Goal: Task Accomplishment & Management: Manage account settings

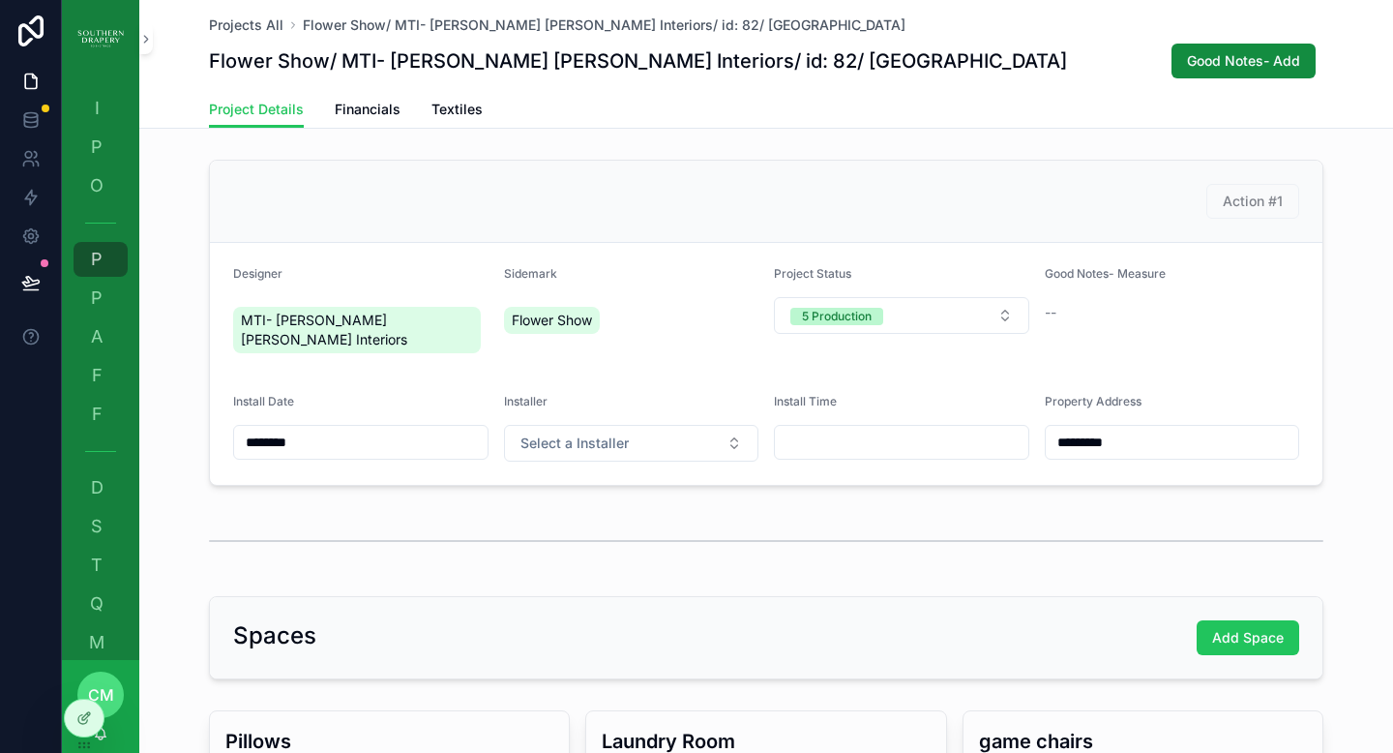
scroll to position [432, 0]
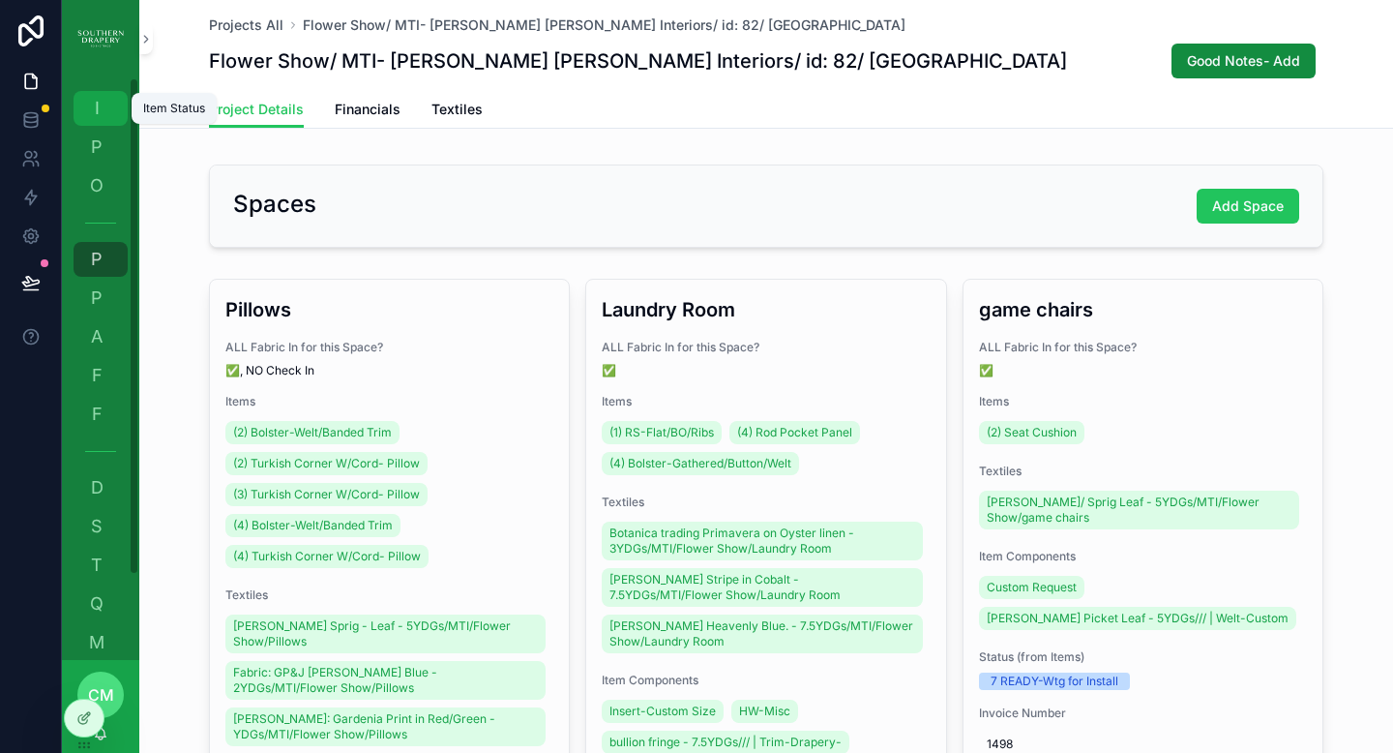
click at [104, 118] on div "I Item Status" at bounding box center [100, 108] width 31 height 31
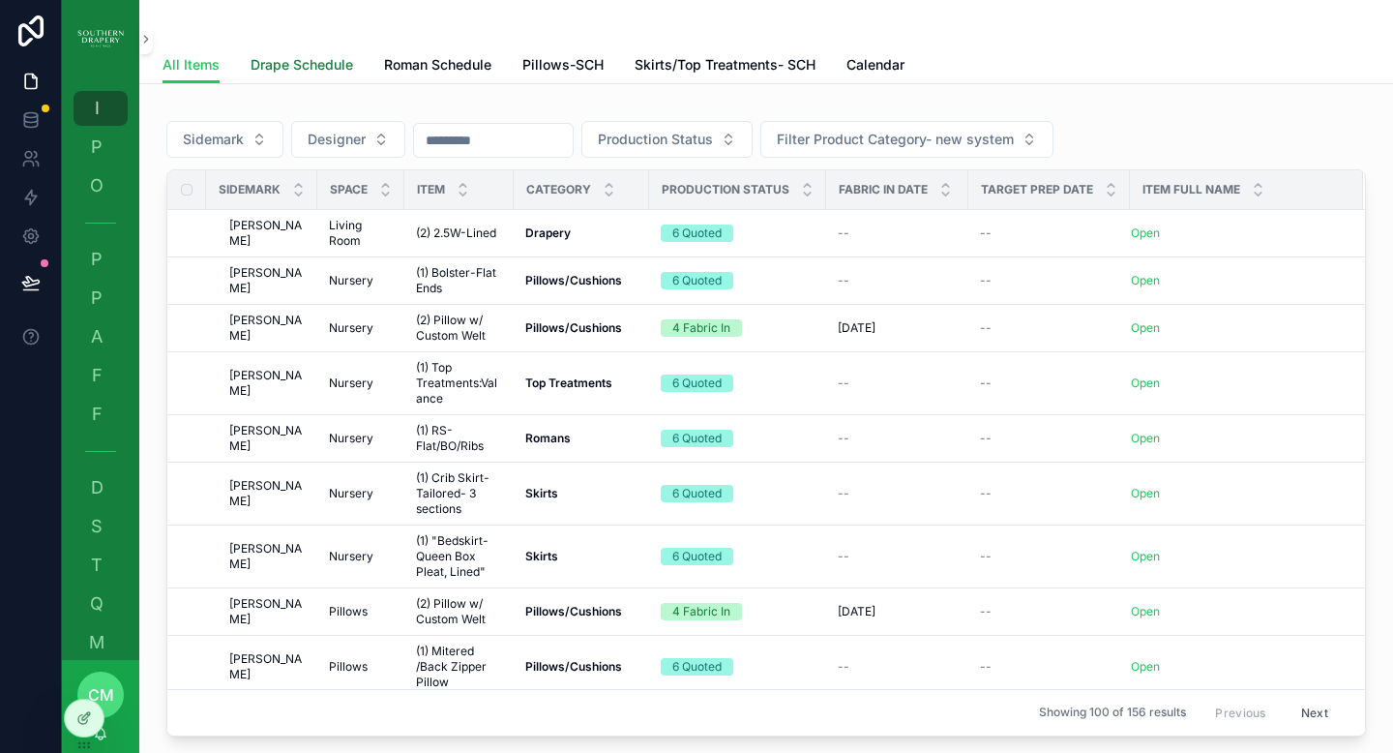
click at [332, 63] on span "Drape Schedule" at bounding box center [302, 64] width 103 height 19
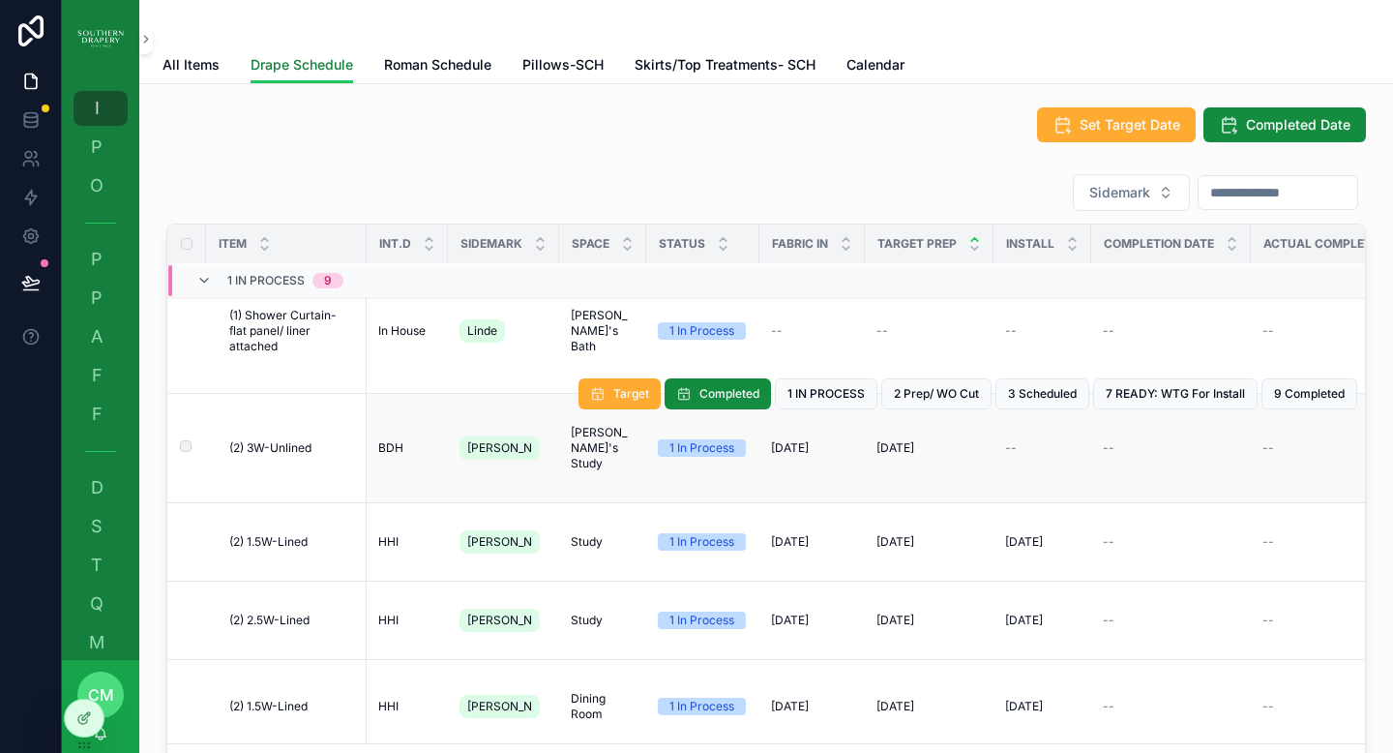
scroll to position [28, 0]
click at [1162, 450] on div "--" at bounding box center [1171, 448] width 136 height 15
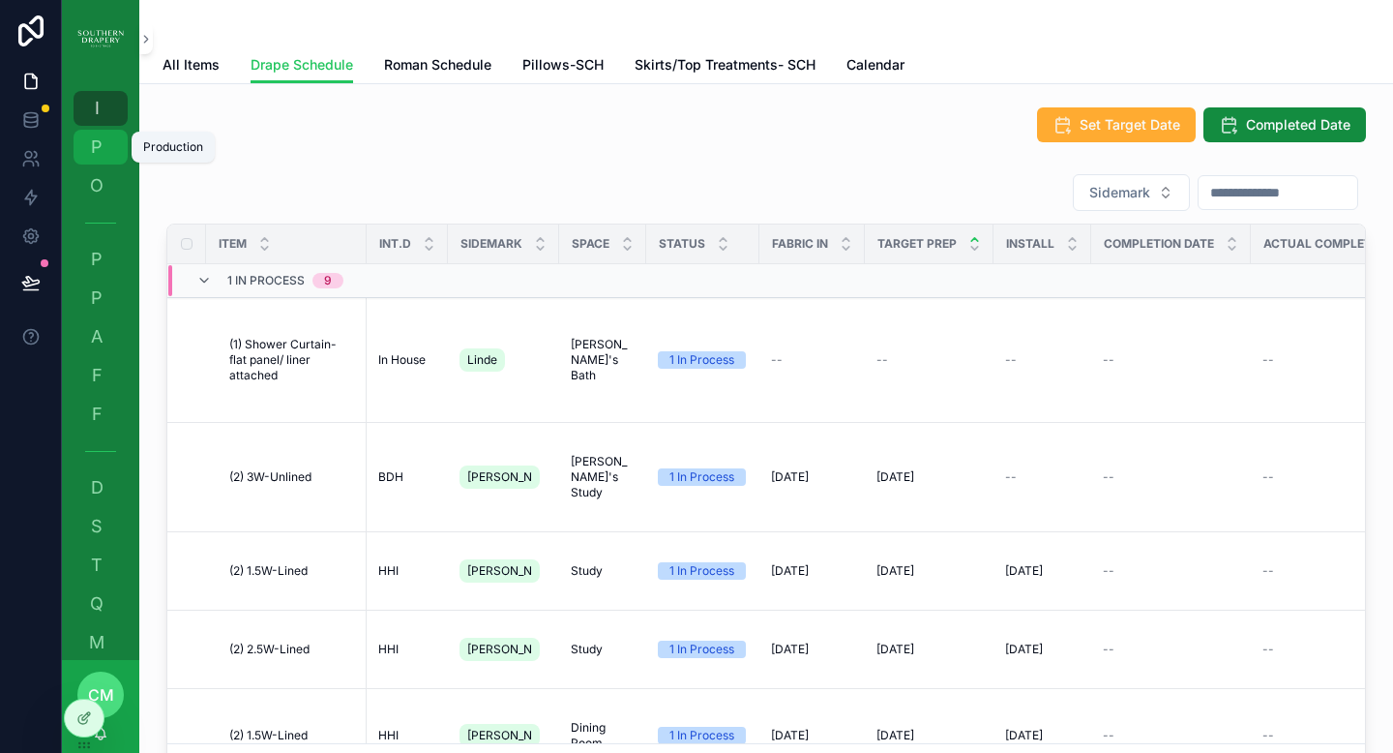
click at [93, 152] on span "P" at bounding box center [96, 146] width 19 height 19
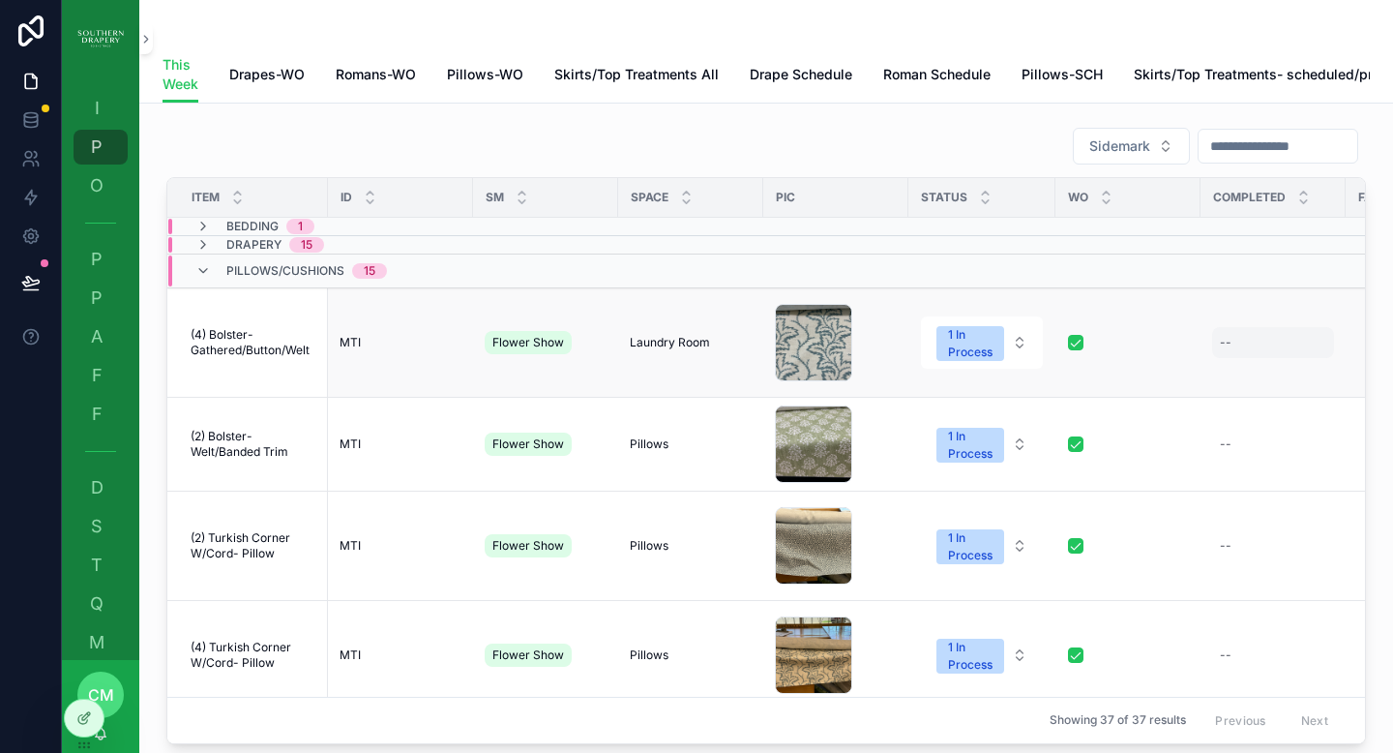
click at [1259, 358] on div "--" at bounding box center [1273, 342] width 122 height 31
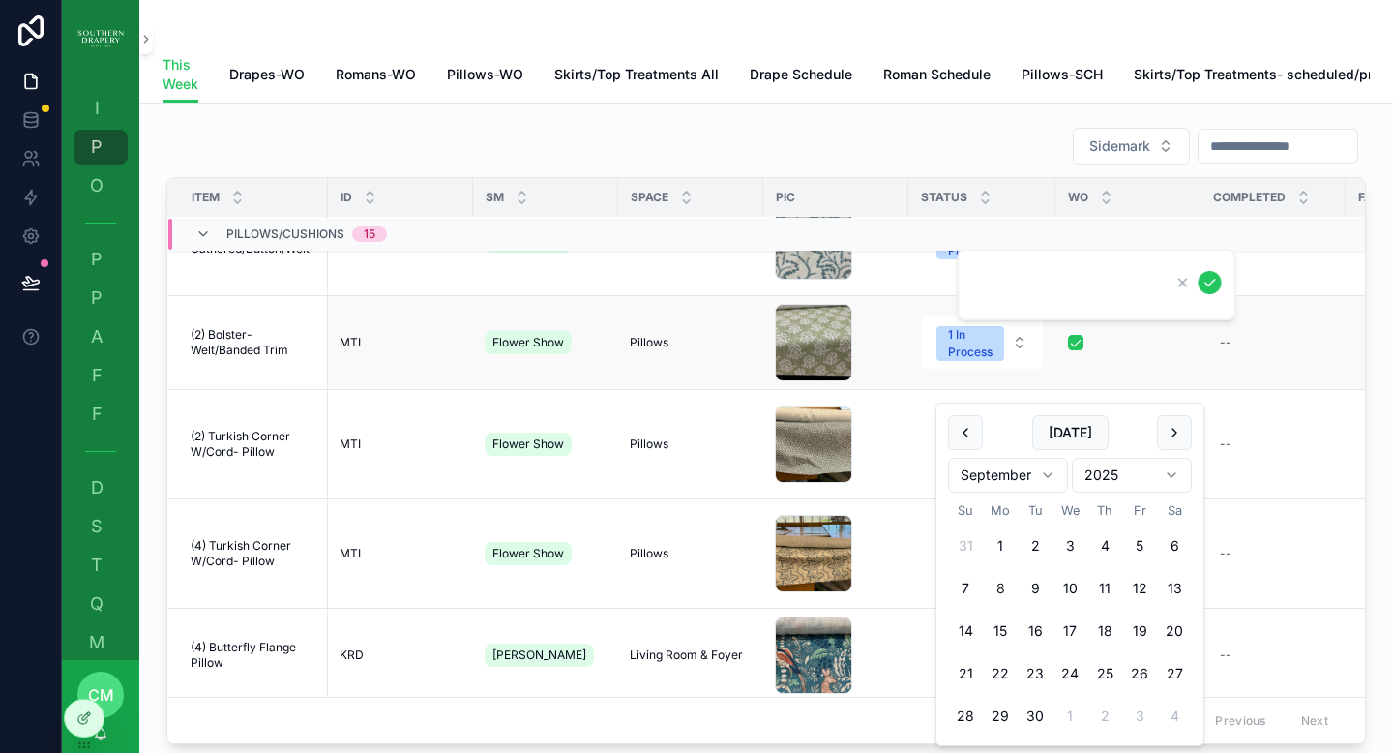
scroll to position [101, 0]
click at [1223, 443] on div "--" at bounding box center [1273, 445] width 122 height 31
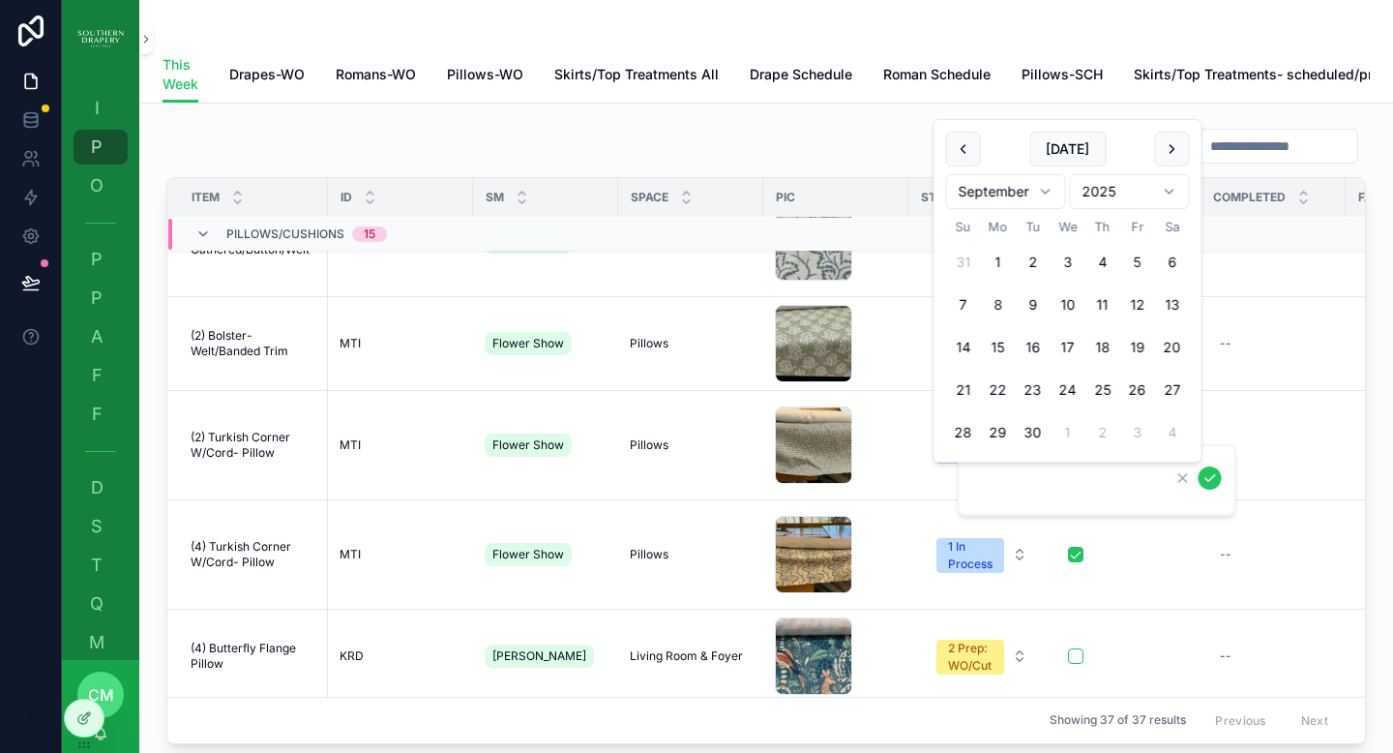
click at [1137, 258] on button "5" at bounding box center [1137, 262] width 35 height 35
type input "********"
click at [1209, 475] on icon "scrollable content" at bounding box center [1210, 477] width 15 height 15
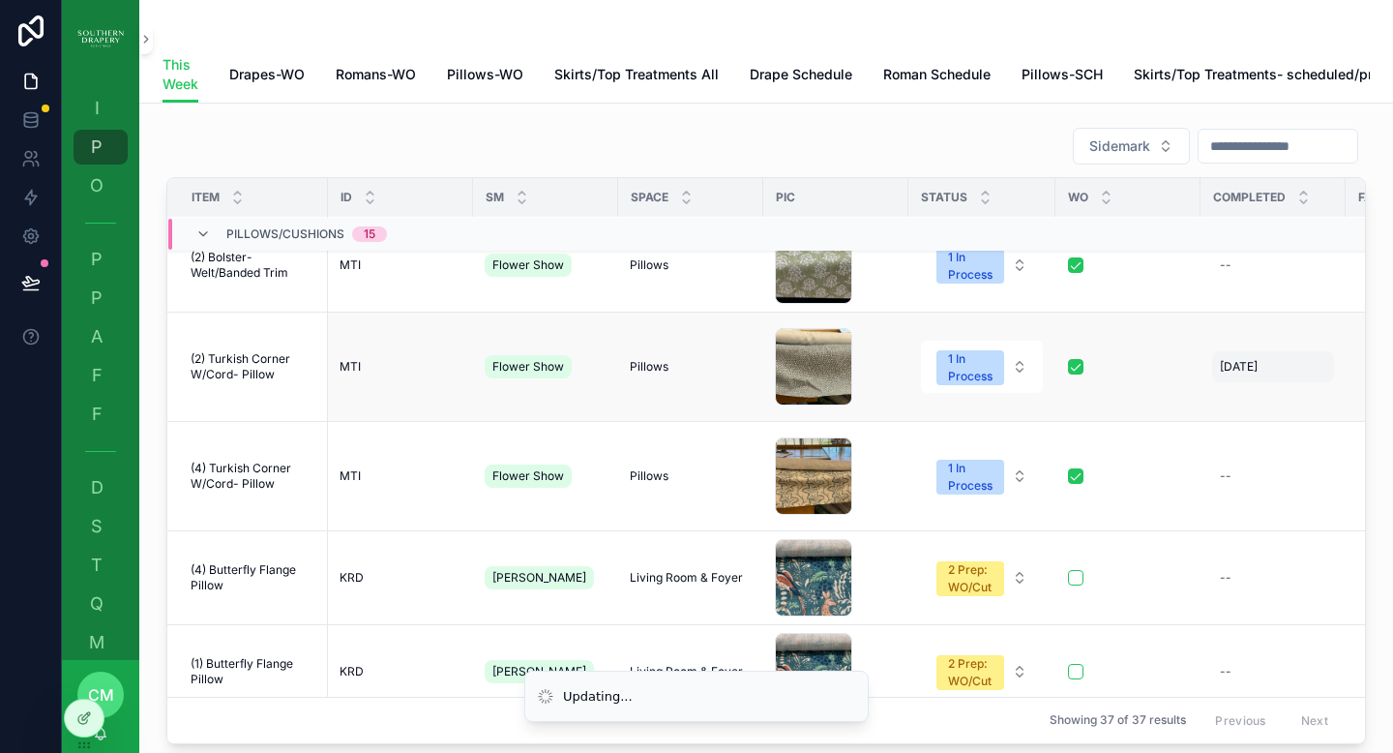
scroll to position [190, 0]
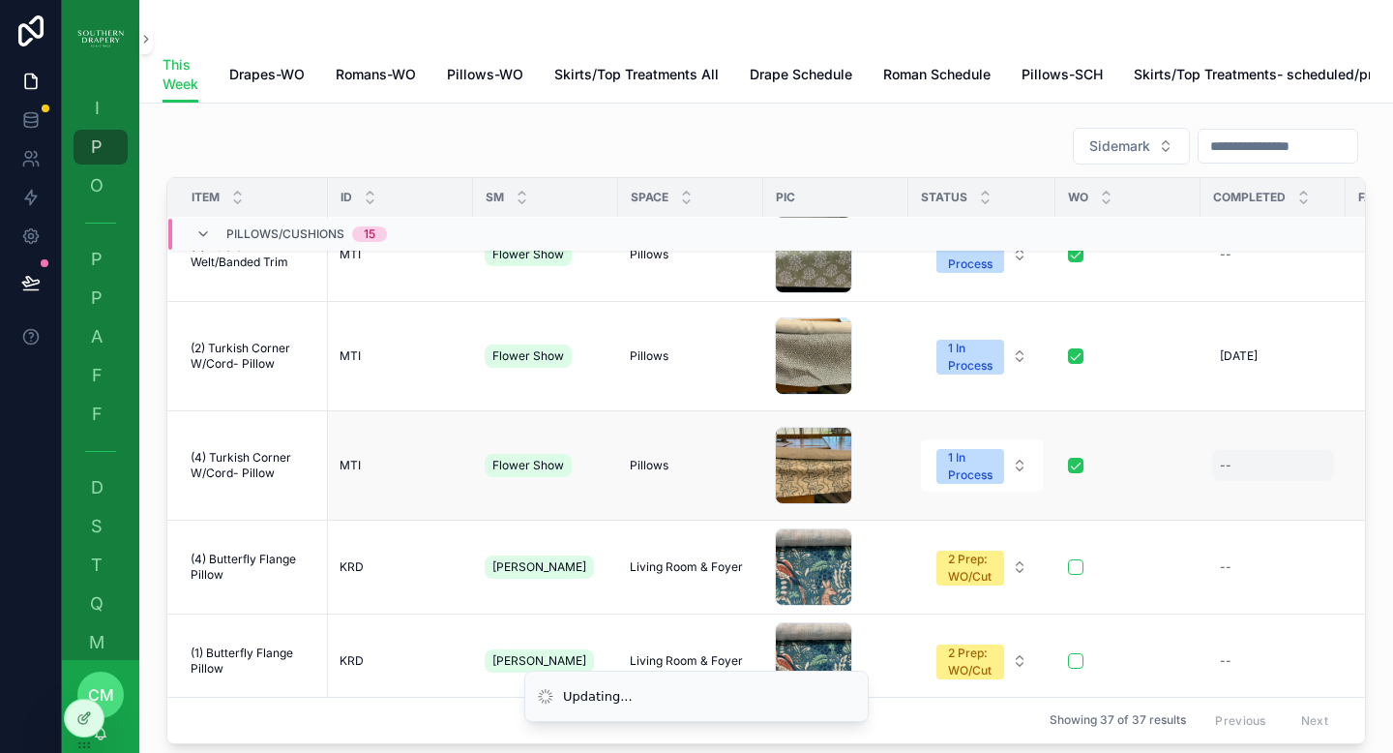
click at [1216, 462] on div "--" at bounding box center [1273, 465] width 122 height 31
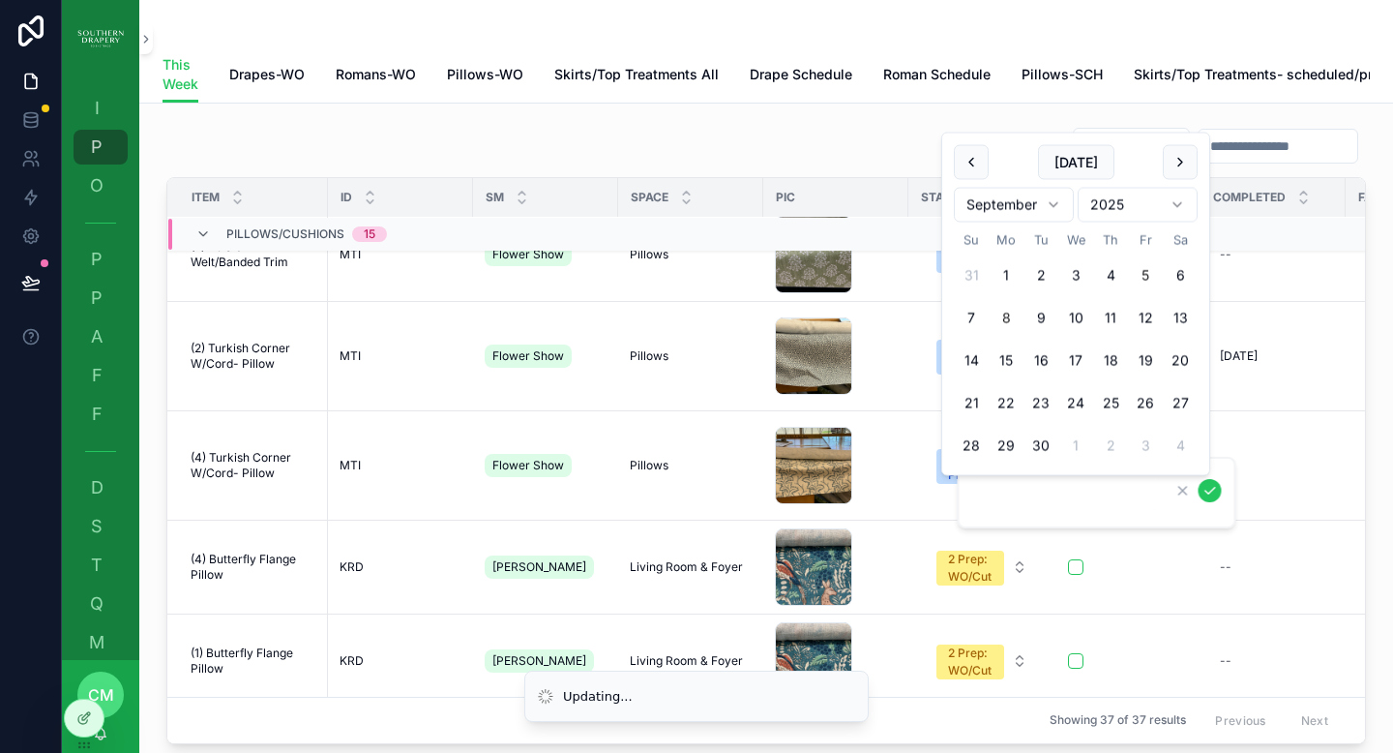
click at [1147, 280] on button "5" at bounding box center [1145, 275] width 35 height 35
type input "********"
click at [1210, 490] on icon "scrollable content" at bounding box center [1210, 490] width 15 height 15
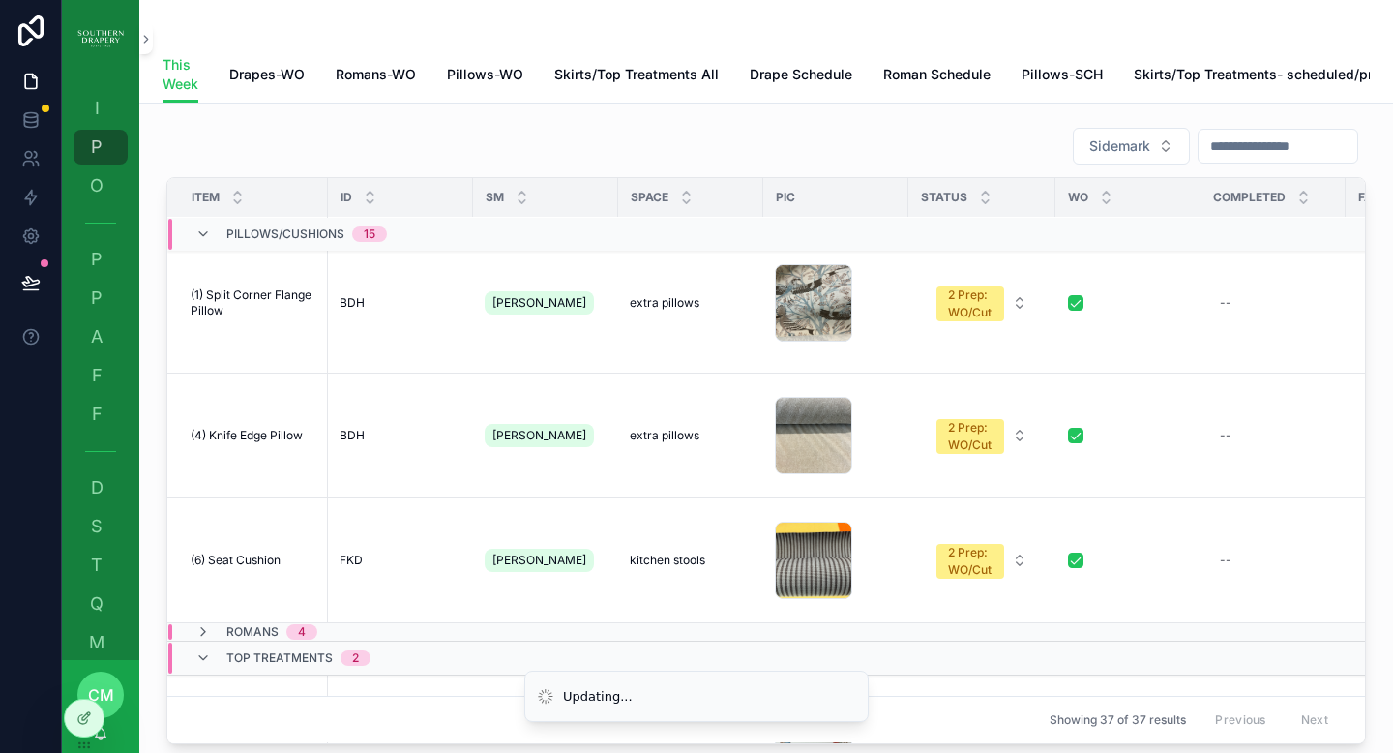
scroll to position [1350, 0]
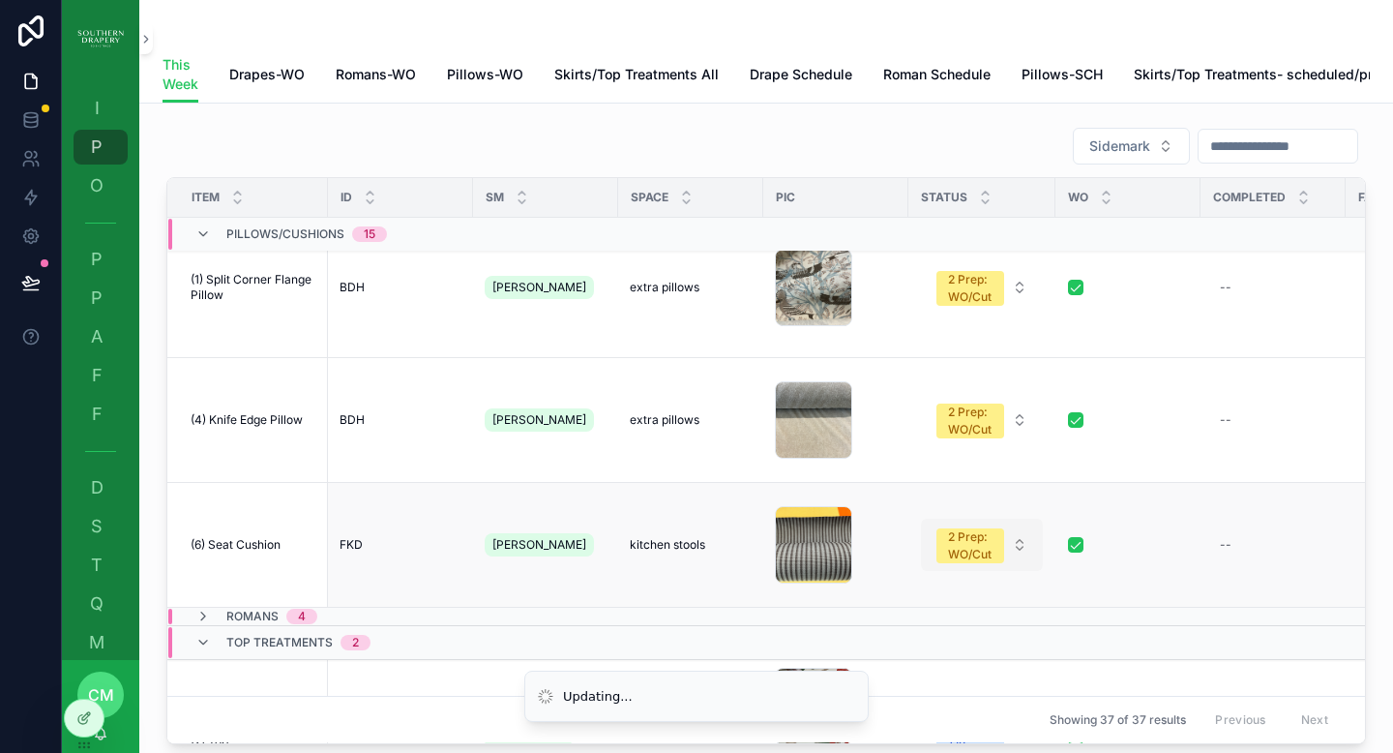
click at [981, 528] on div "2 Prep: WO/Cut" at bounding box center [970, 545] width 45 height 35
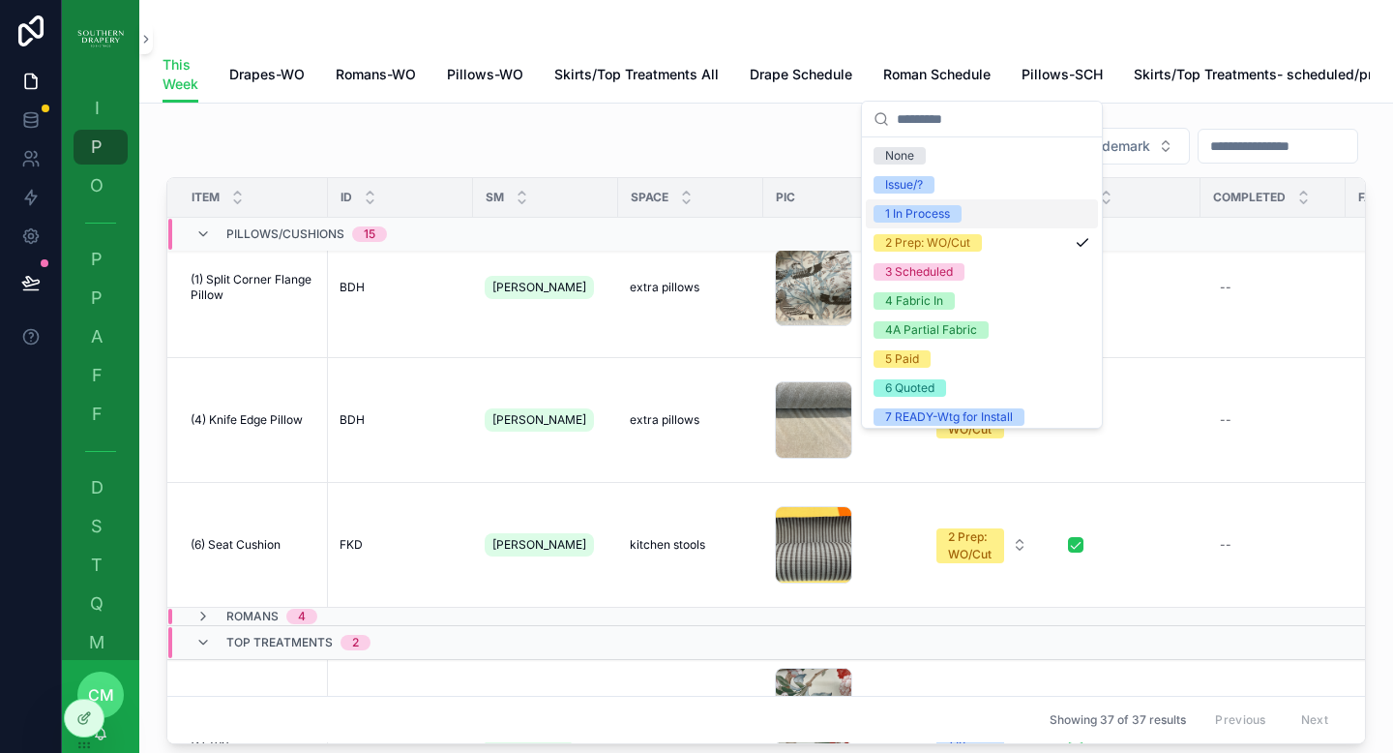
click at [936, 218] on div "1 In Process" at bounding box center [917, 213] width 65 height 17
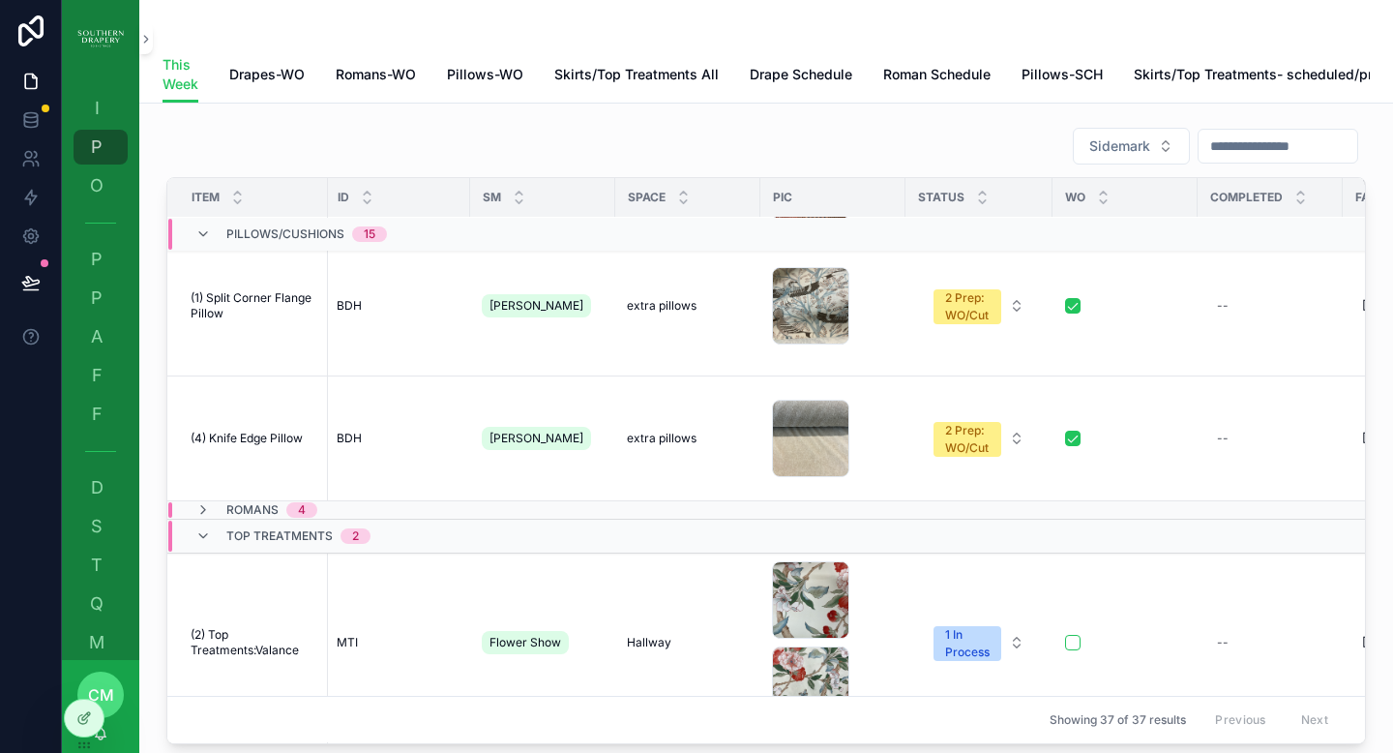
scroll to position [1440, 3]
click at [962, 290] on div "2 Prep: WO/Cut" at bounding box center [967, 307] width 45 height 35
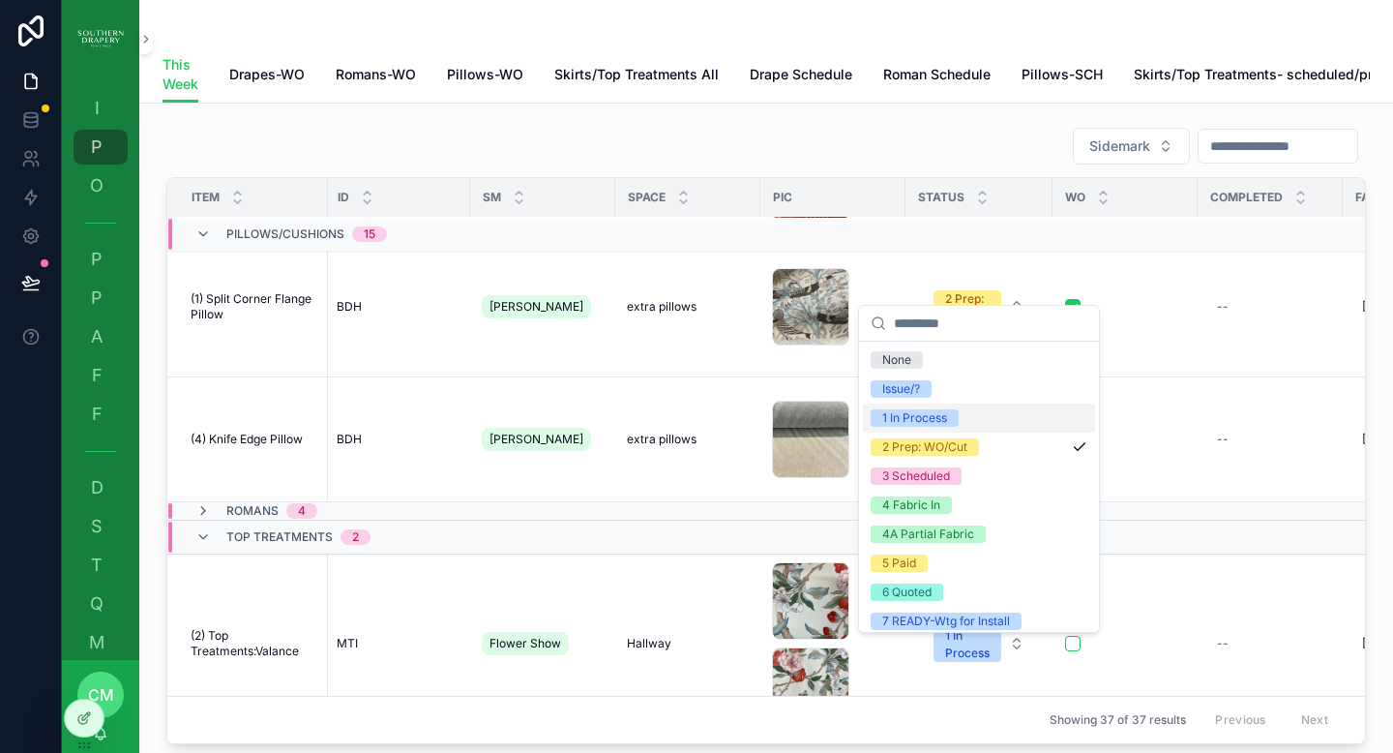
click at [939, 421] on div "1 In Process" at bounding box center [914, 417] width 65 height 17
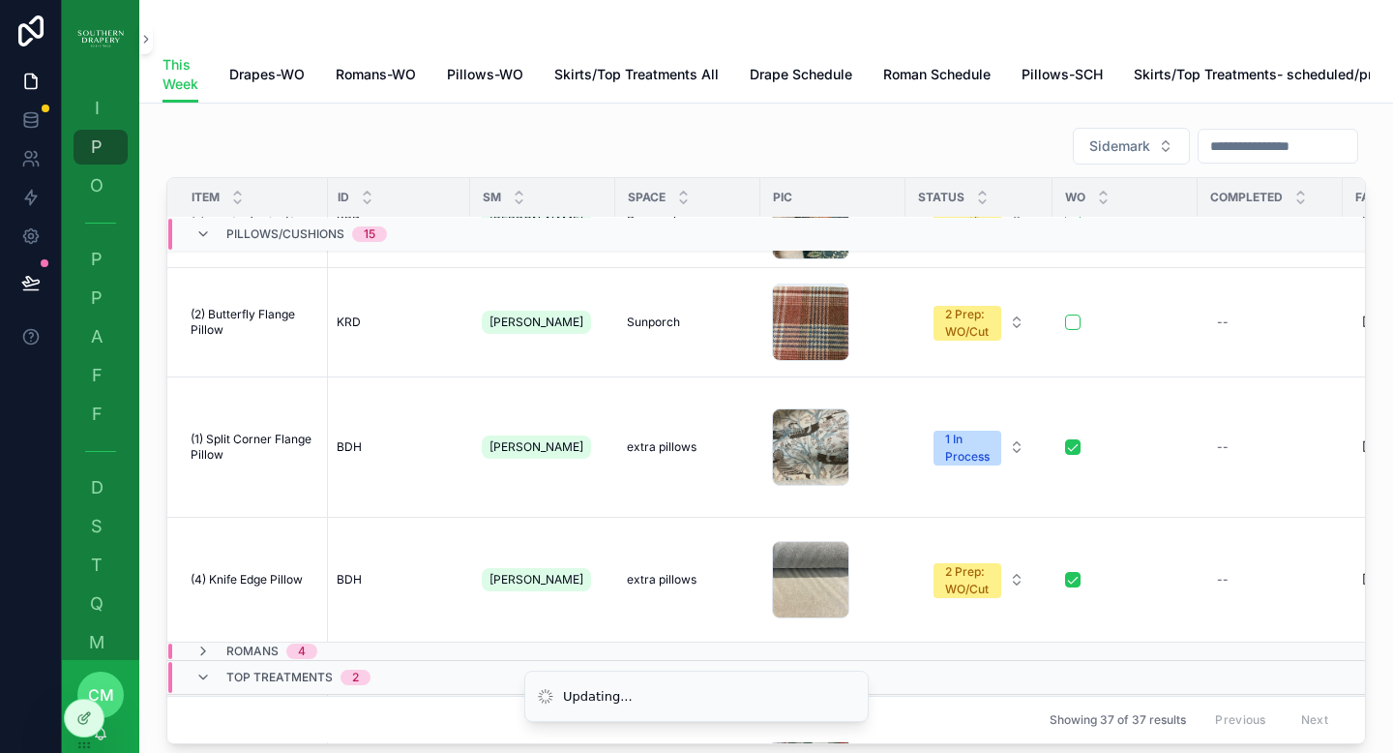
scroll to position [1318, 3]
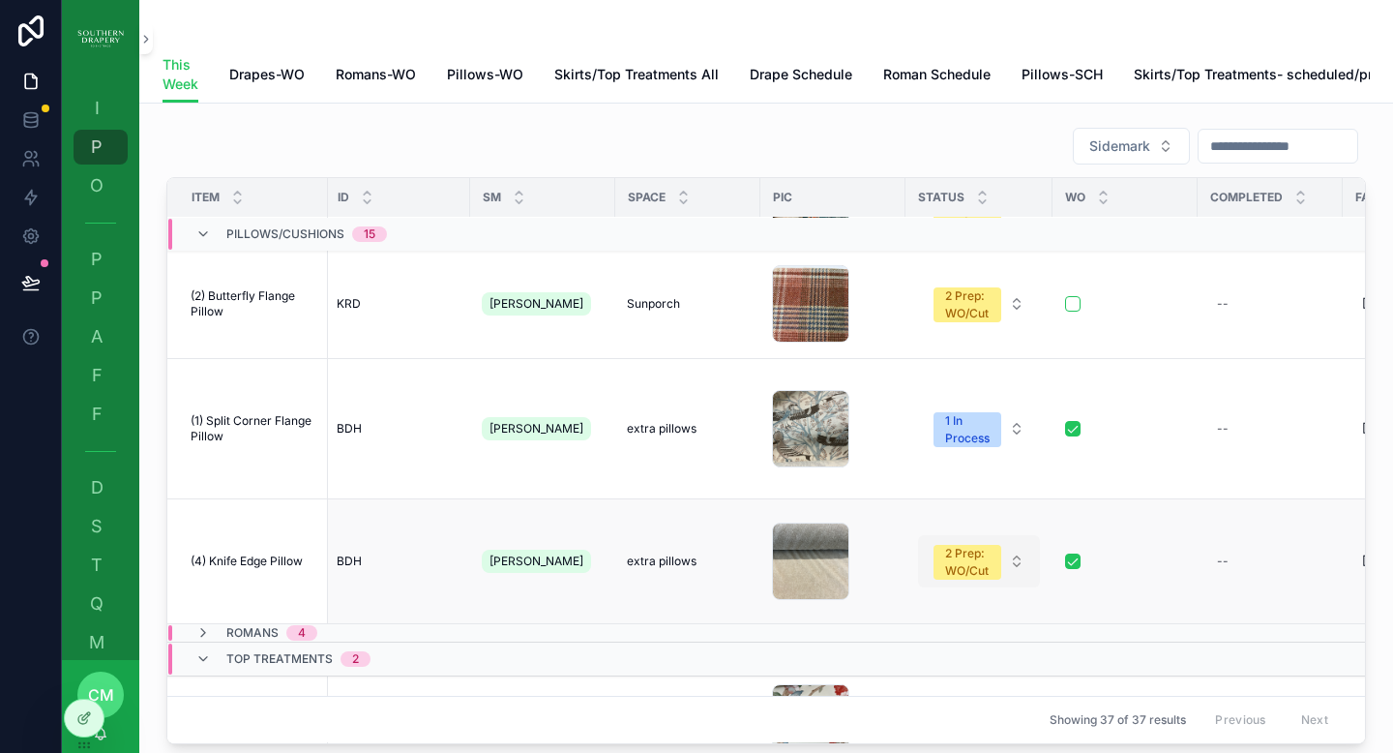
click at [985, 545] on div "2 Prep: WO/Cut" at bounding box center [967, 562] width 45 height 35
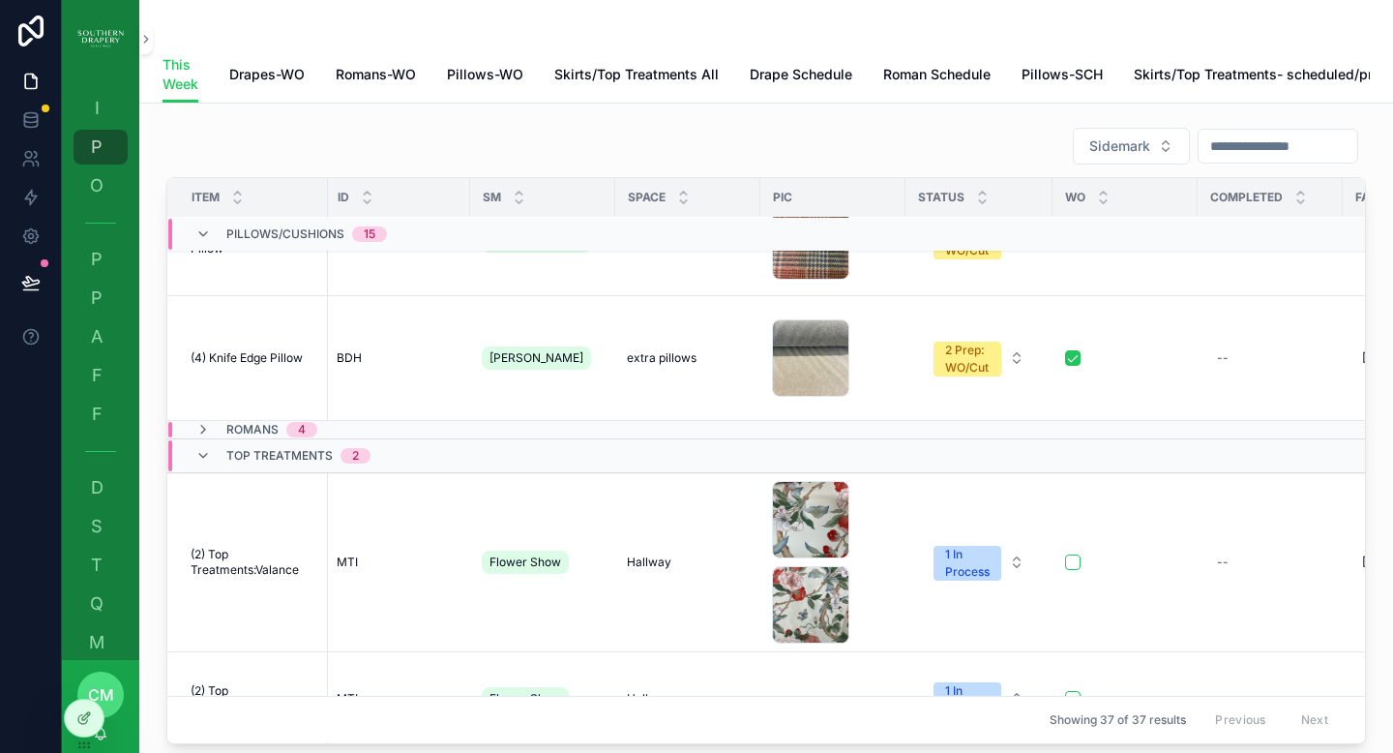
scroll to position [1491, 3]
click at [1219, 553] on div "--" at bounding box center [1223, 560] width 12 height 15
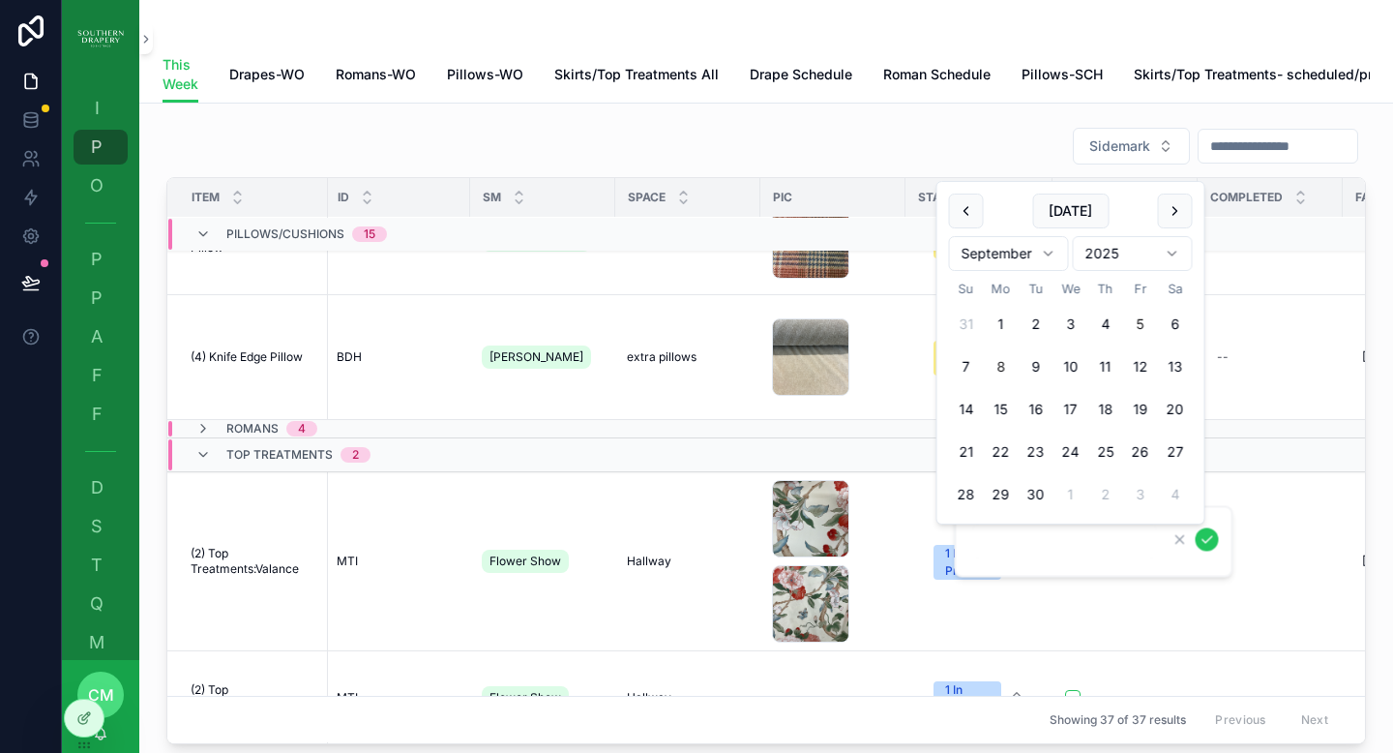
click at [1143, 326] on button "5" at bounding box center [1140, 324] width 35 height 35
type input "********"
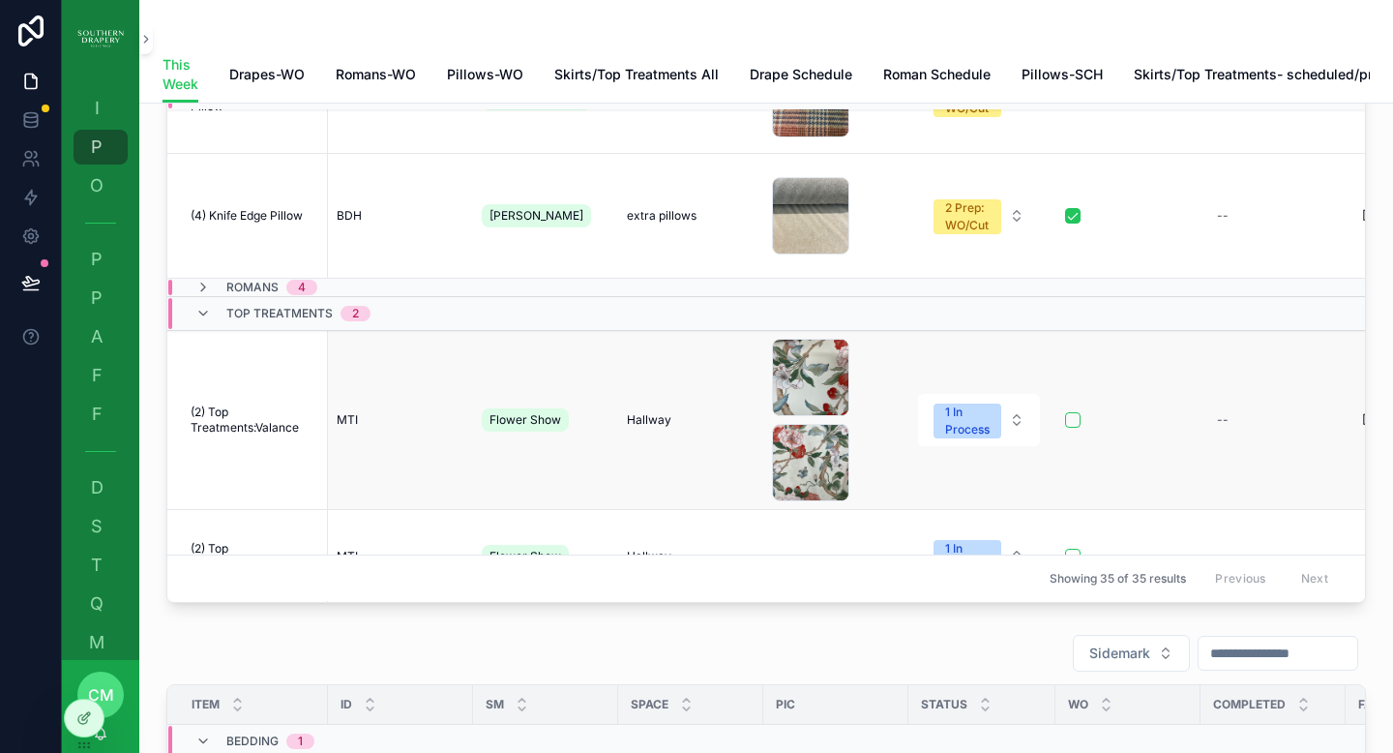
scroll to position [153, 0]
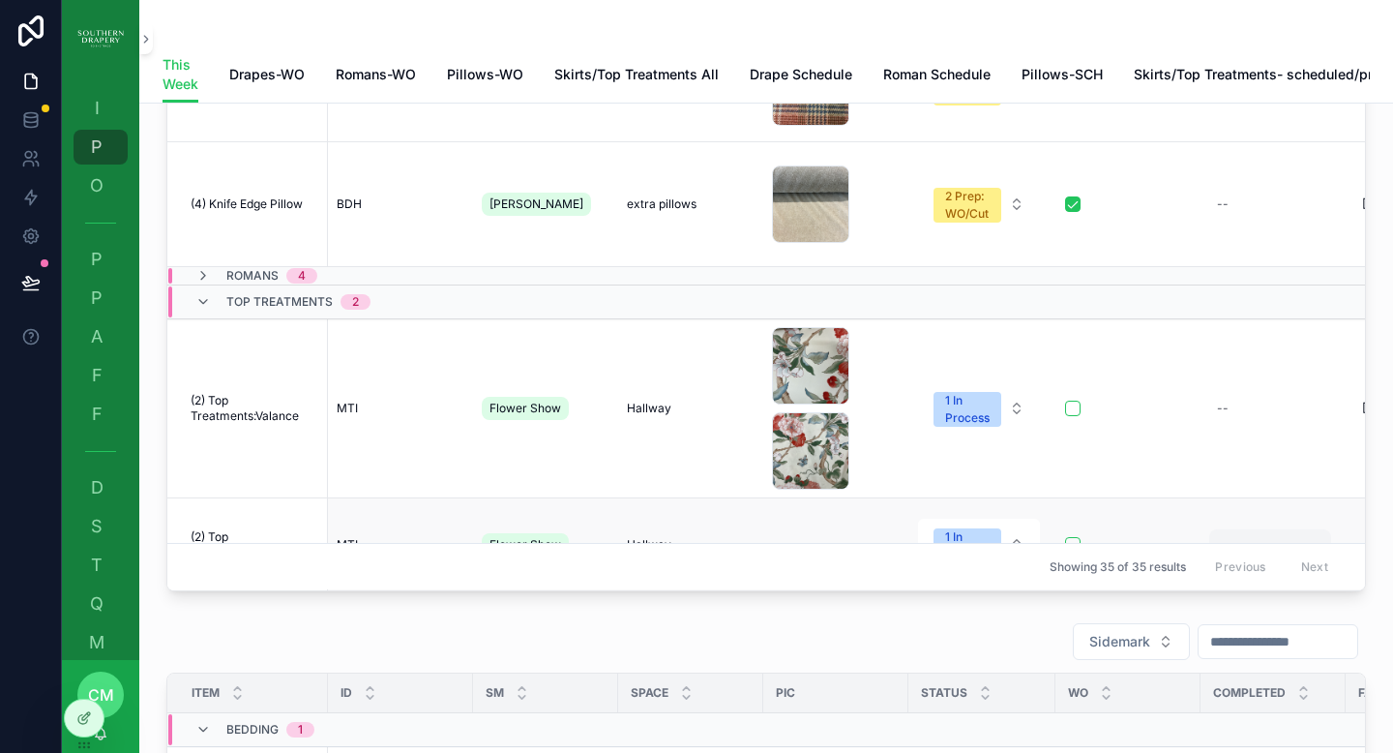
click at [1236, 529] on div "--" at bounding box center [1271, 544] width 122 height 31
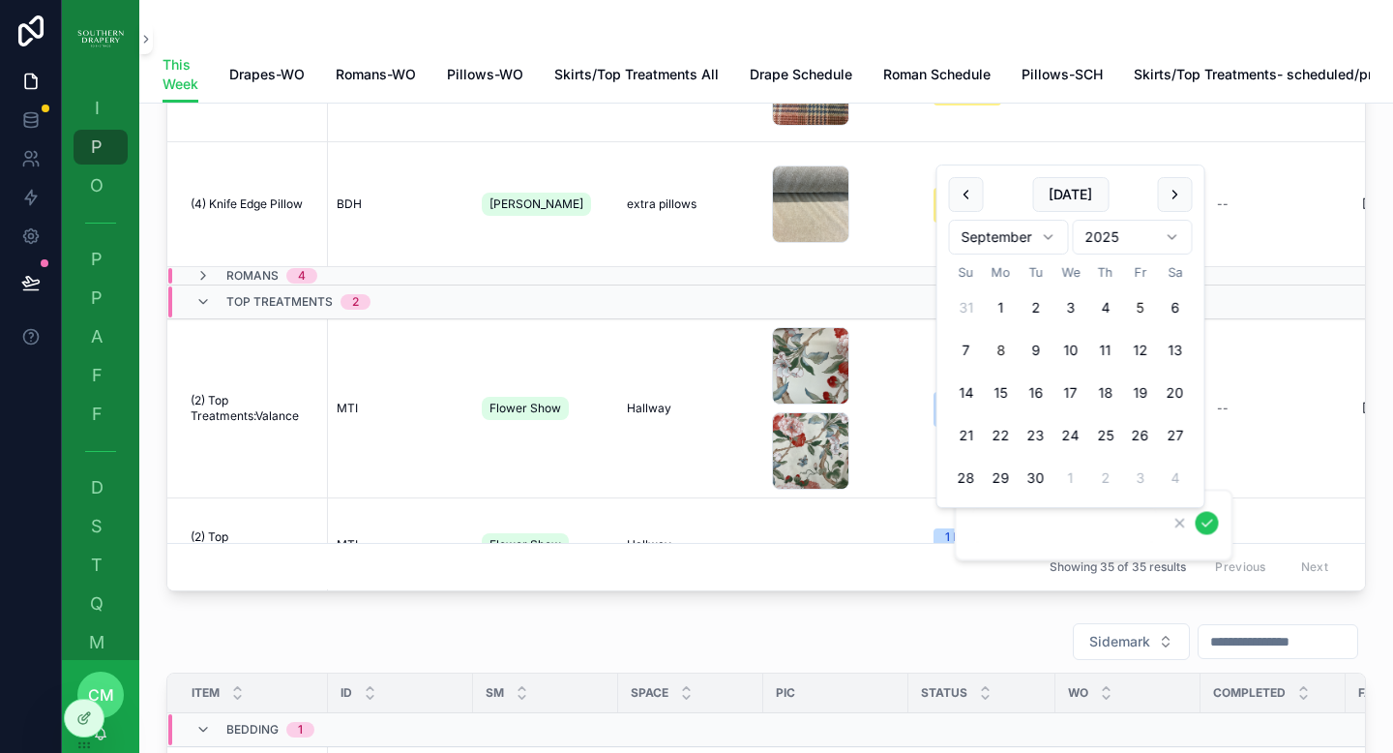
click at [1145, 306] on button "5" at bounding box center [1140, 307] width 35 height 35
type input "********"
click at [1203, 519] on icon "scrollable content" at bounding box center [1207, 523] width 15 height 15
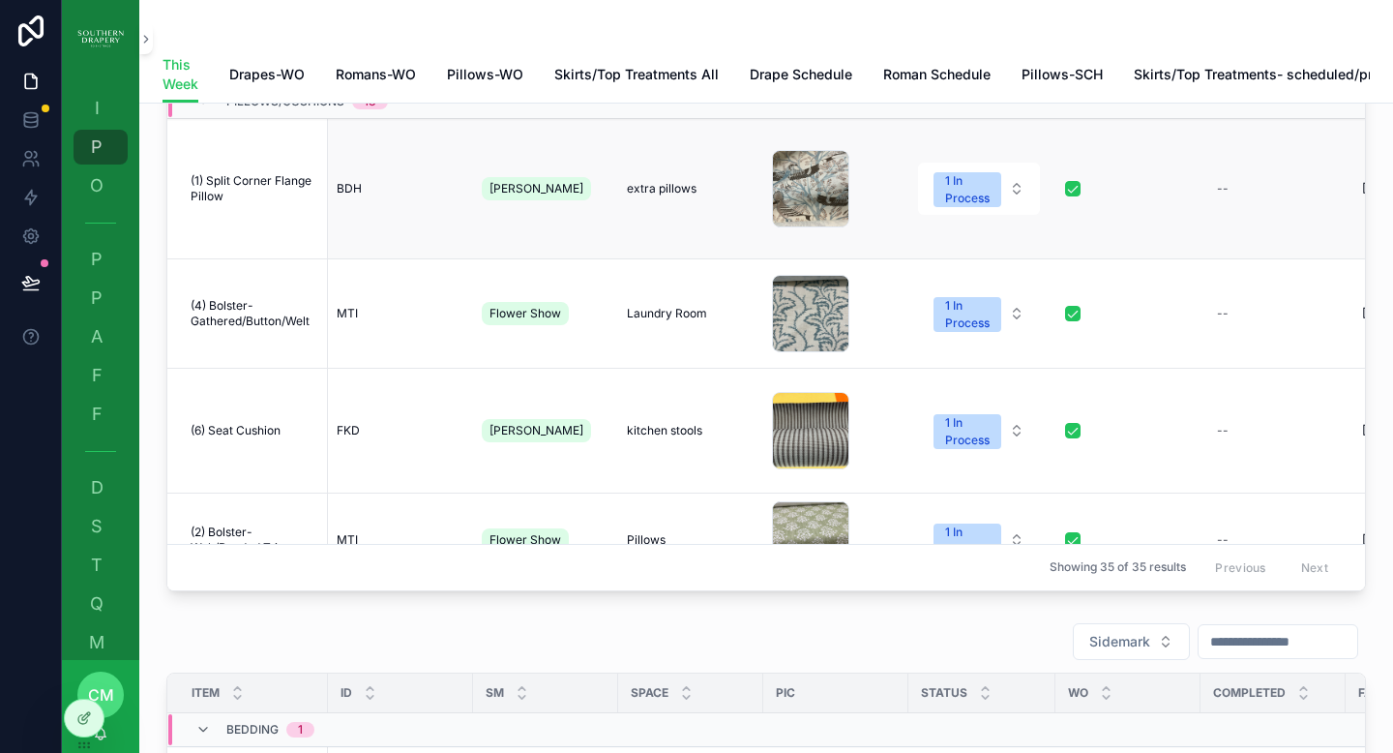
scroll to position [0, 3]
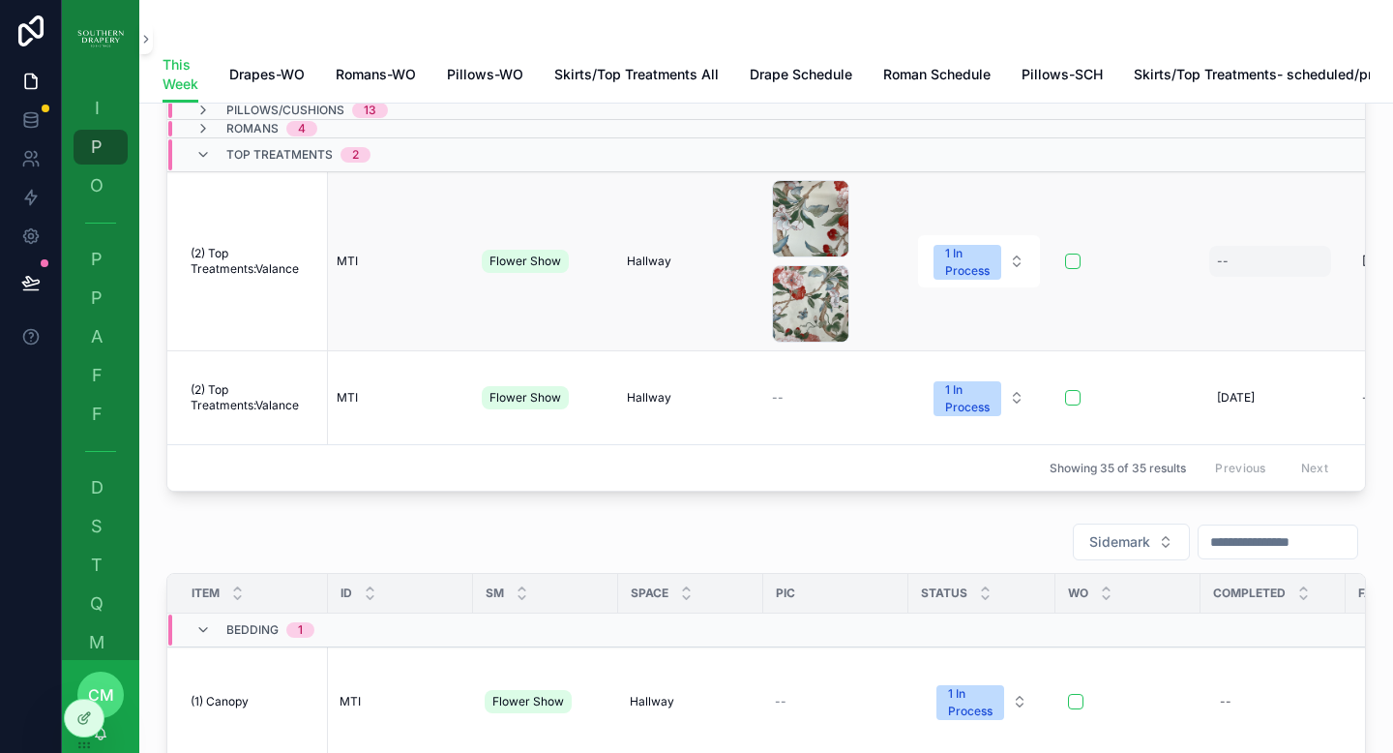
click at [1233, 277] on div "--" at bounding box center [1271, 261] width 122 height 31
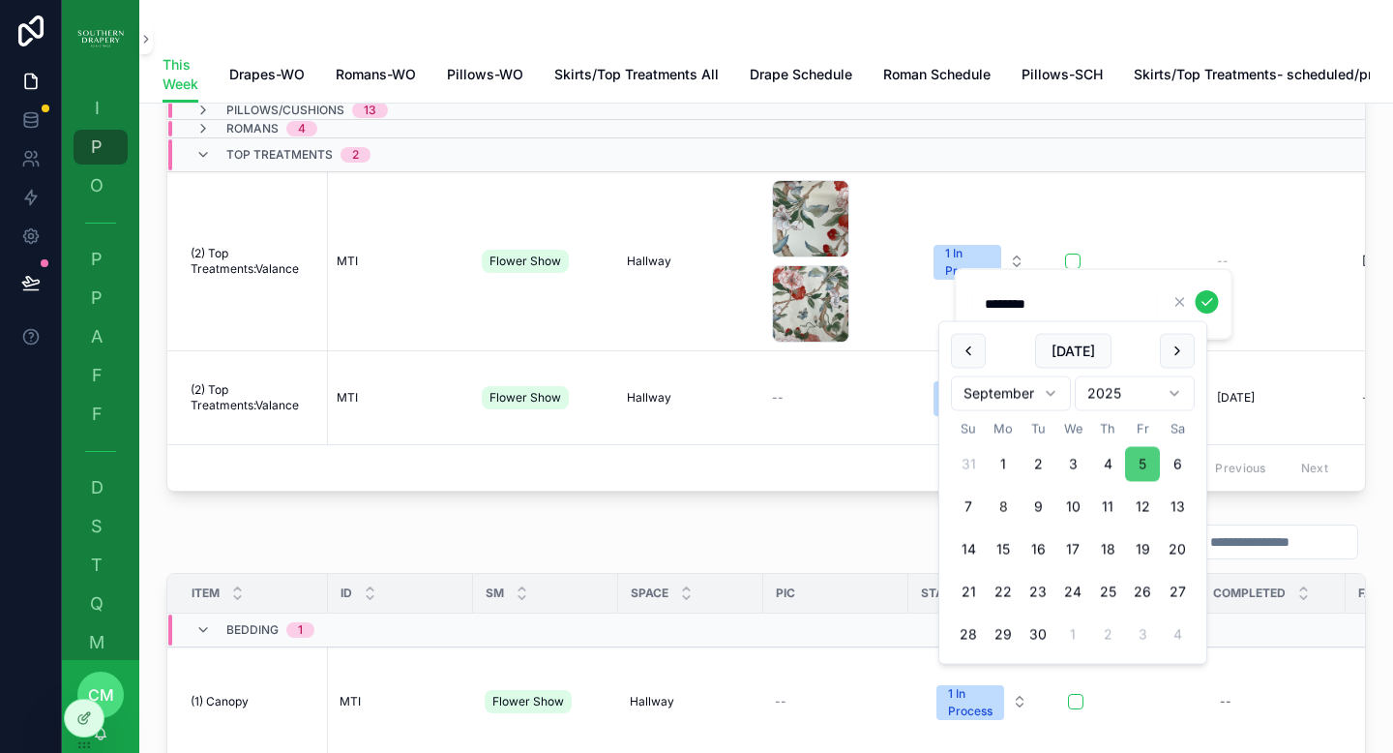
click at [1143, 471] on button "5" at bounding box center [1142, 464] width 35 height 35
click at [1207, 307] on icon "scrollable content" at bounding box center [1207, 301] width 15 height 15
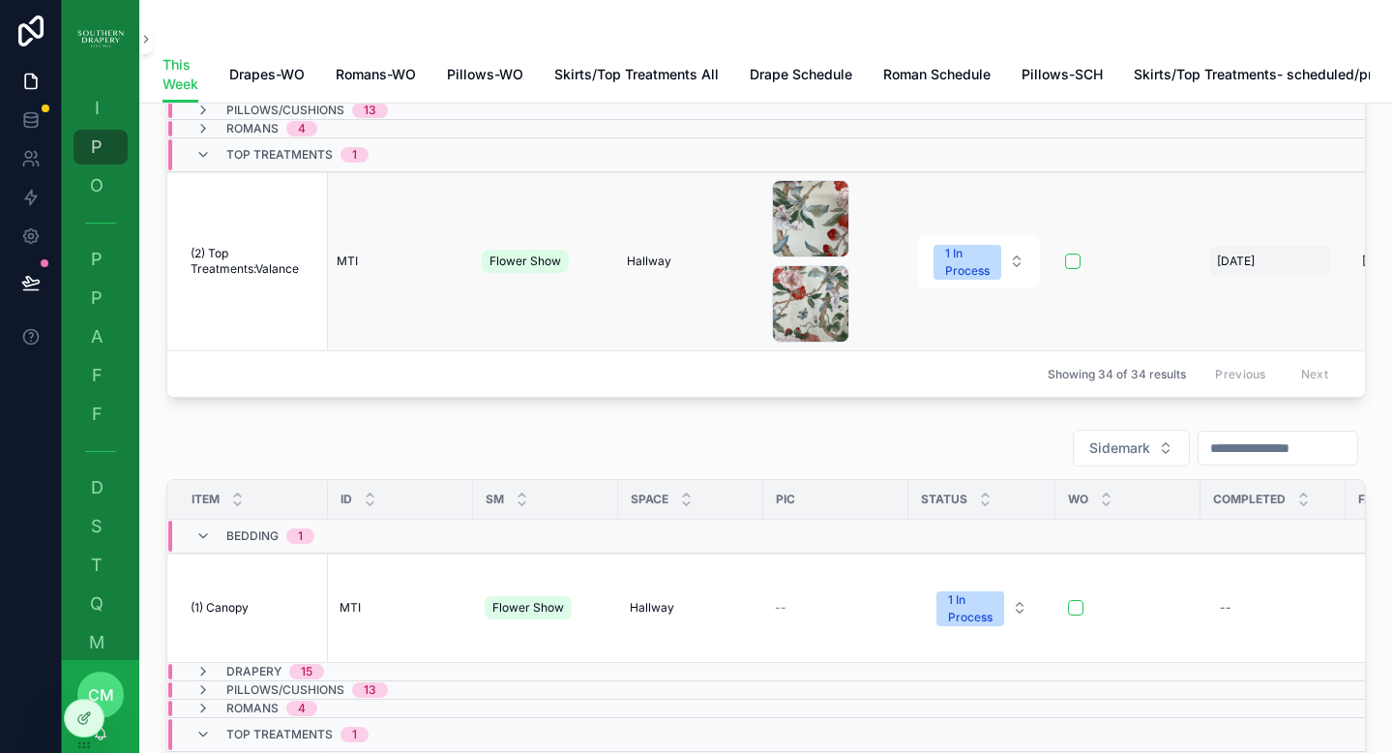
click at [1249, 269] on span "[DATE]" at bounding box center [1236, 261] width 38 height 15
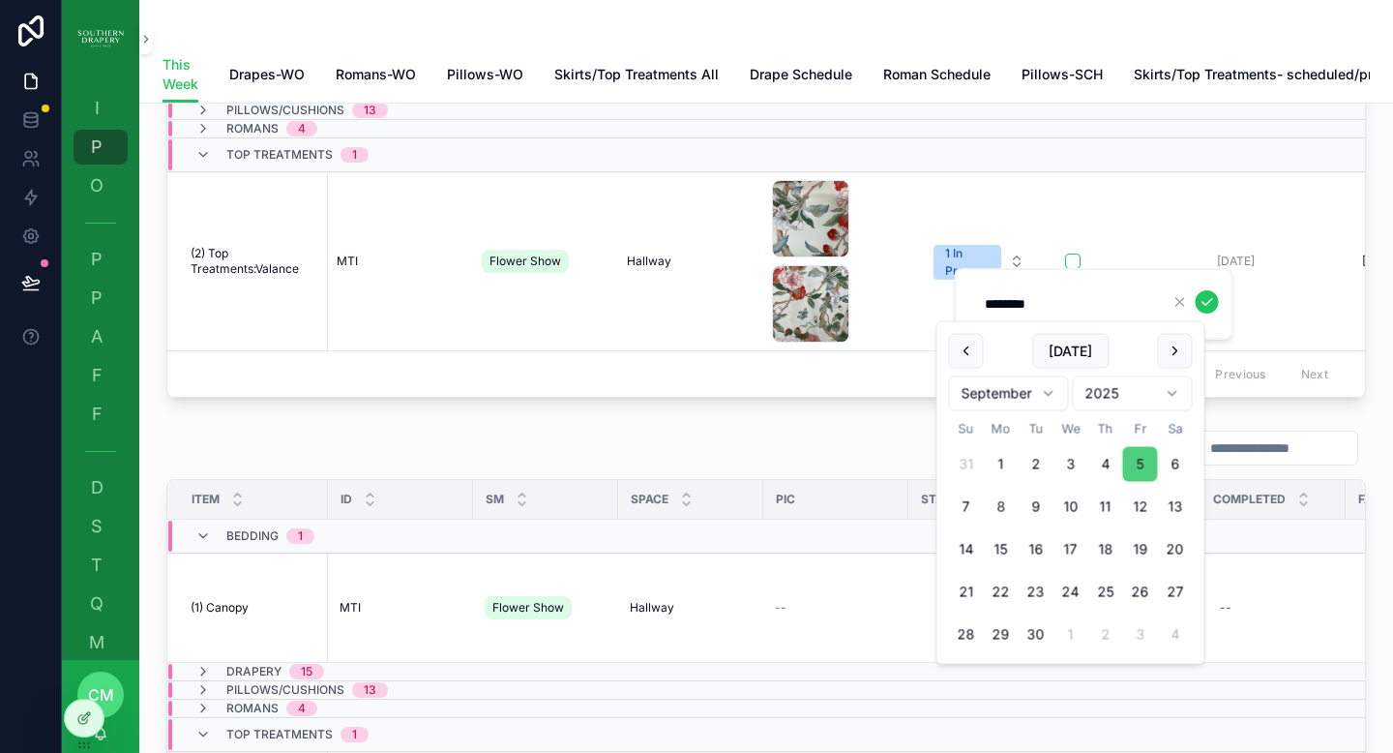
click at [1142, 467] on button "5" at bounding box center [1140, 464] width 35 height 35
click at [1205, 307] on icon "scrollable content" at bounding box center [1207, 301] width 15 height 15
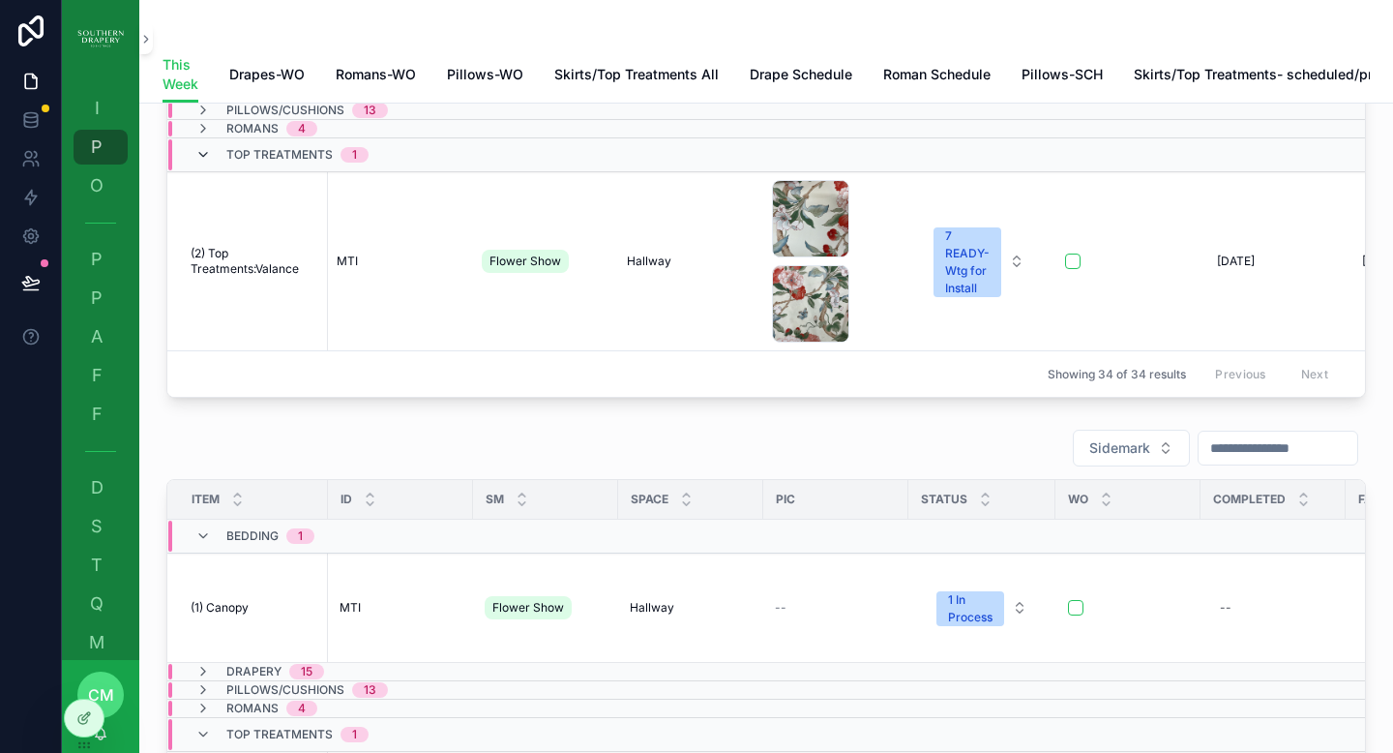
click at [201, 350] on div "Showing 34 of 34 results Previous Next" at bounding box center [766, 373] width 1198 height 46
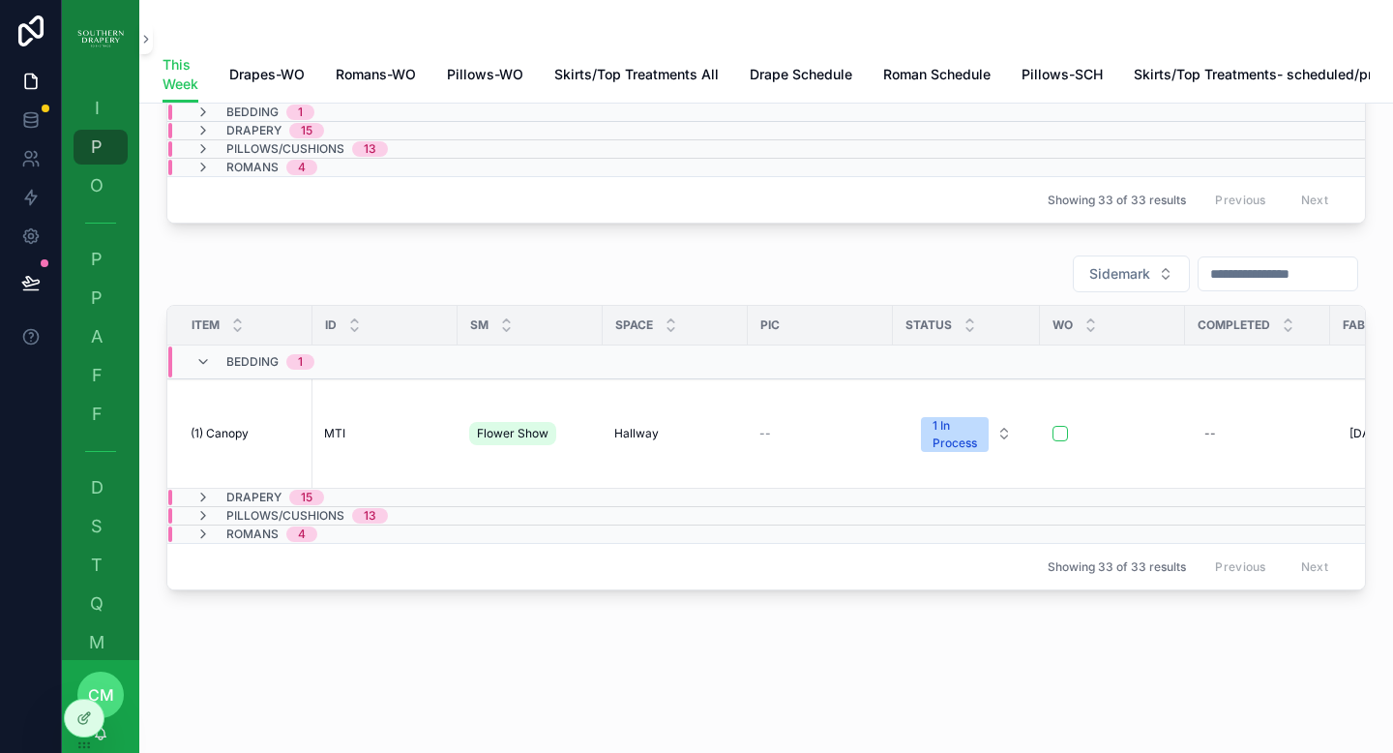
scroll to position [142, 0]
click at [199, 160] on icon "scrollable content" at bounding box center [202, 167] width 15 height 15
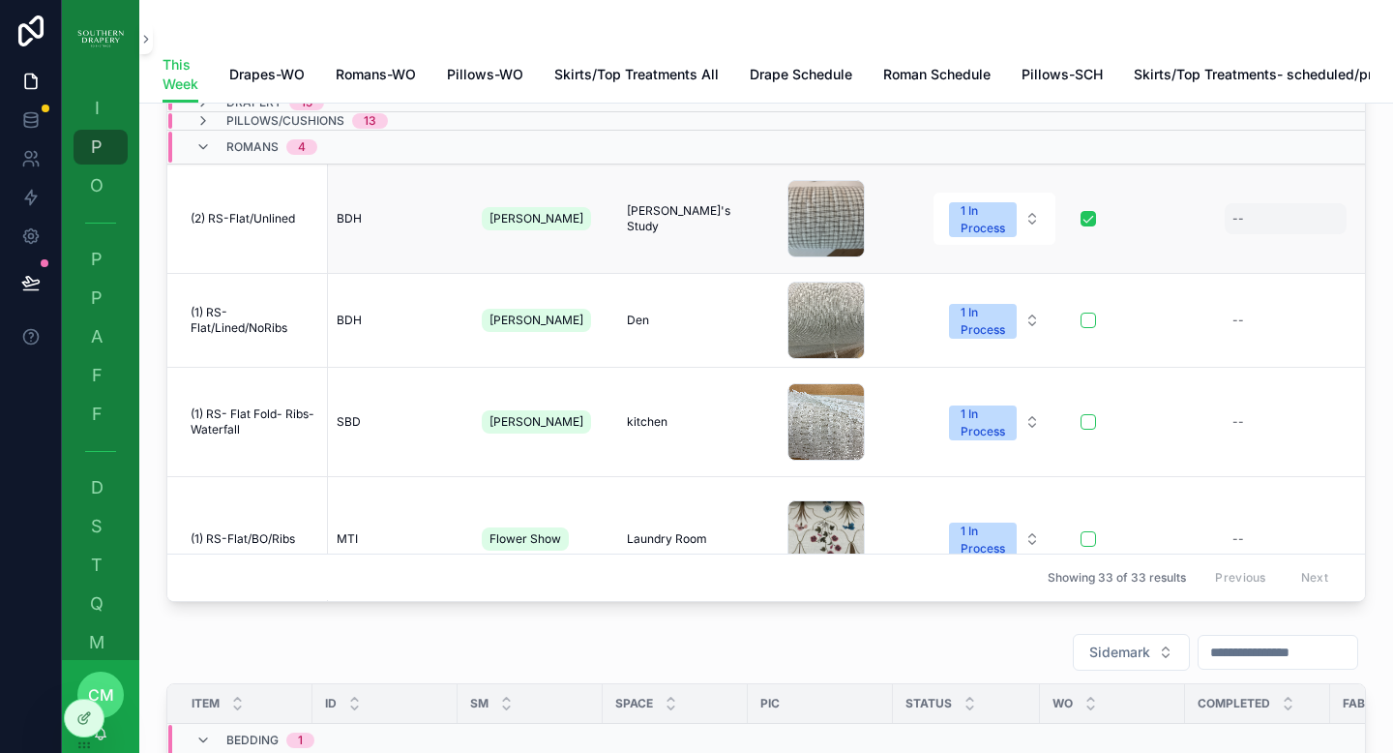
click at [1228, 233] on div "--" at bounding box center [1286, 218] width 122 height 31
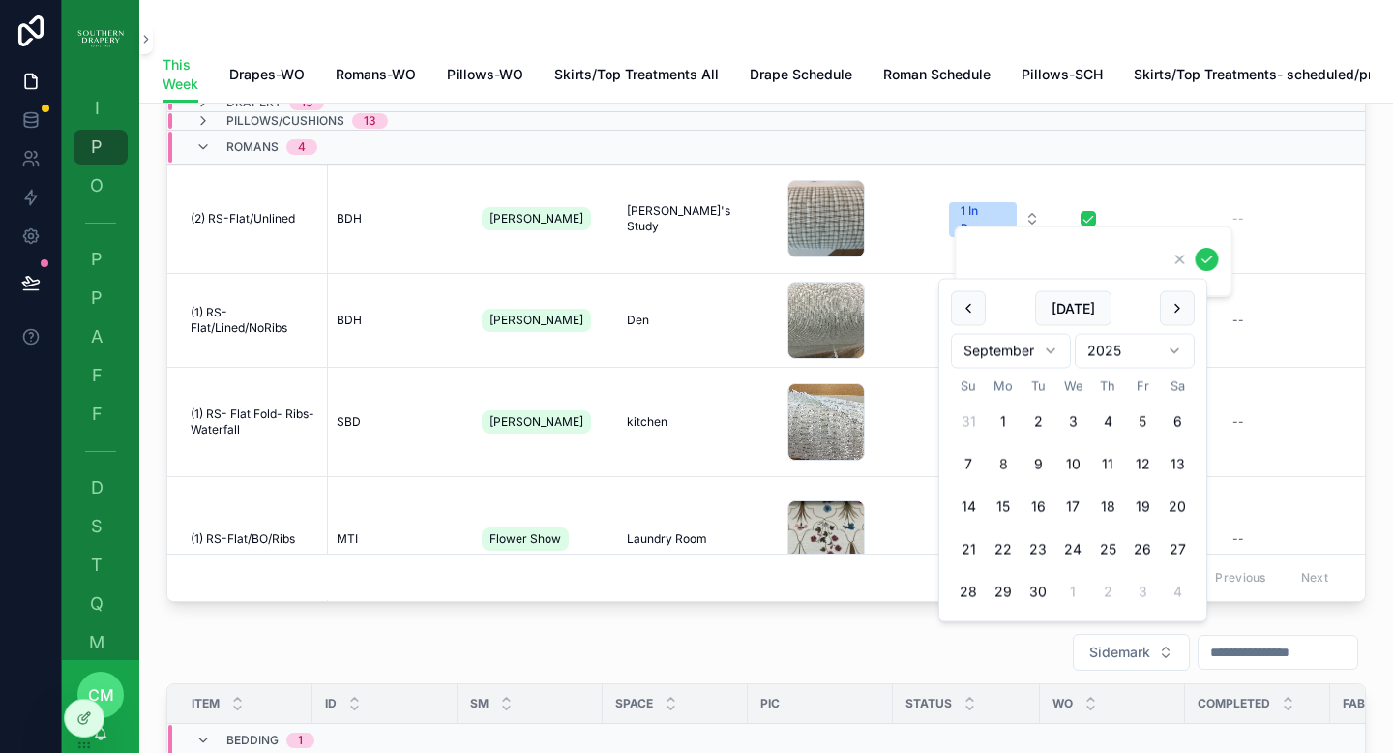
click at [1146, 421] on button "5" at bounding box center [1142, 421] width 35 height 35
type input "********"
click at [1203, 256] on icon "scrollable content" at bounding box center [1207, 259] width 15 height 15
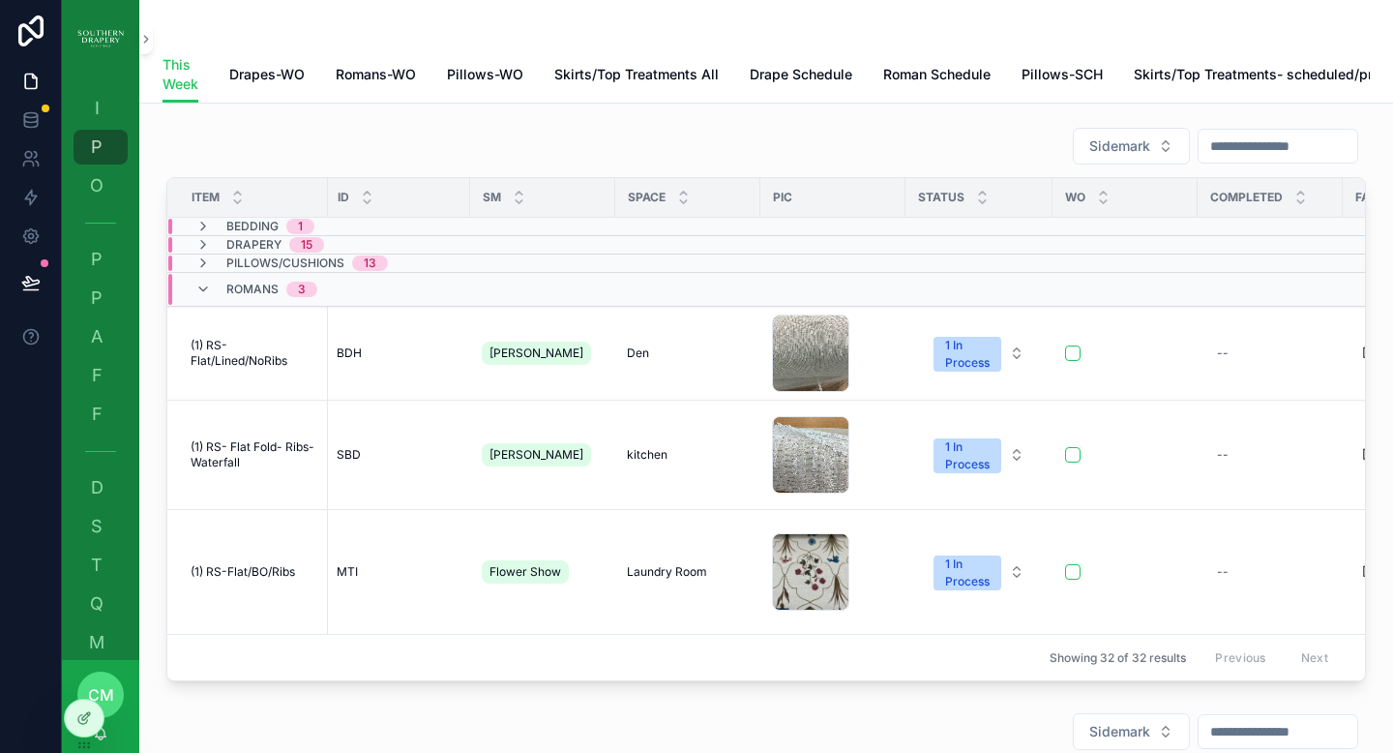
scroll to position [0, 3]
click at [1071, 361] on button "scrollable content" at bounding box center [1072, 352] width 15 height 15
click at [1073, 575] on button "scrollable content" at bounding box center [1072, 571] width 15 height 15
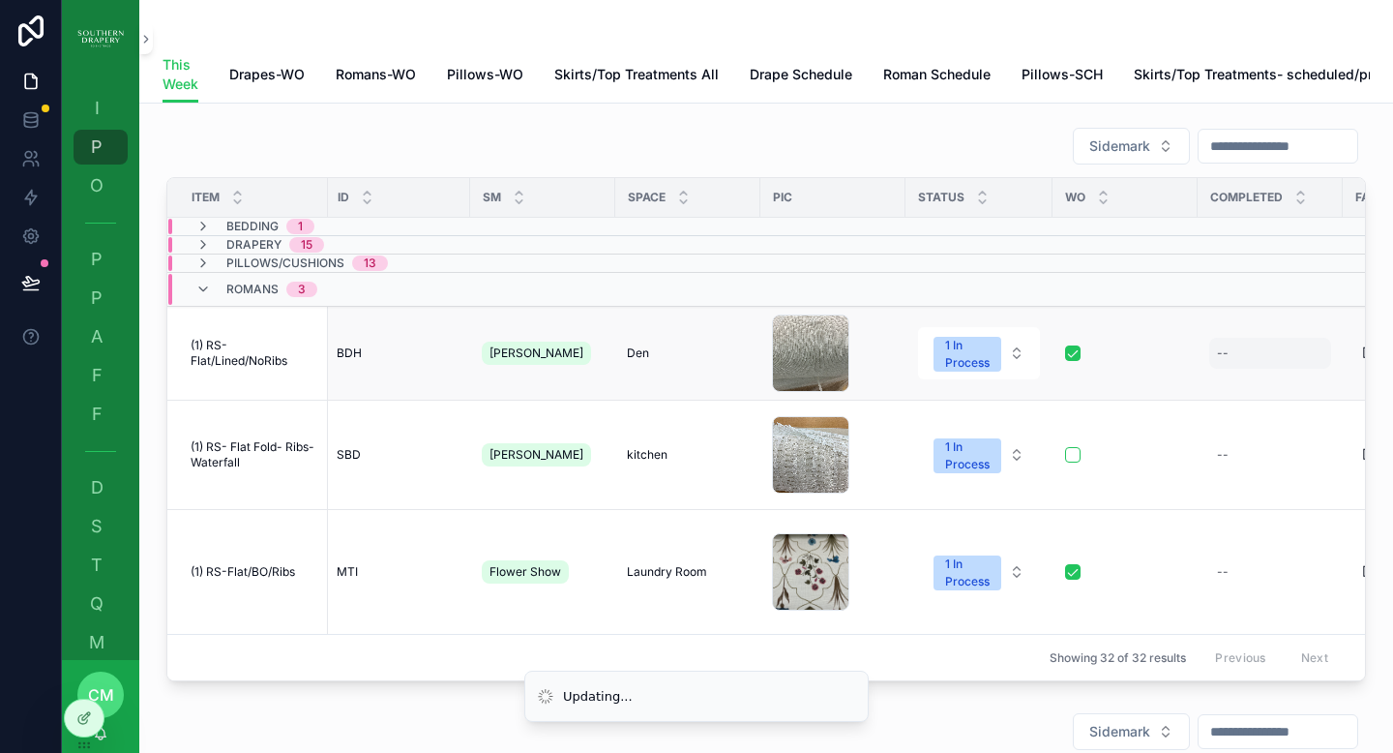
click at [1242, 369] on div "--" at bounding box center [1271, 353] width 122 height 31
click at [1270, 369] on div "--" at bounding box center [1271, 353] width 122 height 31
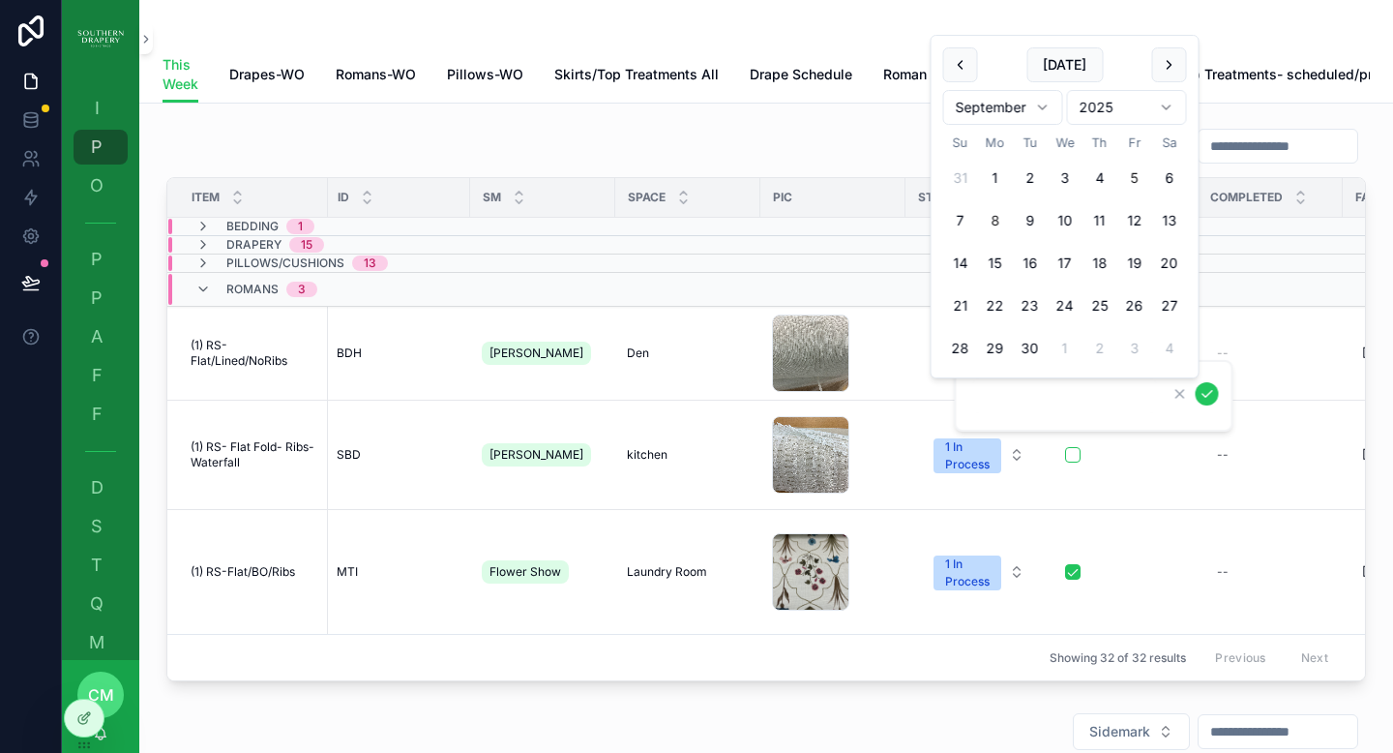
click at [1133, 182] on button "5" at bounding box center [1135, 178] width 35 height 35
type input "********"
click at [1205, 396] on icon "scrollable content" at bounding box center [1208, 394] width 10 height 7
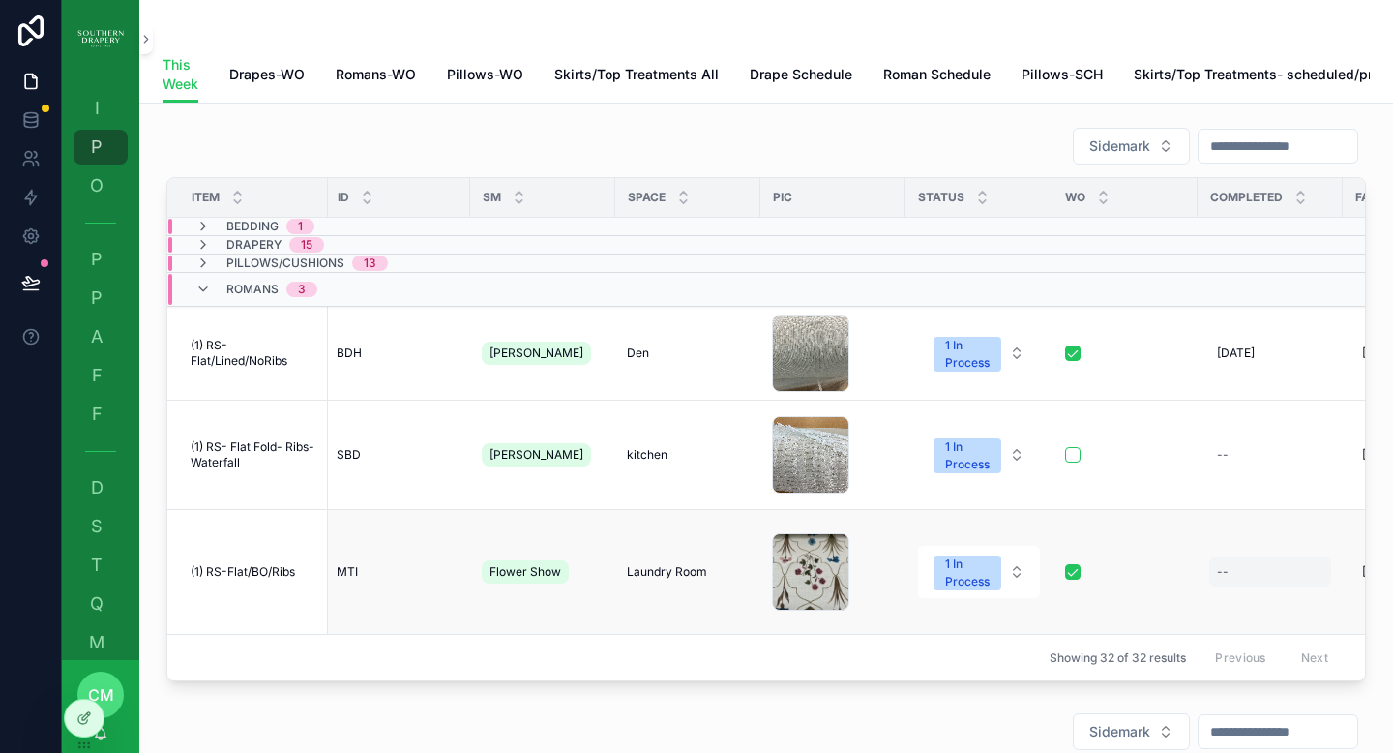
click at [1248, 574] on div "--" at bounding box center [1271, 571] width 122 height 31
click at [1139, 377] on td "scrollable content" at bounding box center [1125, 354] width 145 height 94
click at [1215, 570] on div "--" at bounding box center [1271, 571] width 122 height 31
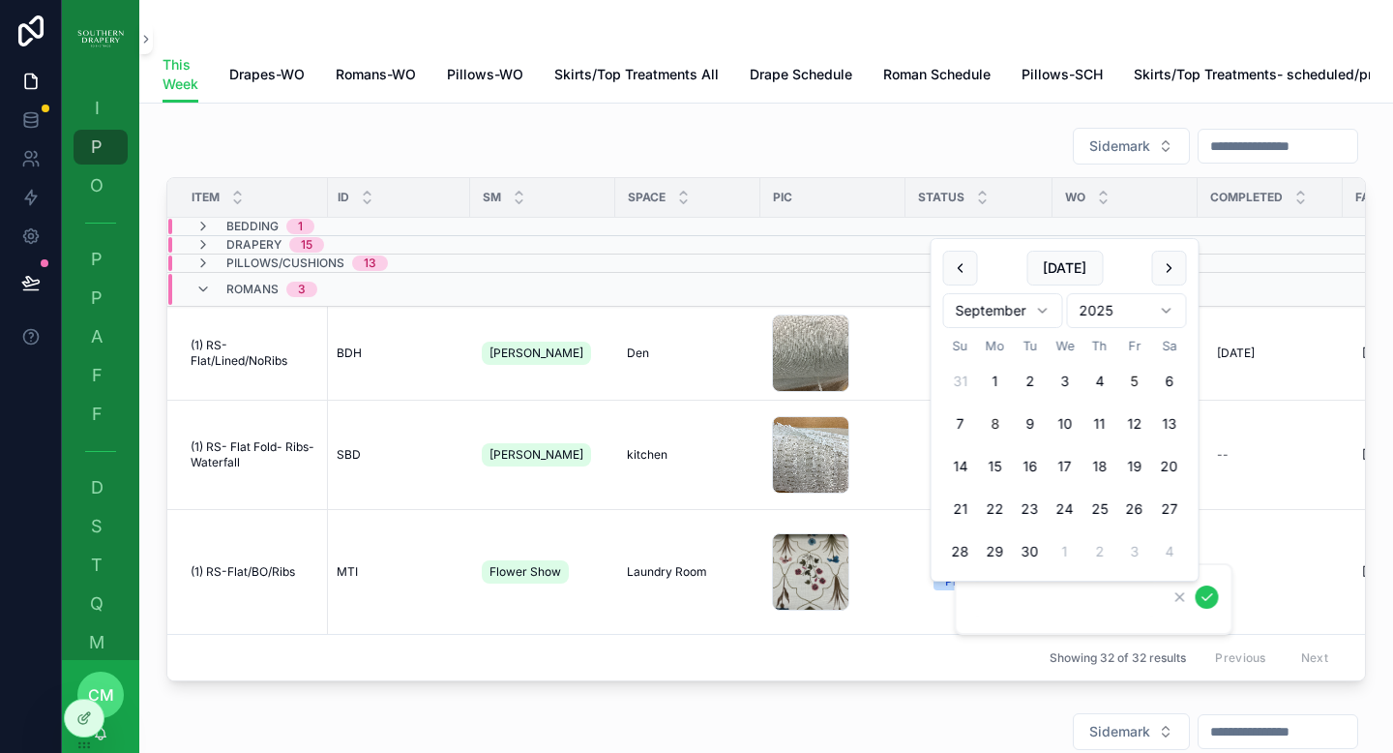
click at [1135, 377] on button "5" at bounding box center [1135, 381] width 35 height 35
type input "********"
click at [1205, 592] on icon "scrollable content" at bounding box center [1207, 596] width 15 height 15
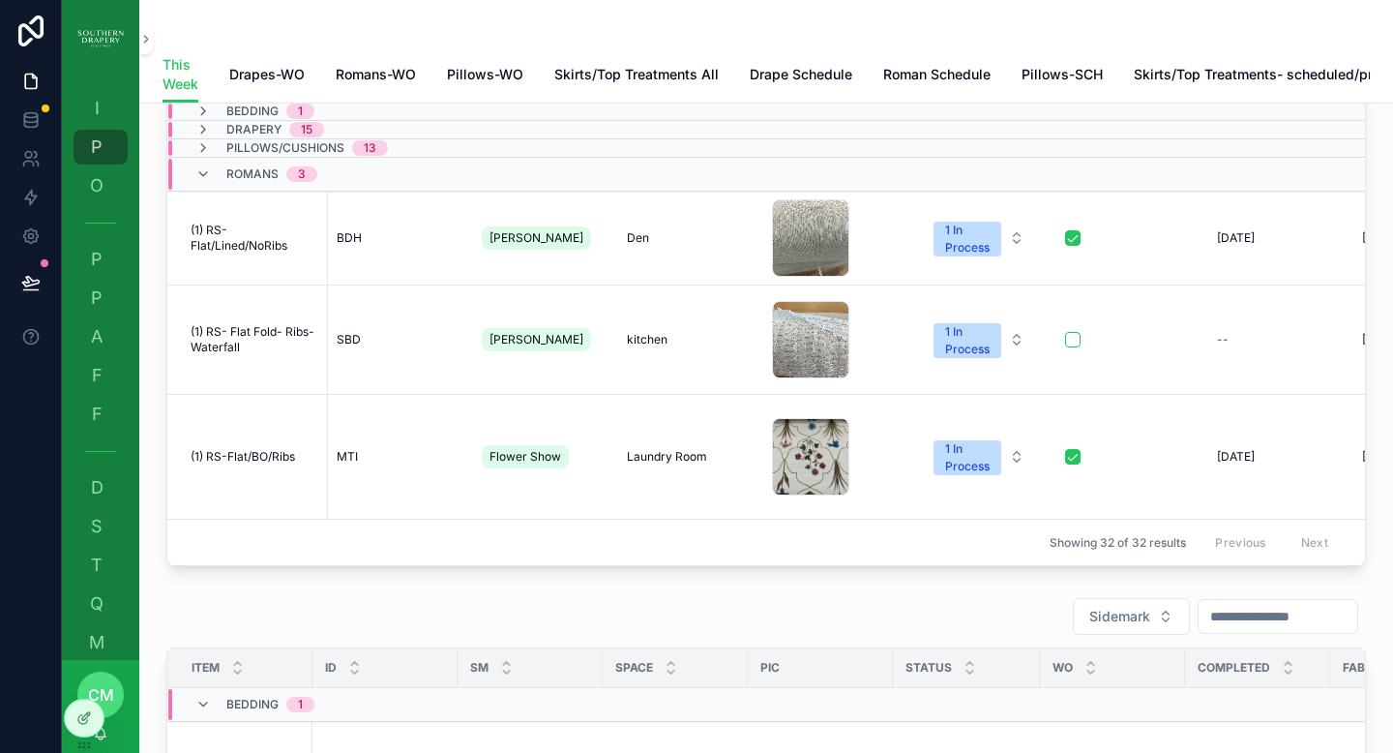
scroll to position [98, 0]
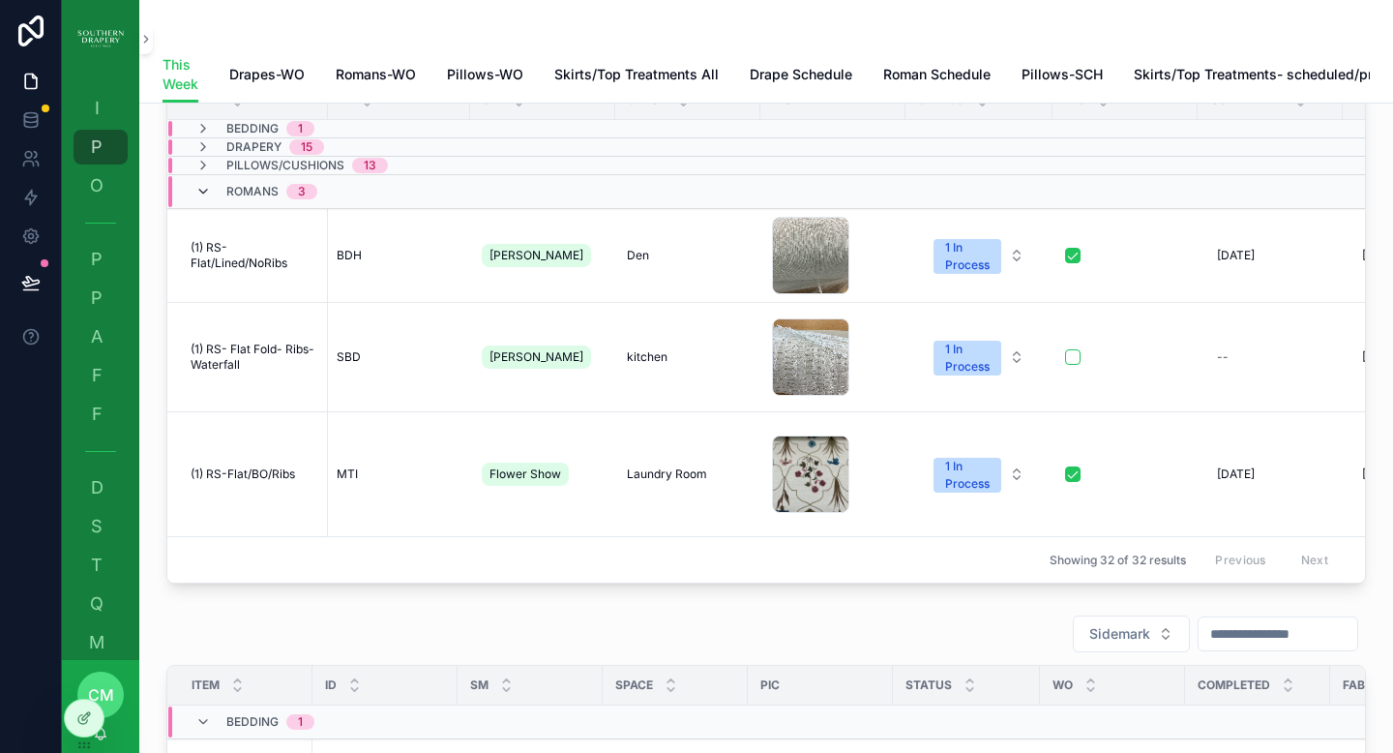
click at [198, 199] on icon "scrollable content" at bounding box center [202, 191] width 15 height 15
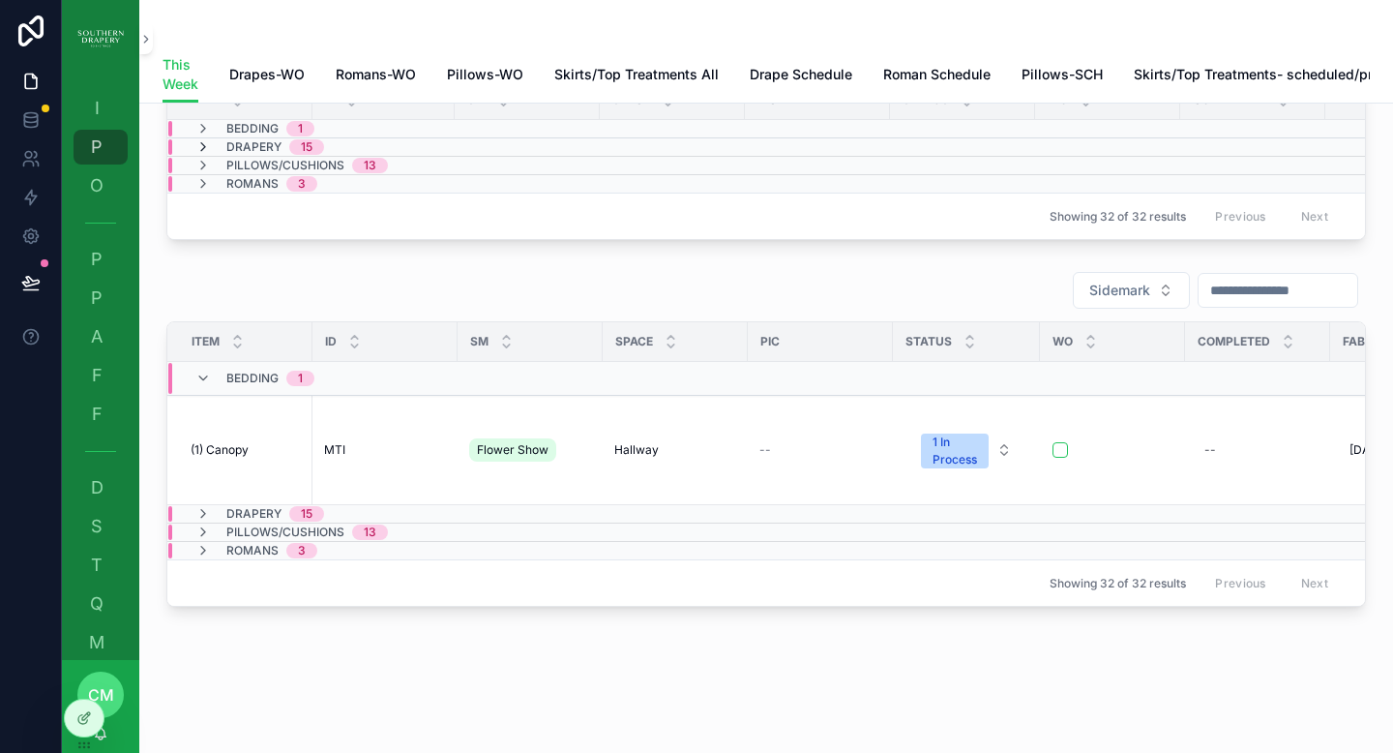
click at [206, 155] on icon "scrollable content" at bounding box center [202, 146] width 15 height 15
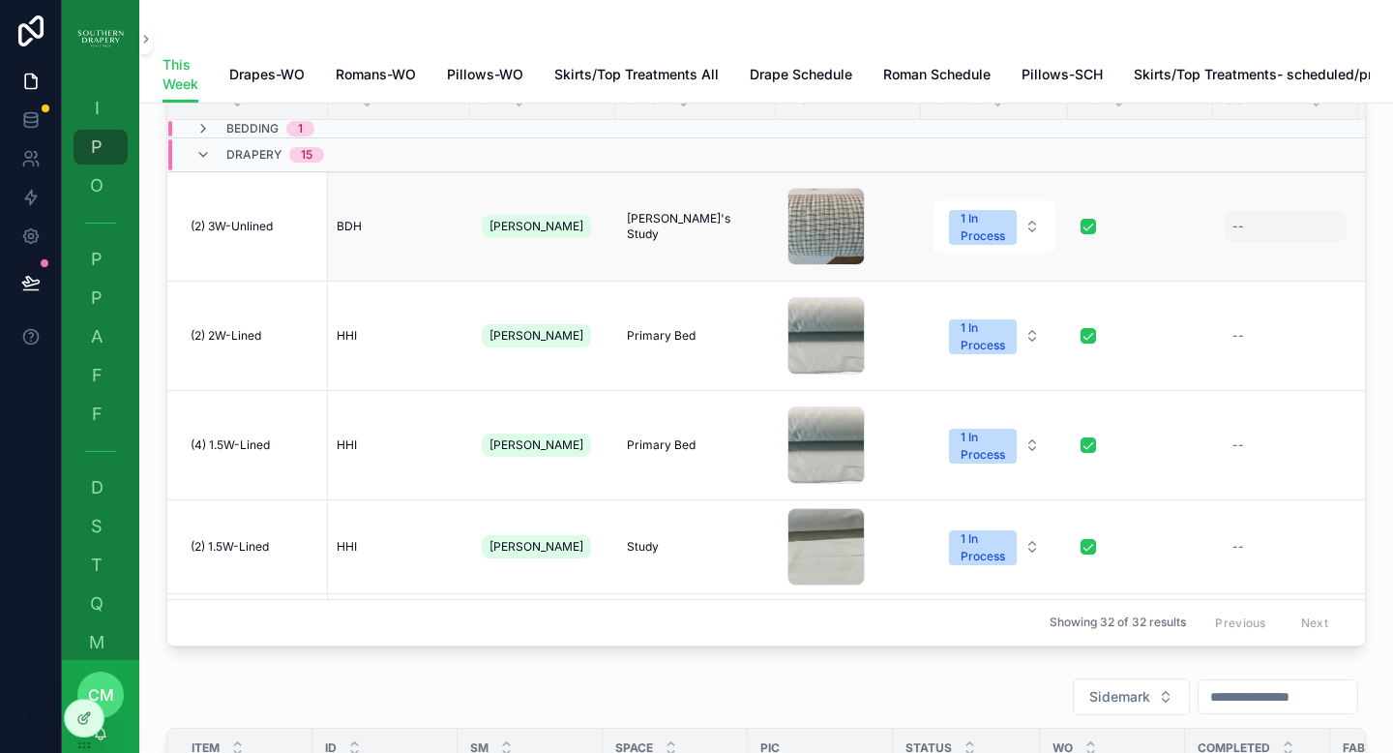
click at [1236, 242] on div "--" at bounding box center [1286, 226] width 122 height 31
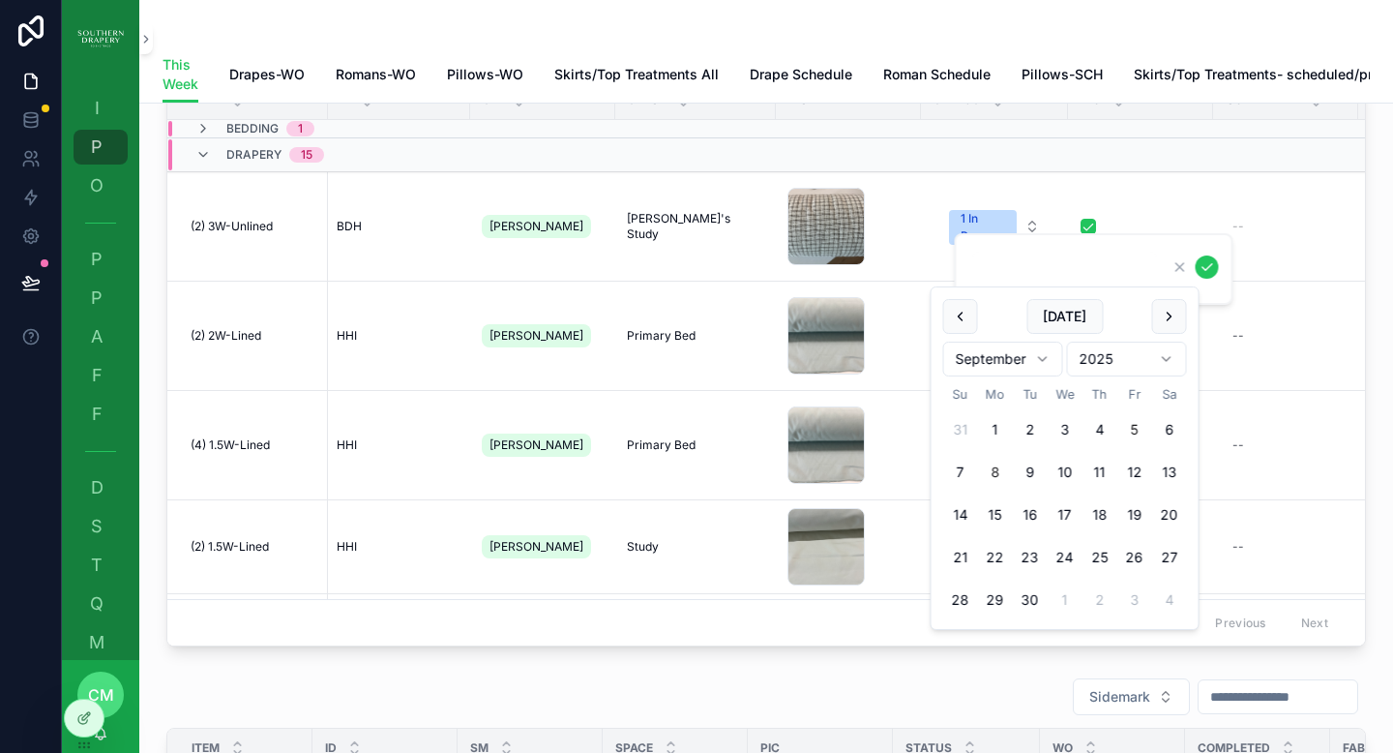
click at [1143, 426] on button "5" at bounding box center [1135, 429] width 35 height 35
type input "********"
click at [1207, 270] on icon "scrollable content" at bounding box center [1207, 266] width 15 height 15
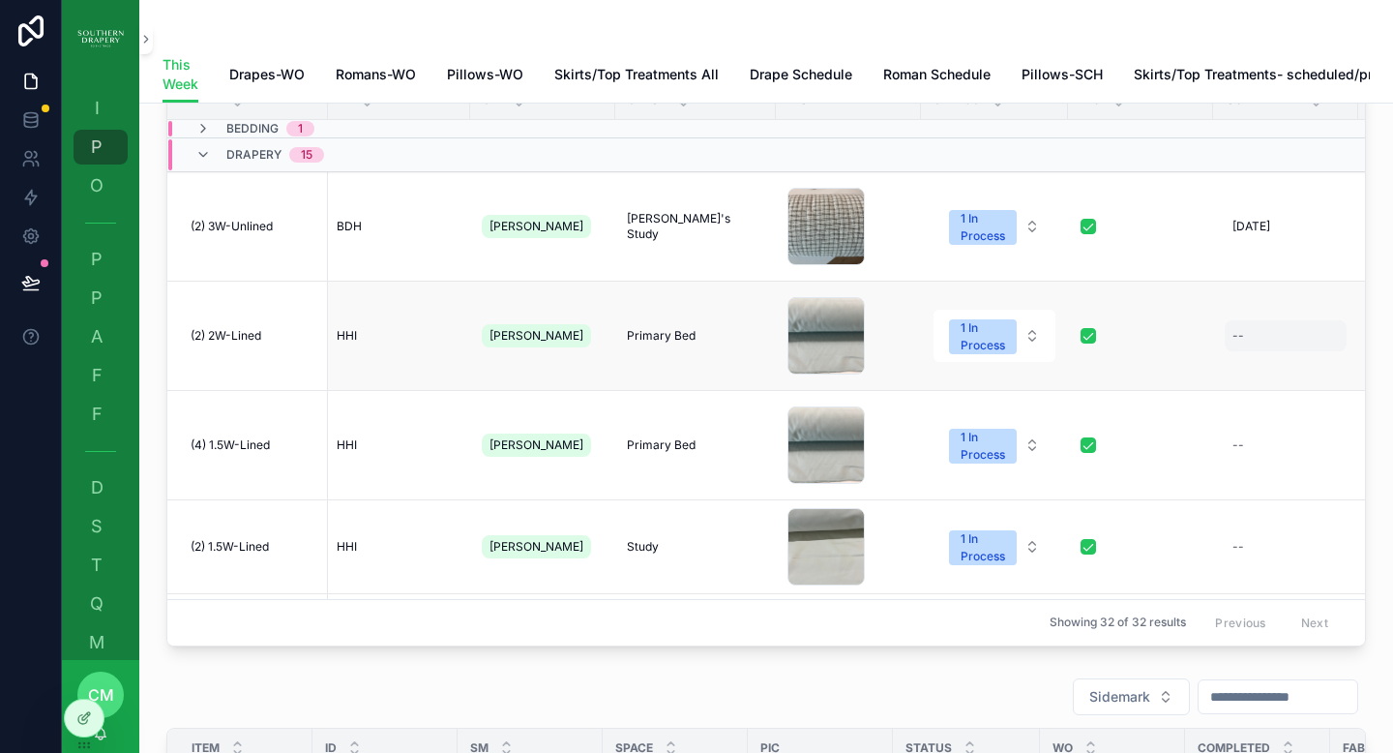
click at [1239, 349] on div "--" at bounding box center [1286, 335] width 122 height 31
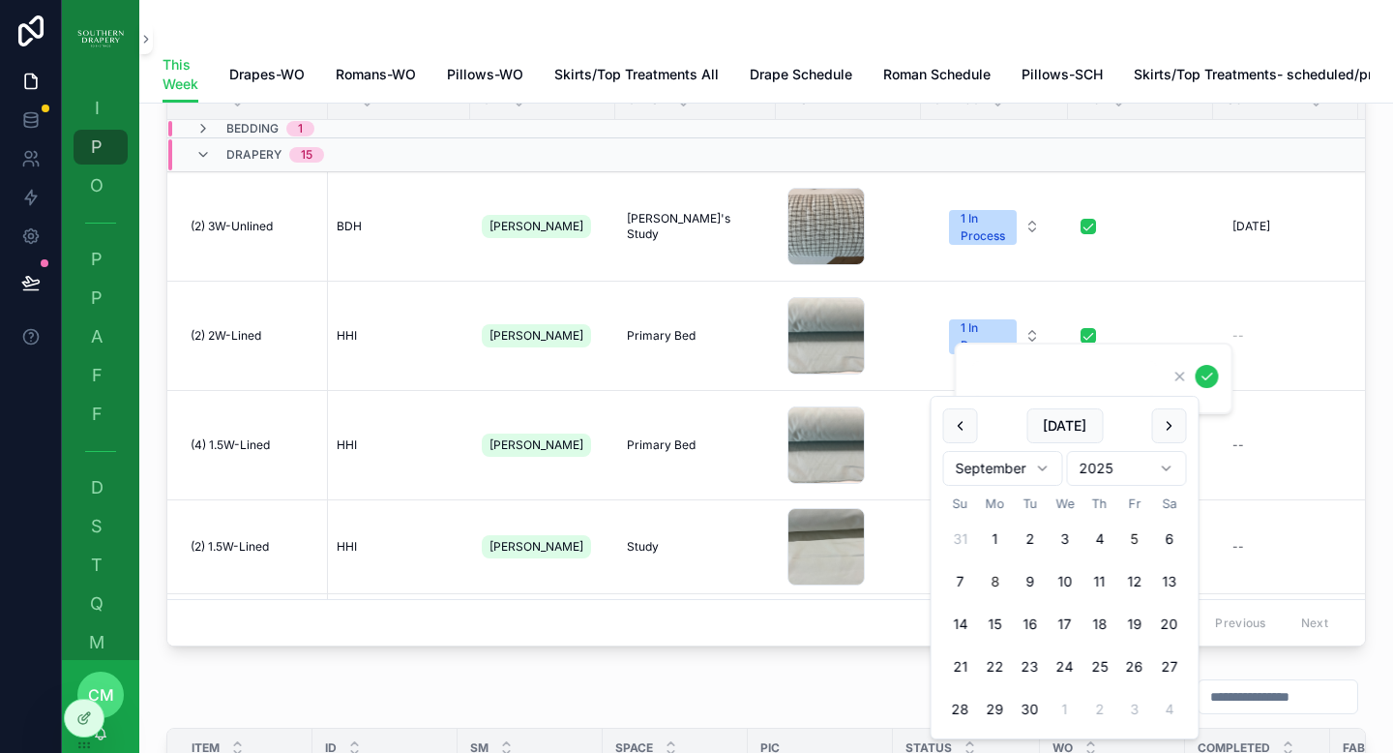
click at [1135, 541] on button "5" at bounding box center [1135, 539] width 35 height 35
type input "********"
click at [1209, 375] on icon "scrollable content" at bounding box center [1208, 376] width 10 height 7
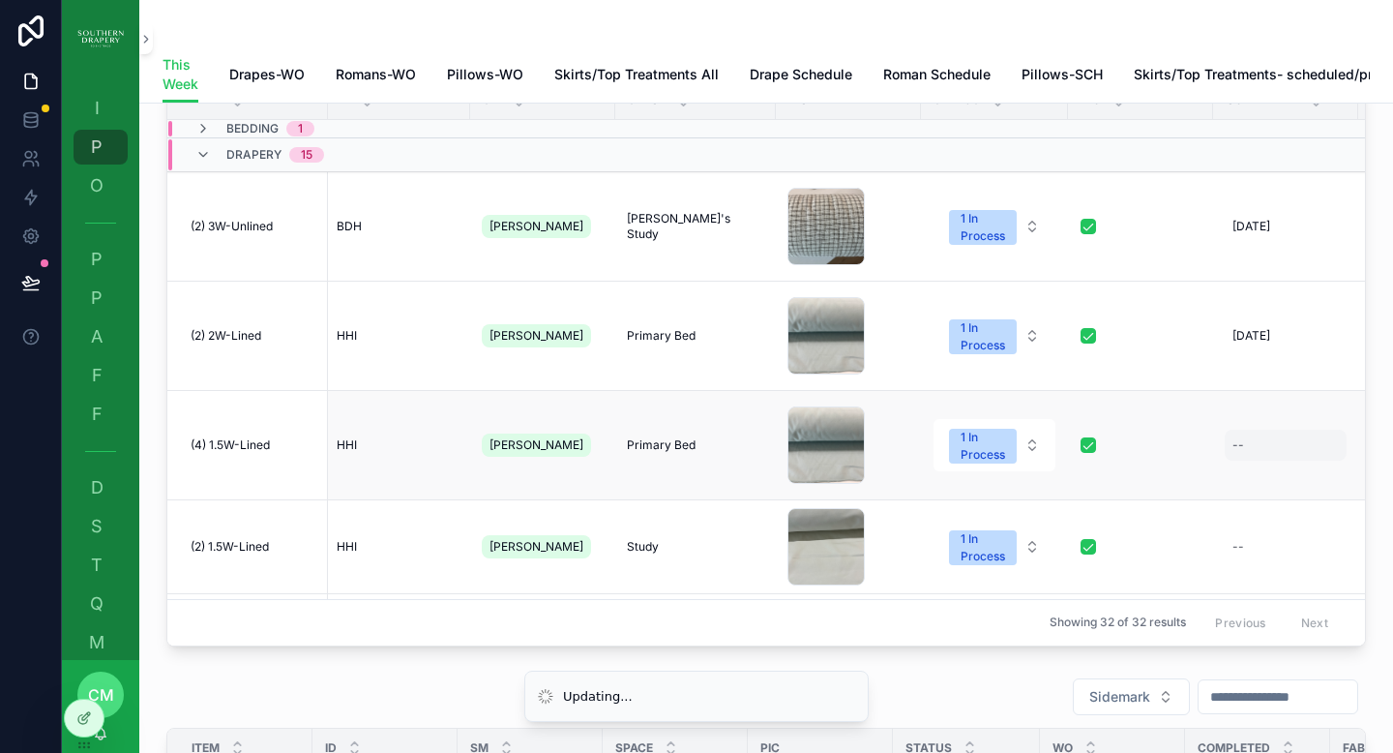
click at [1234, 455] on div "--" at bounding box center [1286, 445] width 122 height 31
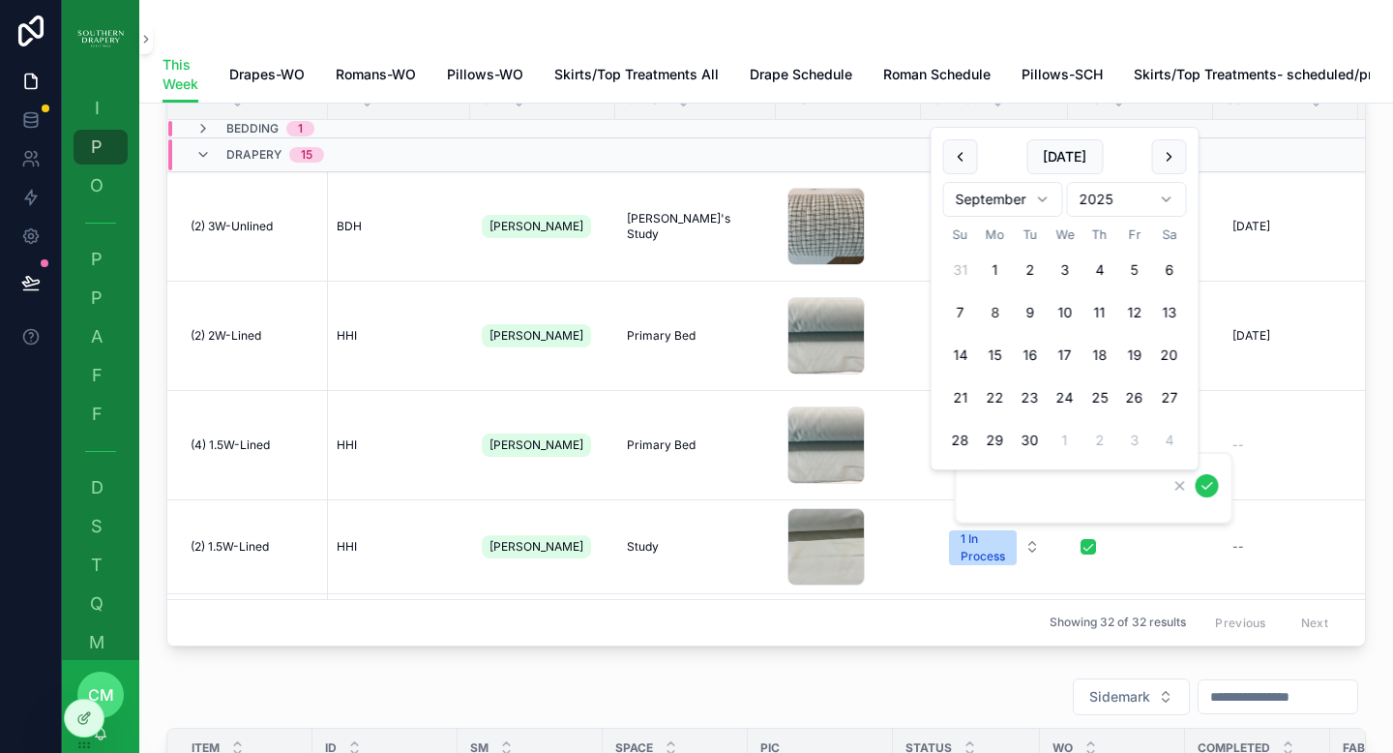
click at [1132, 276] on button "5" at bounding box center [1135, 270] width 35 height 35
type input "********"
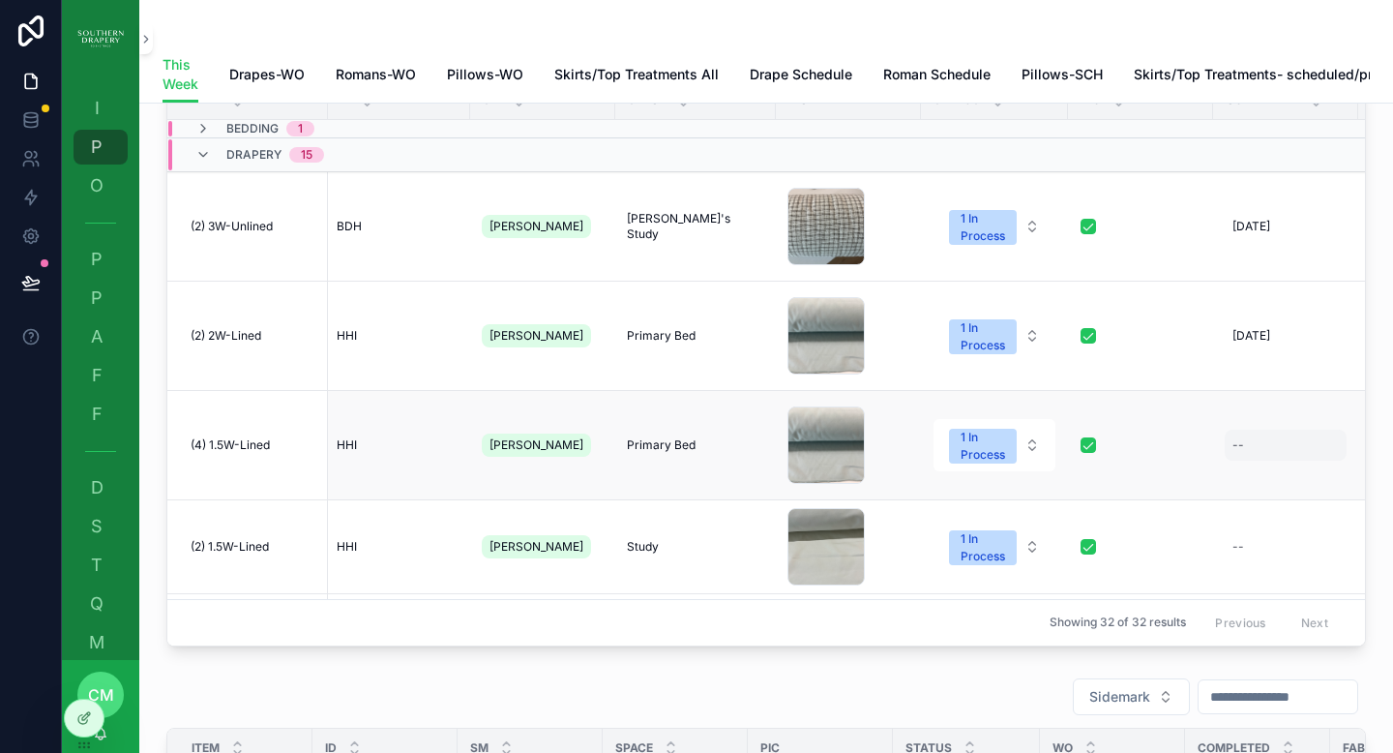
click at [1238, 456] on div "--" at bounding box center [1286, 445] width 122 height 31
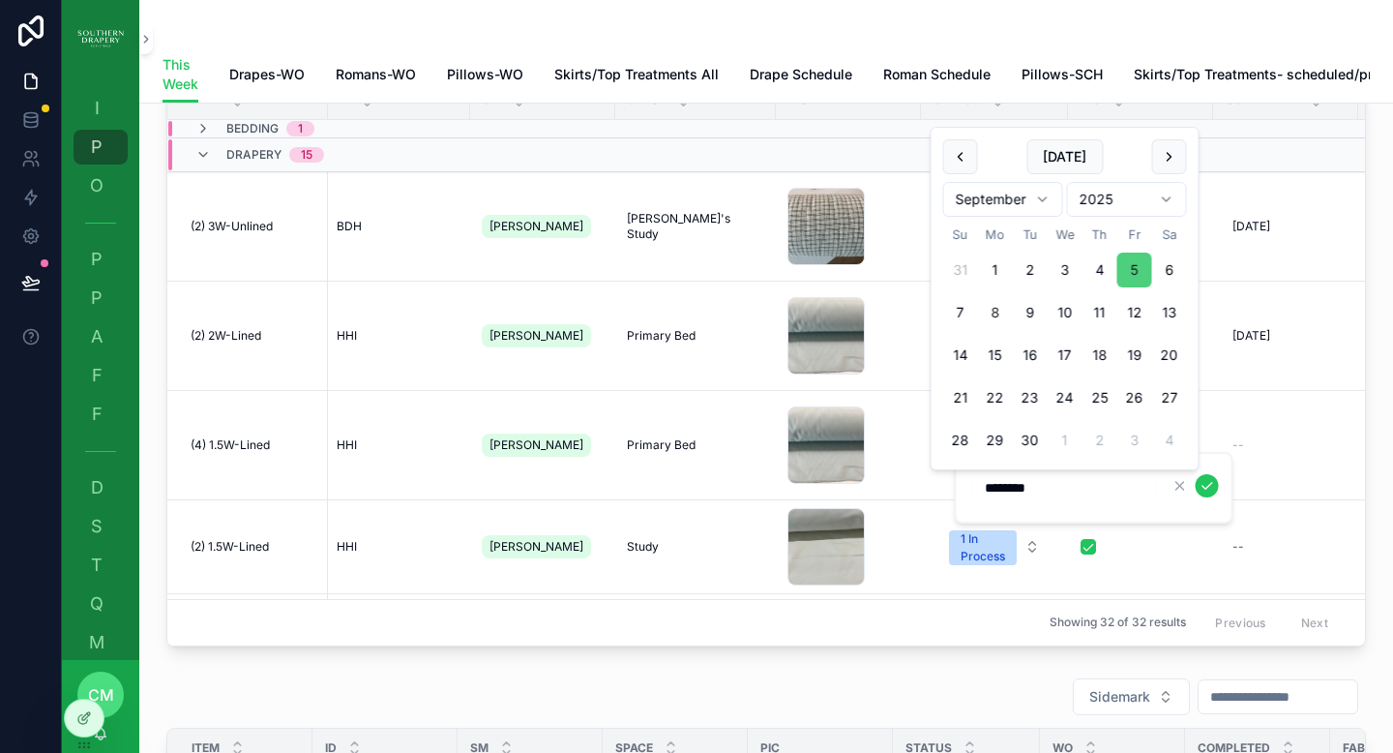
click at [1141, 269] on button "5" at bounding box center [1135, 270] width 35 height 35
click at [1208, 478] on icon "scrollable content" at bounding box center [1207, 485] width 15 height 15
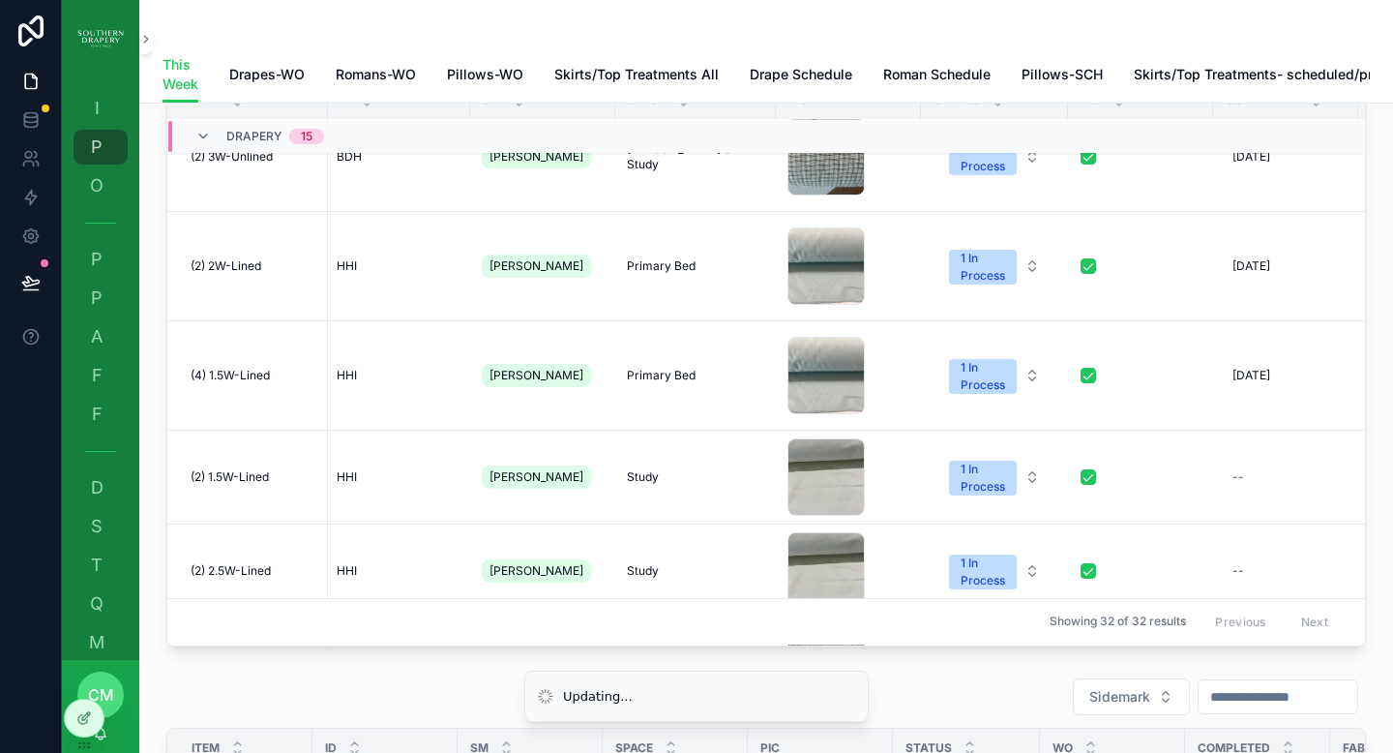
scroll to position [185, 3]
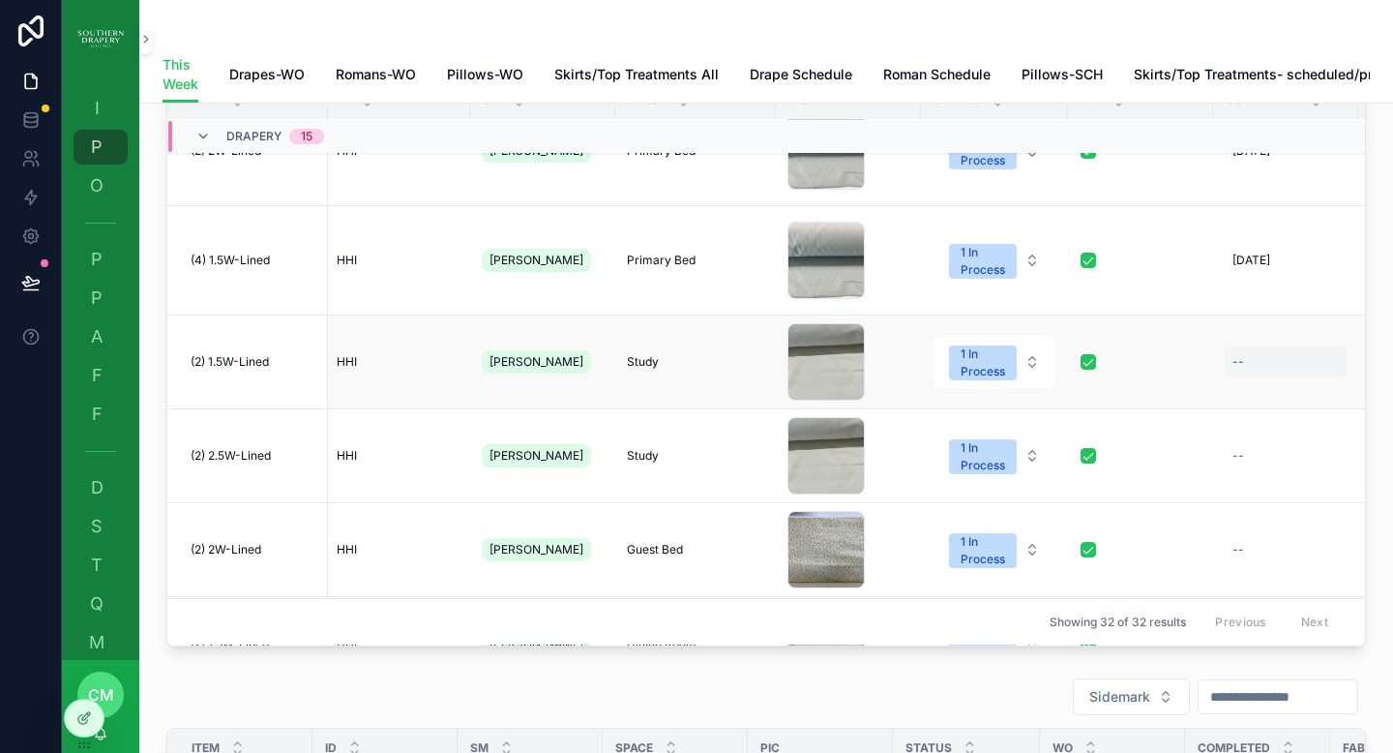
click at [1239, 377] on div "--" at bounding box center [1286, 361] width 122 height 31
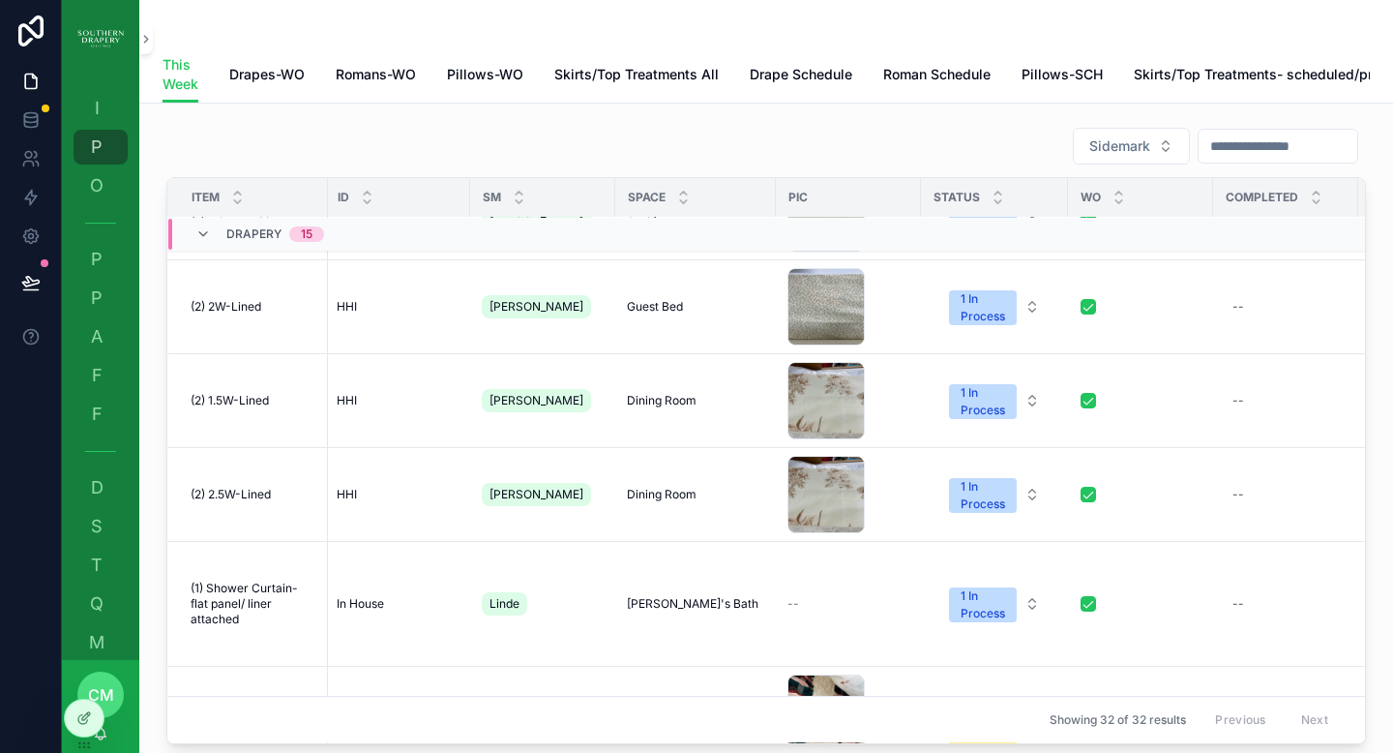
scroll to position [497, 3]
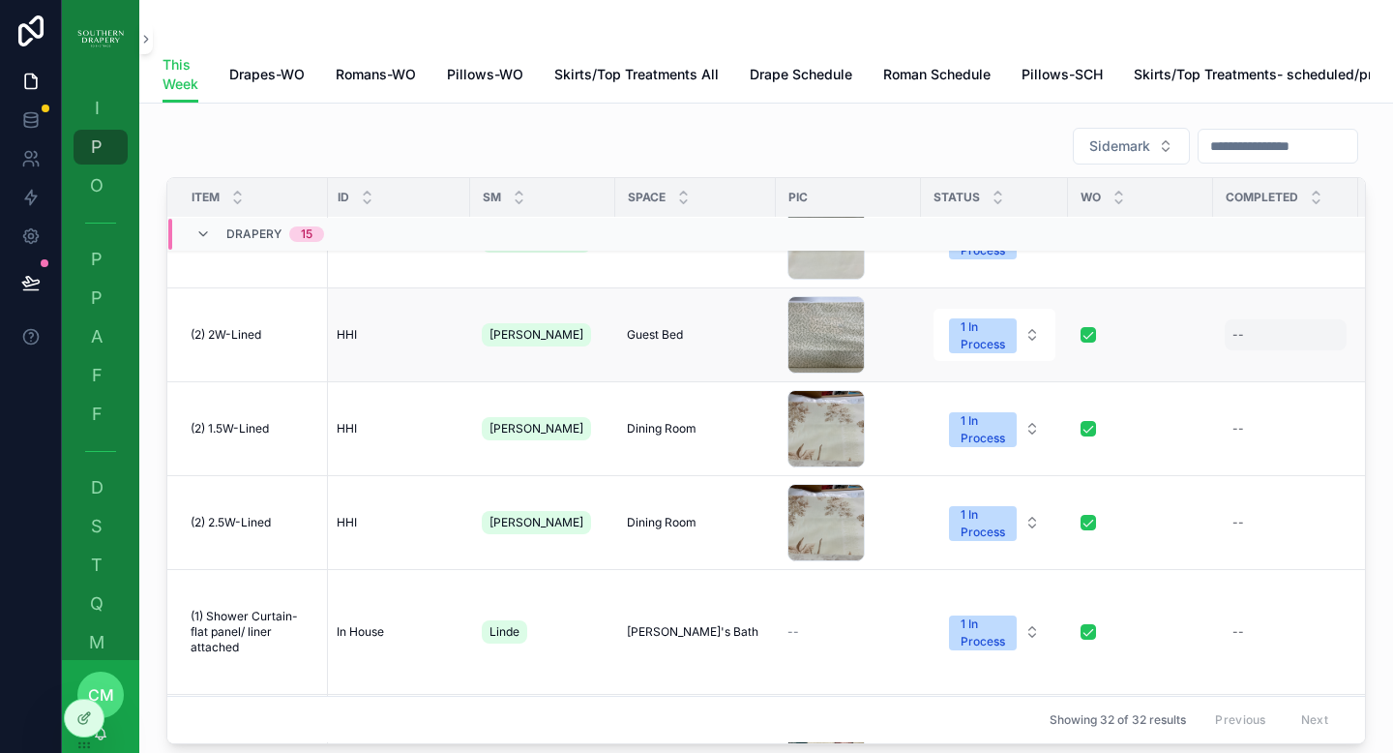
click at [1251, 350] on div "--" at bounding box center [1286, 334] width 122 height 31
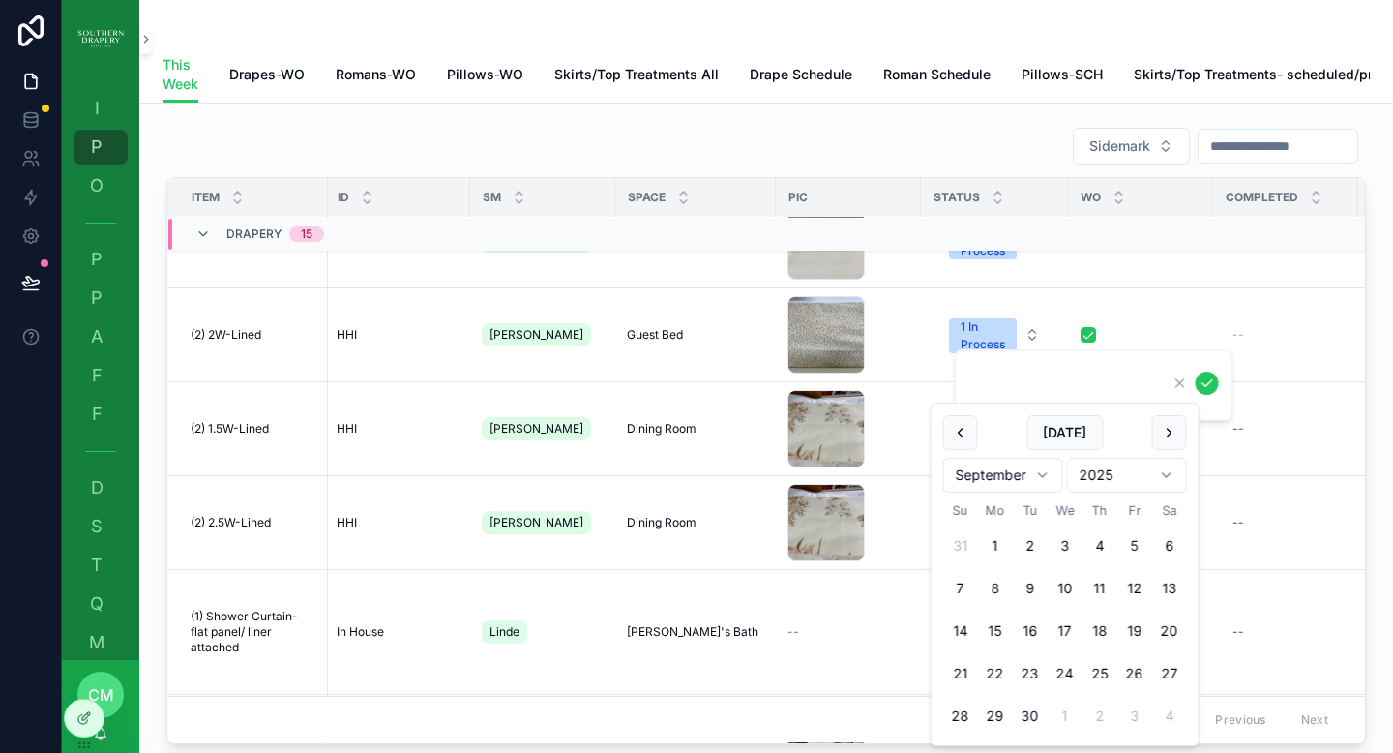
click at [1135, 546] on button "5" at bounding box center [1135, 545] width 35 height 35
type input "********"
click at [1201, 384] on icon "scrollable content" at bounding box center [1207, 382] width 15 height 15
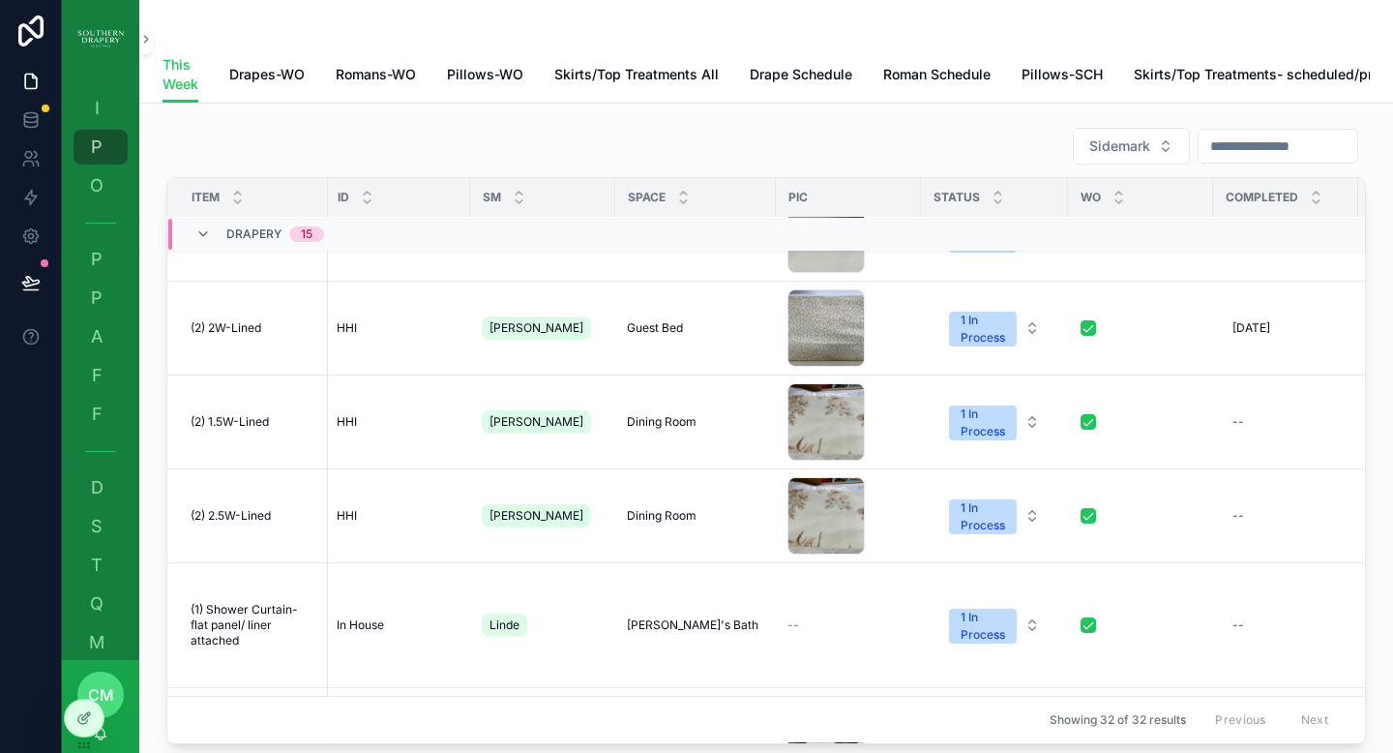
scroll to position [534, 3]
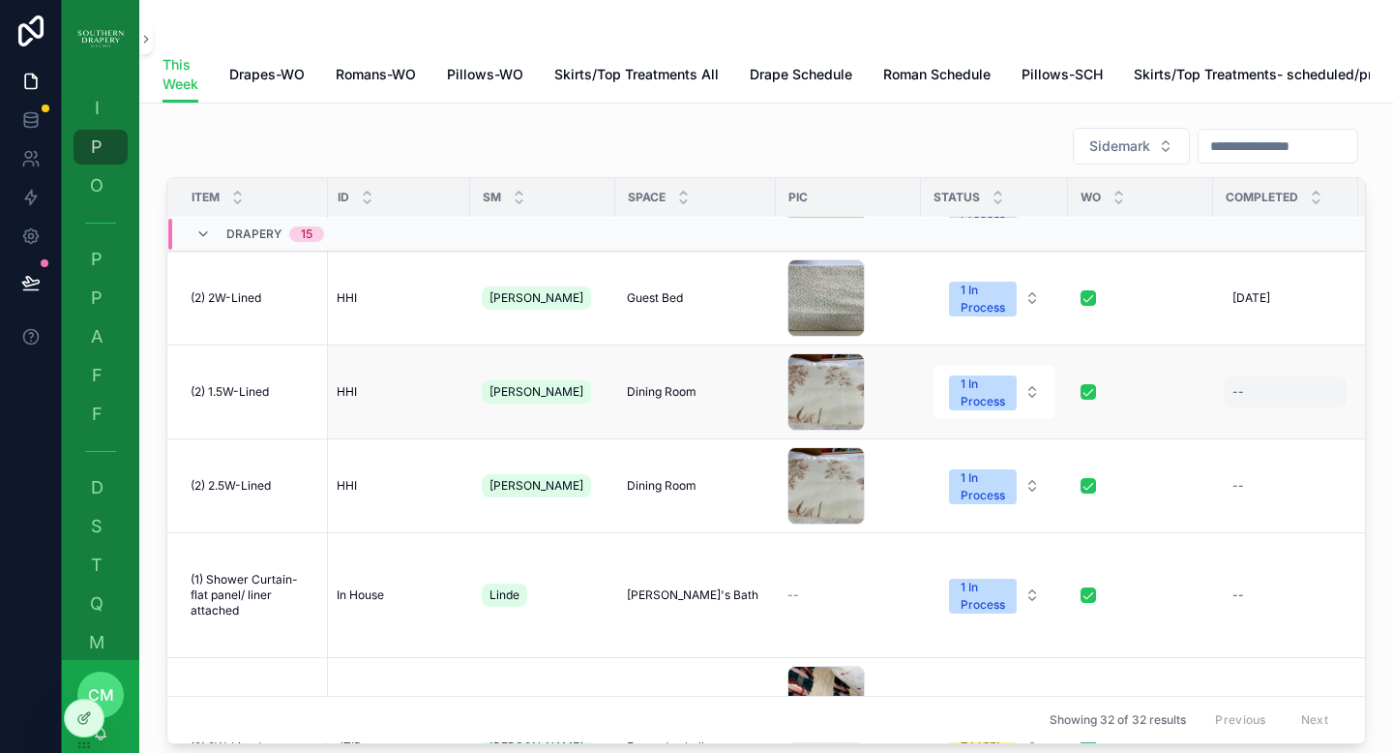
click at [1225, 407] on div "--" at bounding box center [1286, 391] width 122 height 31
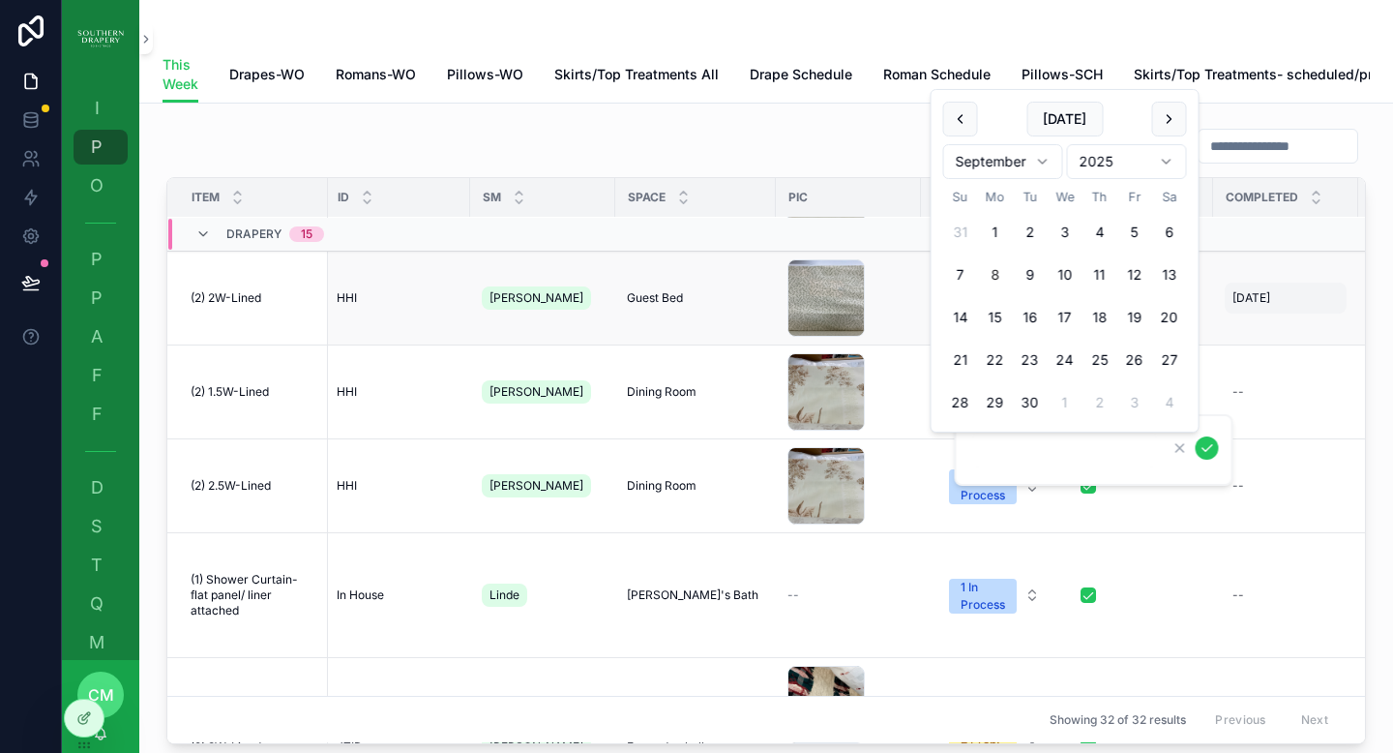
click at [1241, 306] on span "[DATE]" at bounding box center [1252, 297] width 38 height 15
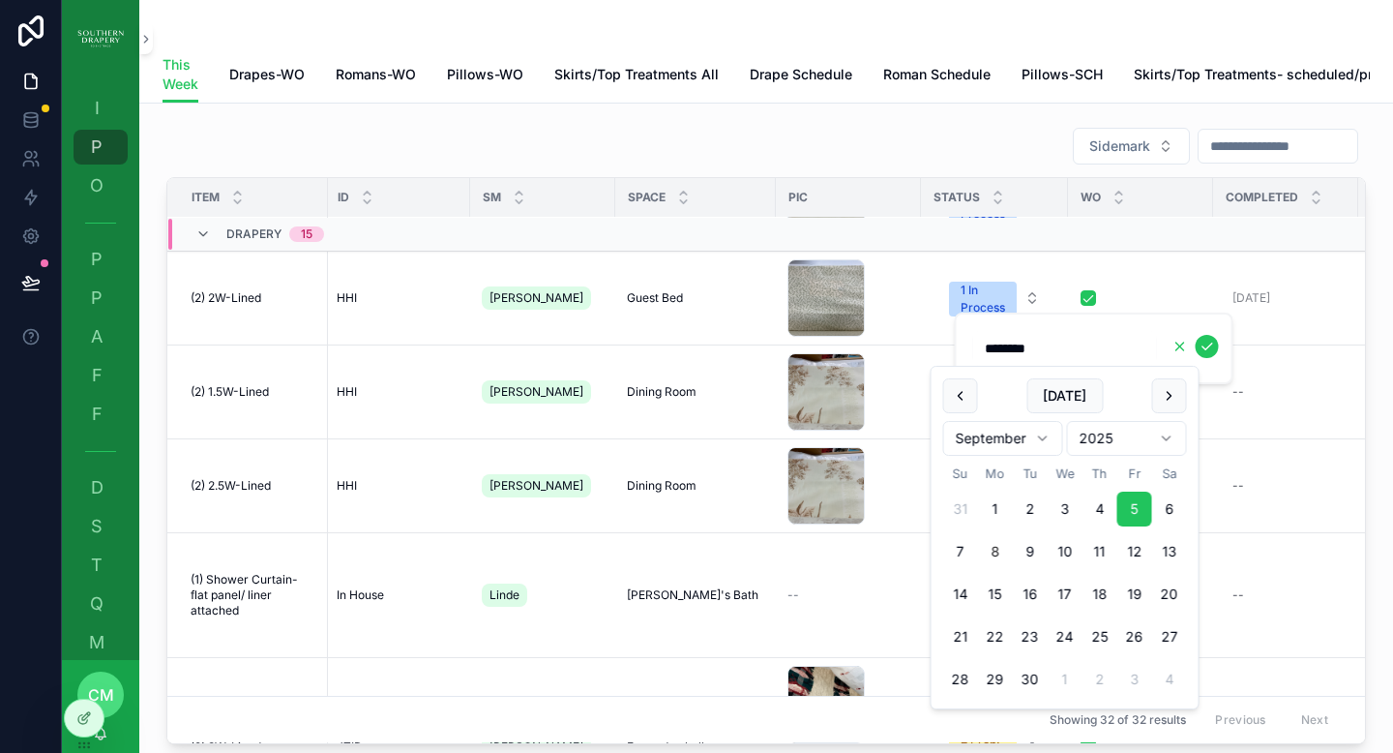
click at [1181, 347] on icon "scrollable content" at bounding box center [1181, 347] width 8 height 8
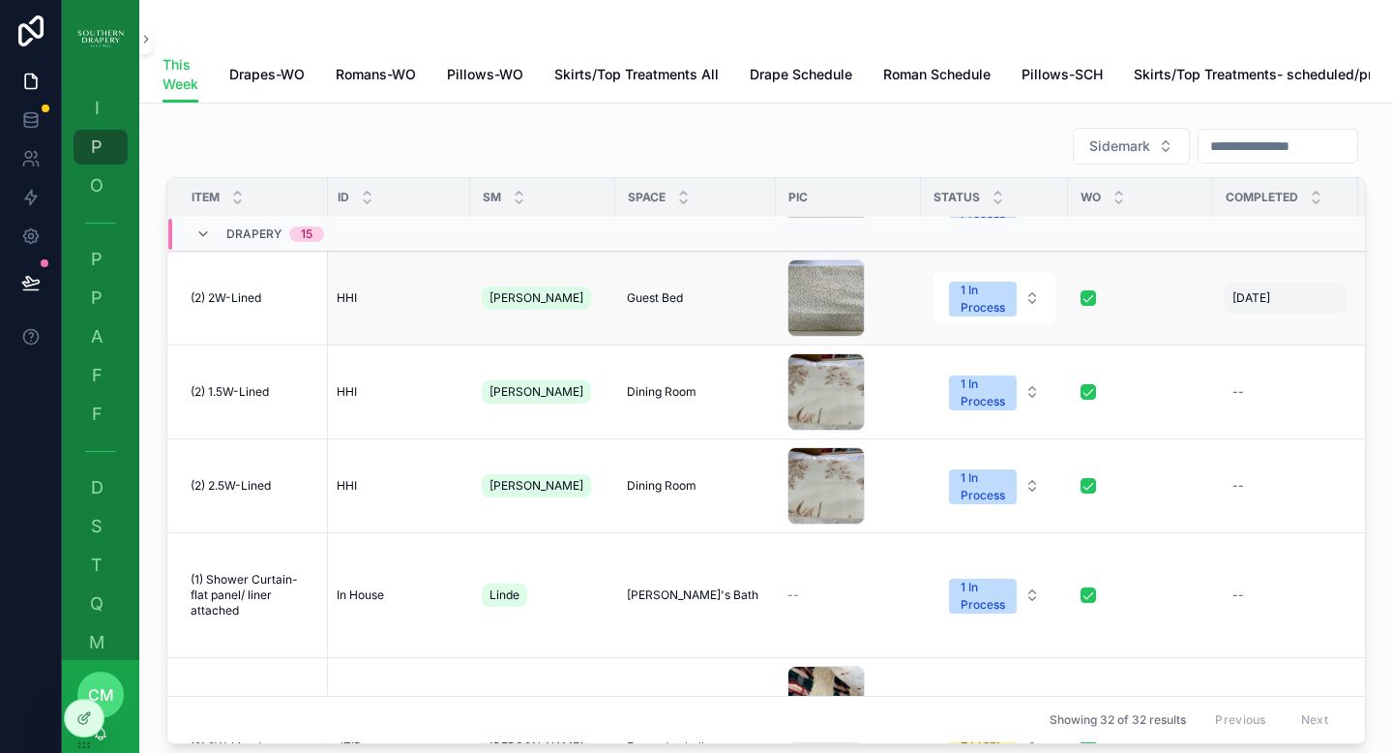
click at [1243, 306] on span "[DATE]" at bounding box center [1252, 297] width 38 height 15
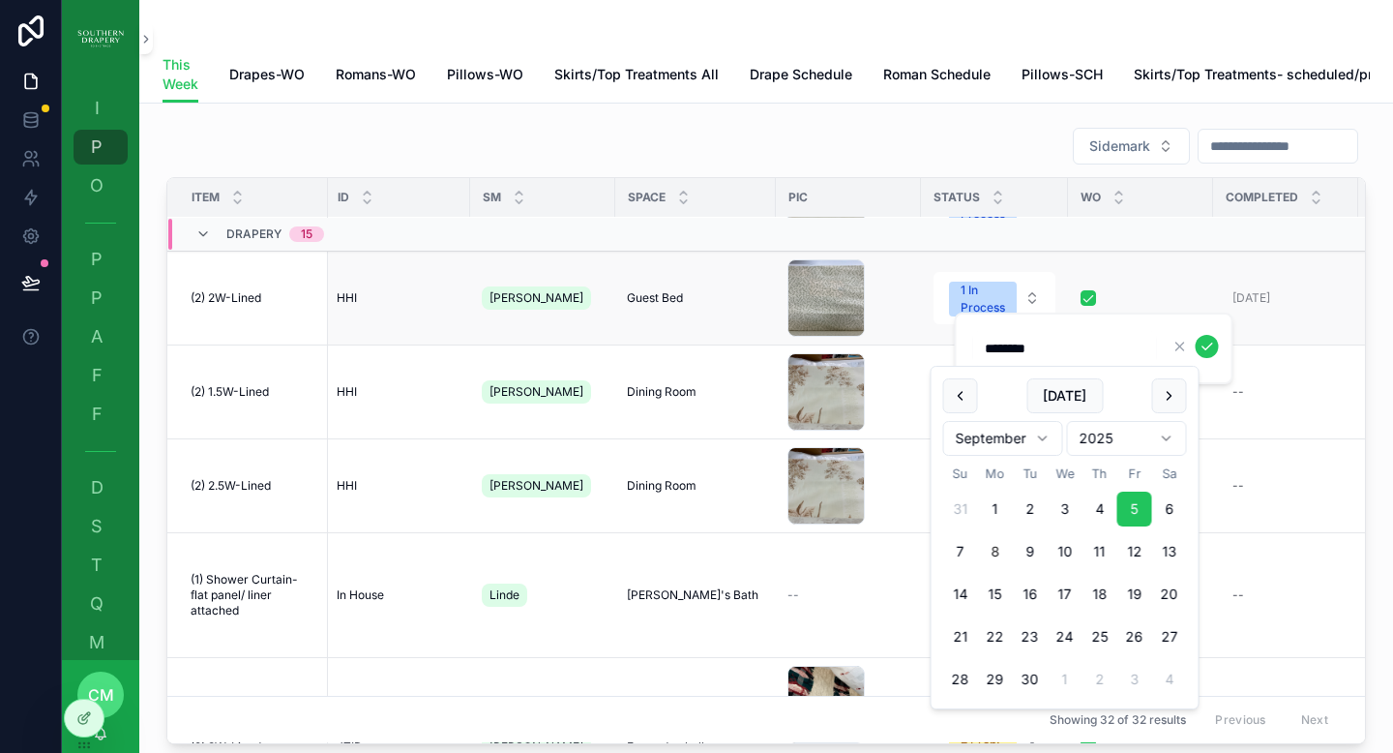
drag, startPoint x: 1058, startPoint y: 350, endPoint x: 886, endPoint y: 369, distance: 172.2
click at [886, 369] on div "I Item Status P Production O Ordering P Projects All P Projects- in process A A…" at bounding box center [727, 376] width 1331 height 753
type input "*"
click at [1311, 407] on div "--" at bounding box center [1286, 391] width 122 height 31
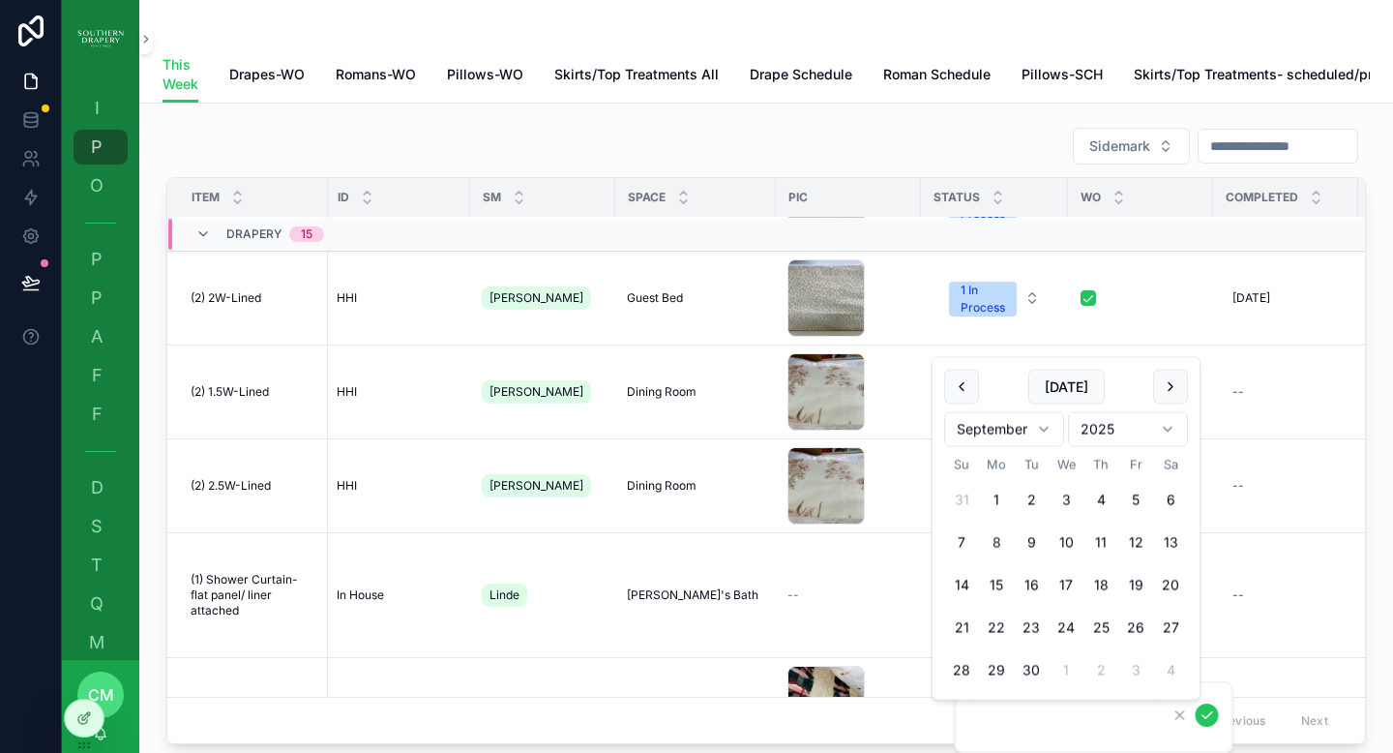
scroll to position [0, 3]
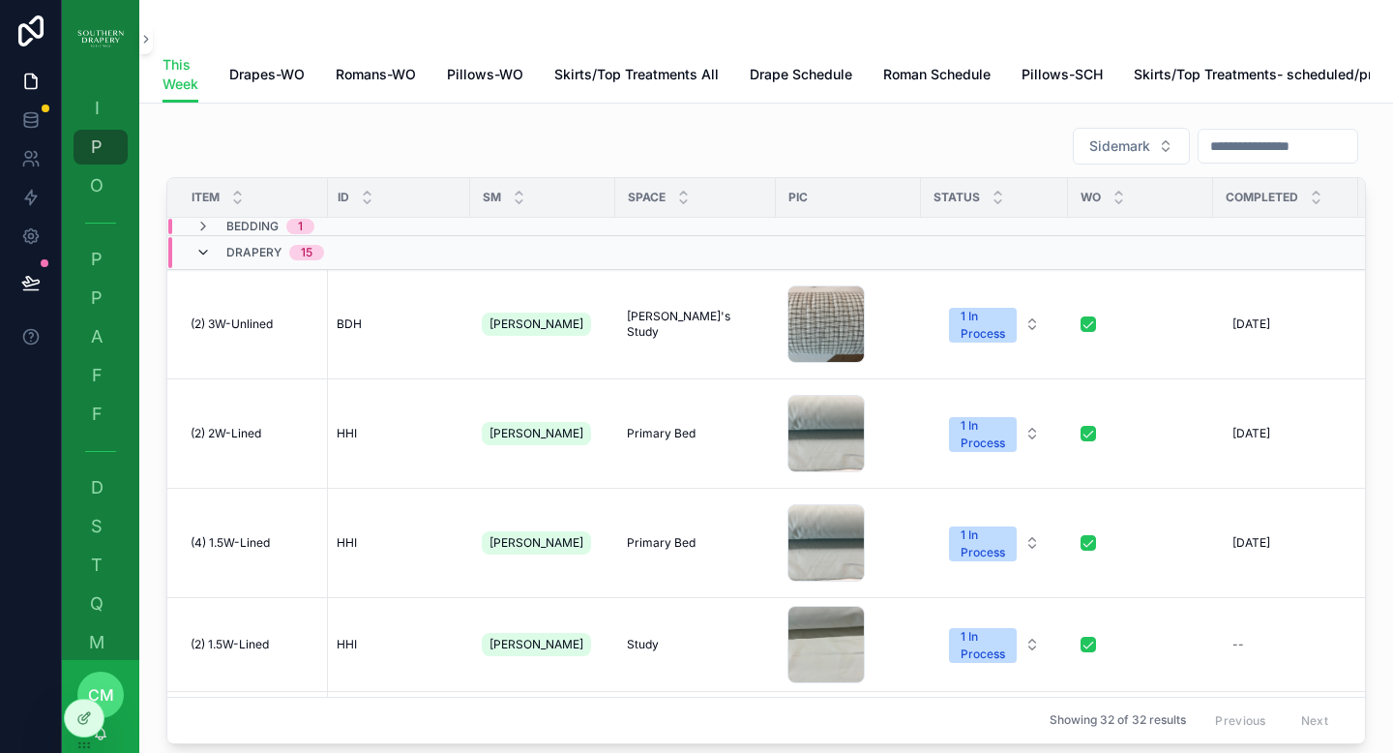
click at [202, 260] on icon "scrollable content" at bounding box center [202, 252] width 15 height 15
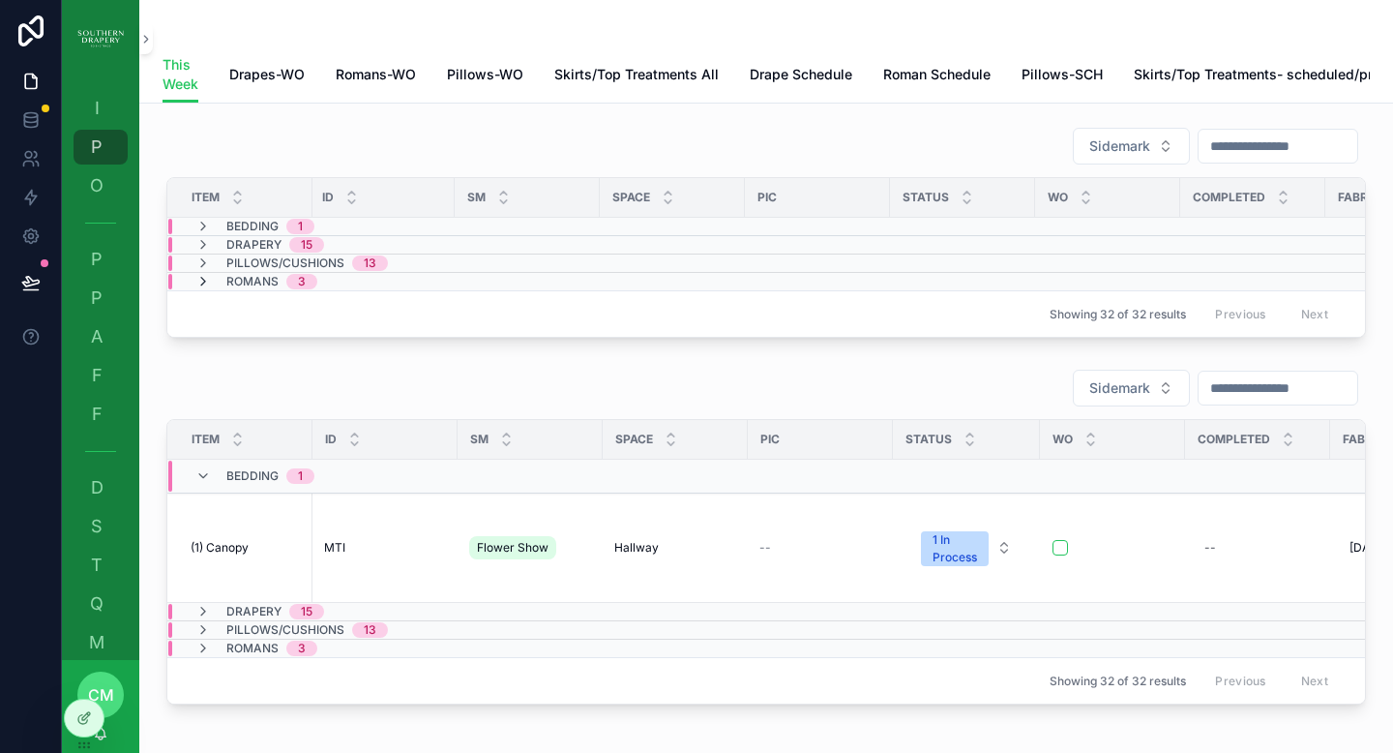
click at [204, 289] on icon "scrollable content" at bounding box center [202, 281] width 15 height 15
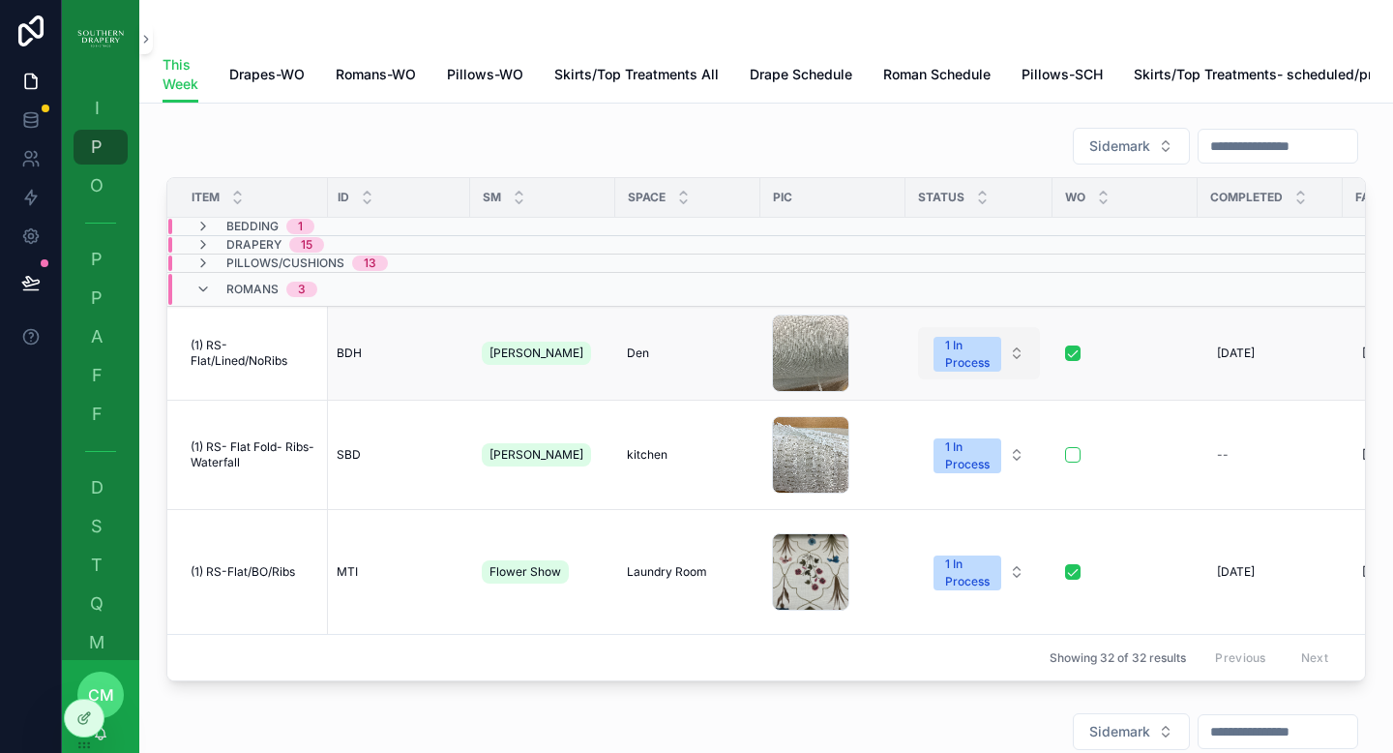
click at [969, 372] on div "1 In Process" at bounding box center [967, 354] width 45 height 35
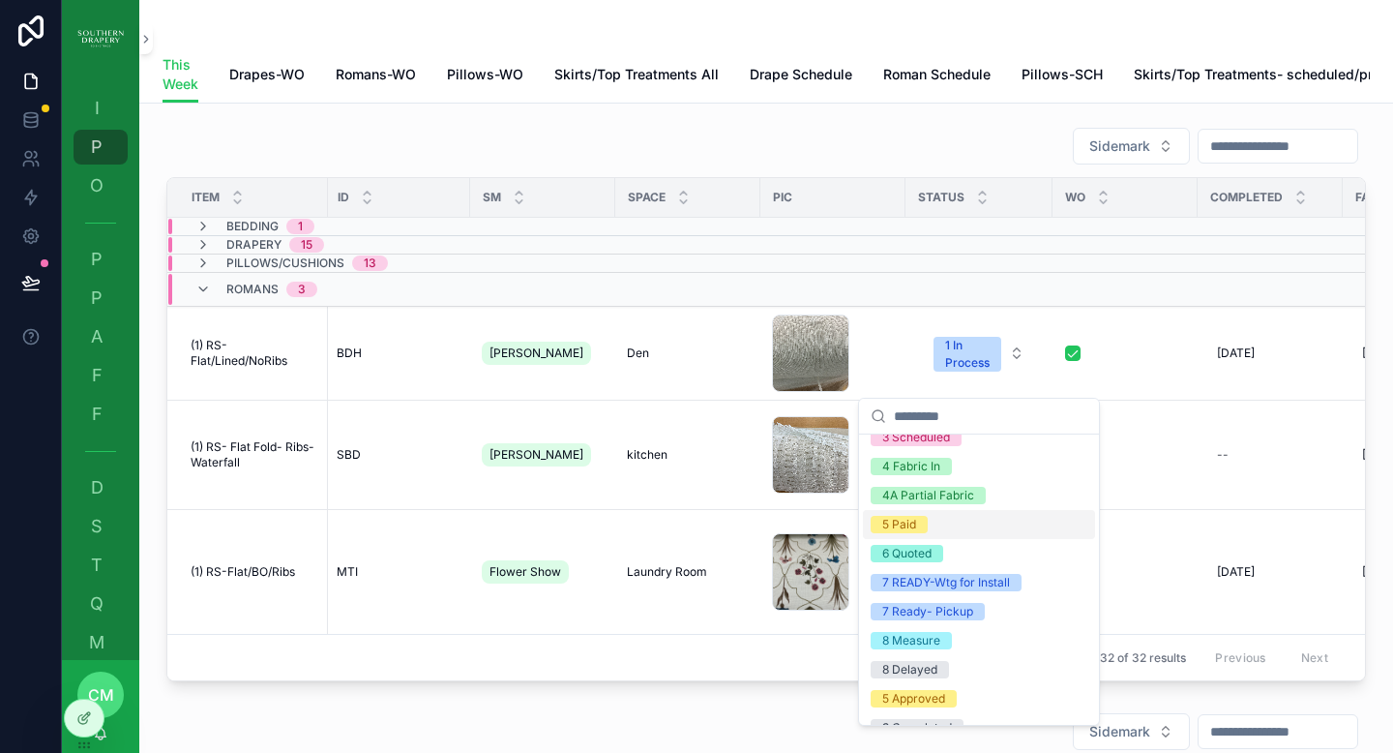
scroll to position [147, 0]
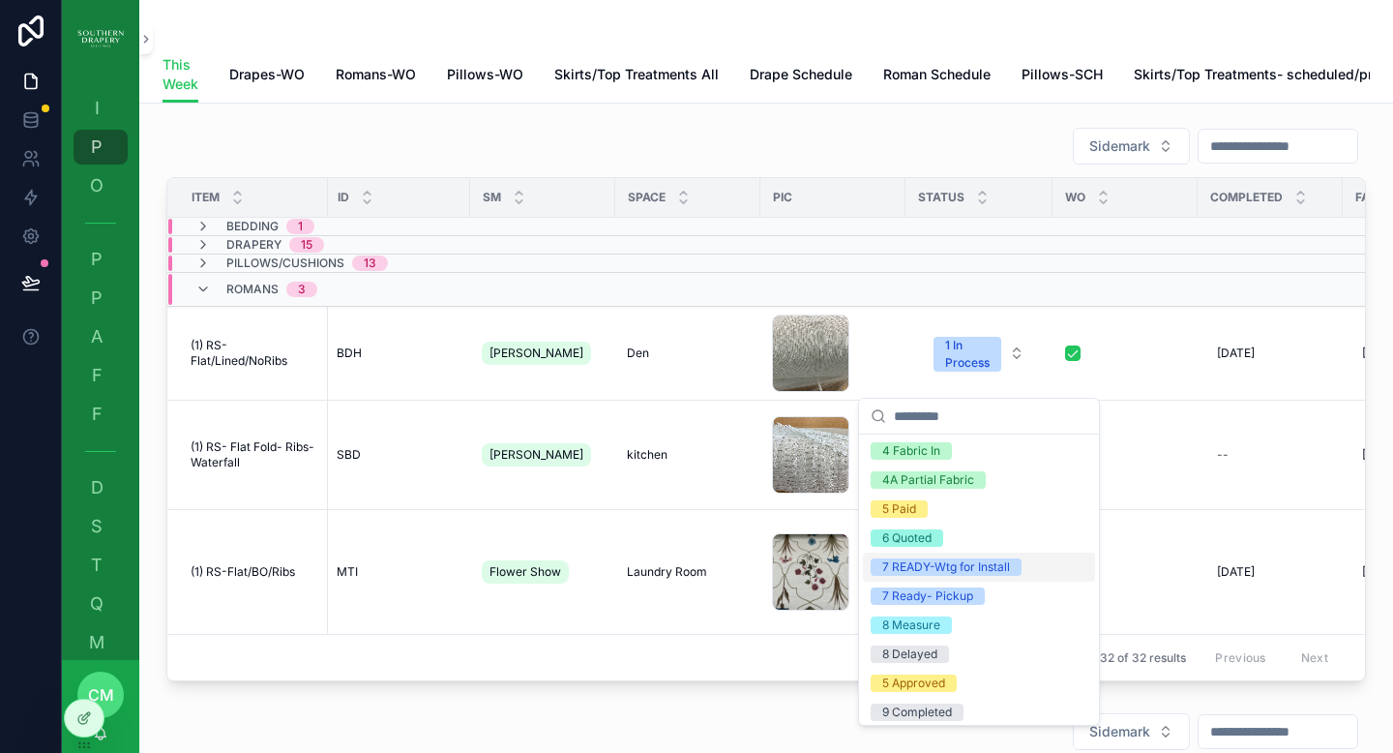
click at [994, 571] on div "7 READY-Wtg for Install" at bounding box center [946, 566] width 128 height 17
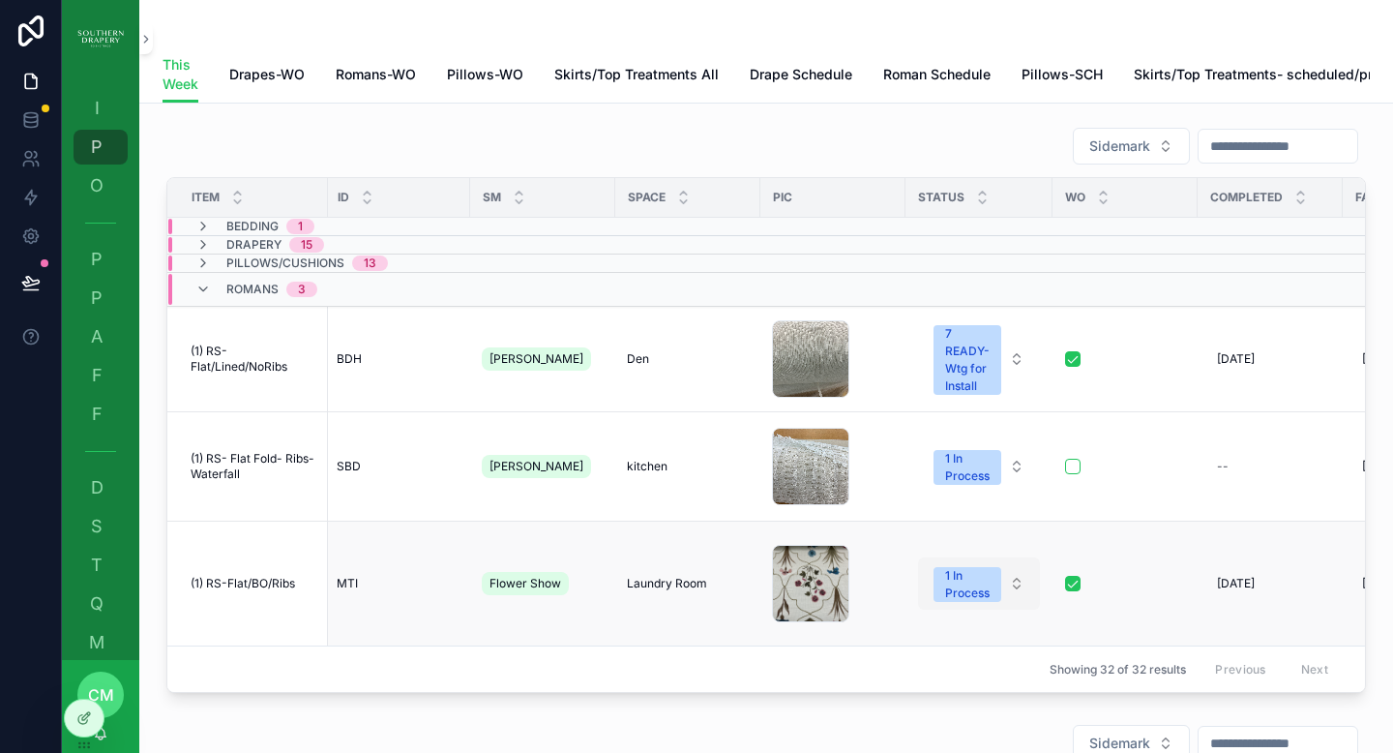
click at [976, 582] on div "1 In Process" at bounding box center [967, 584] width 45 height 35
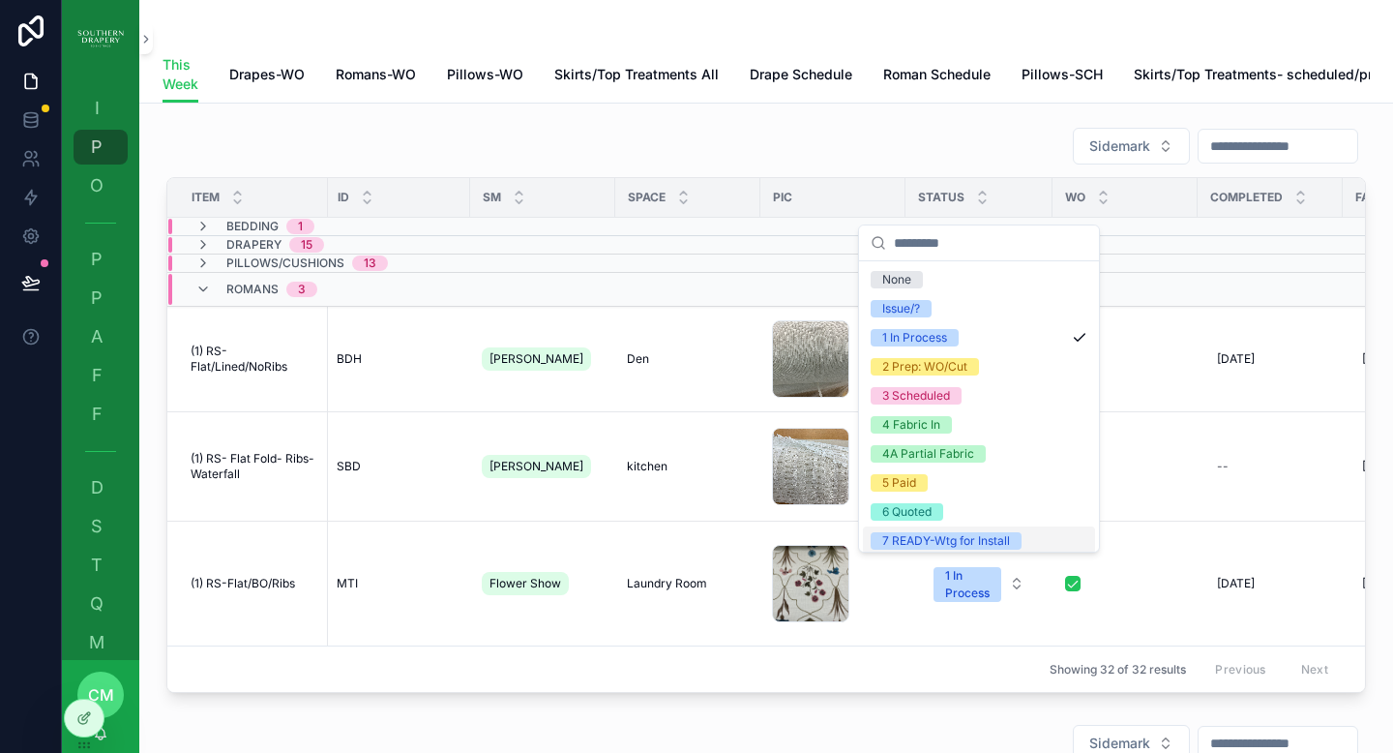
click at [977, 541] on div "7 READY-Wtg for Install" at bounding box center [946, 540] width 128 height 17
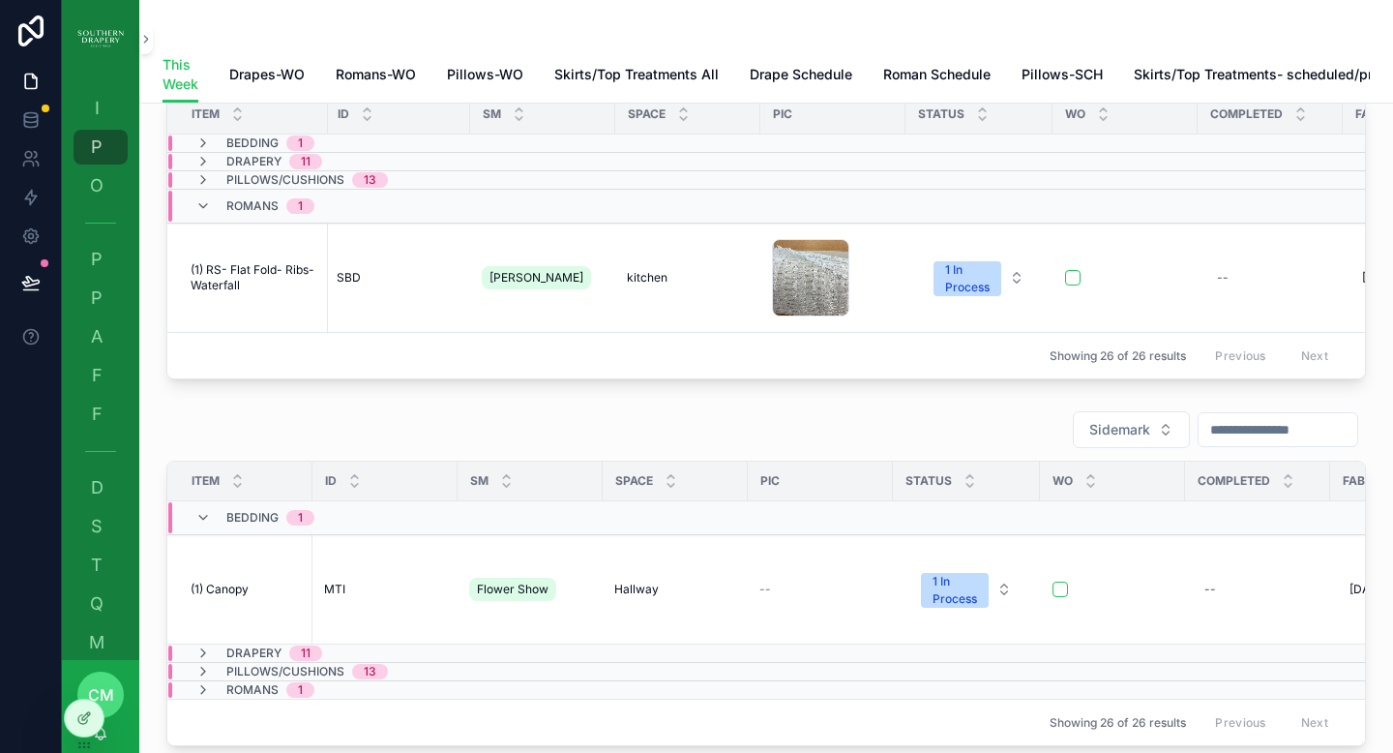
scroll to position [0, 0]
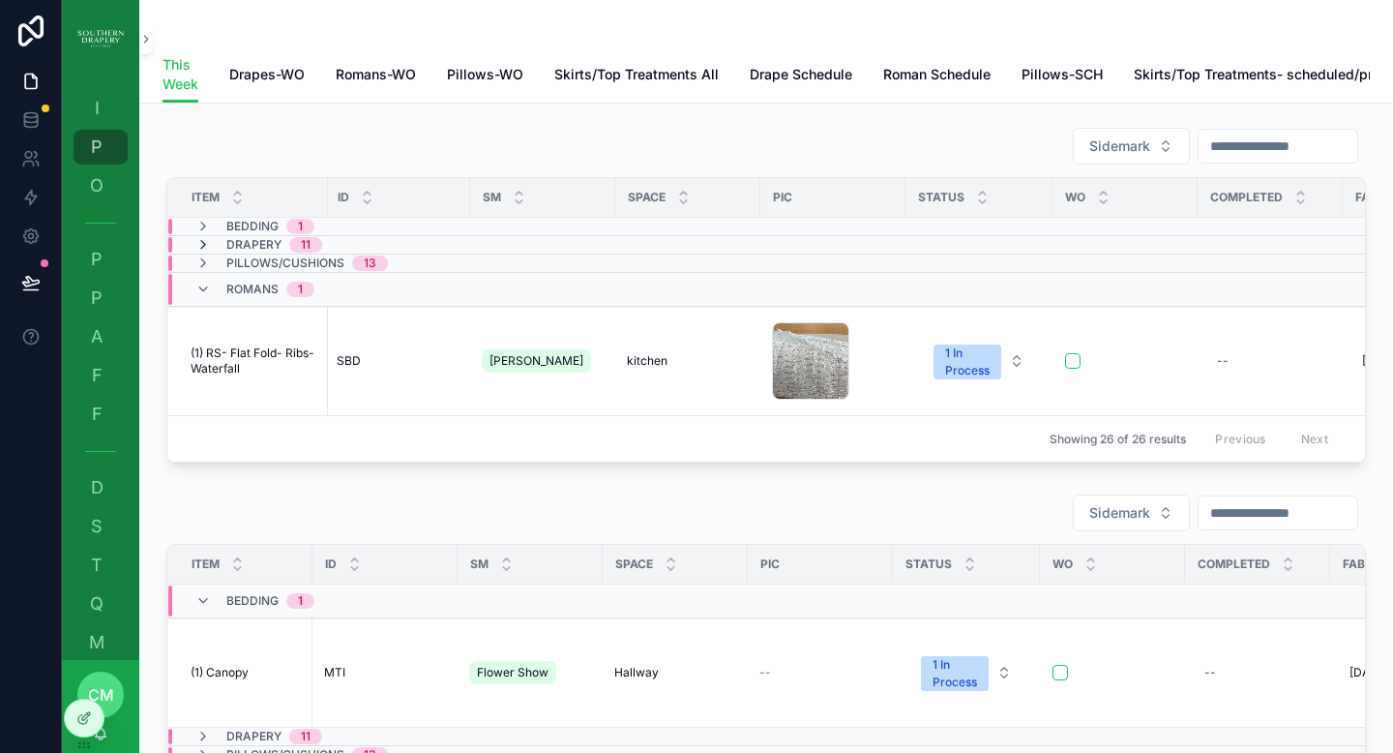
click at [203, 253] on icon "scrollable content" at bounding box center [202, 244] width 15 height 15
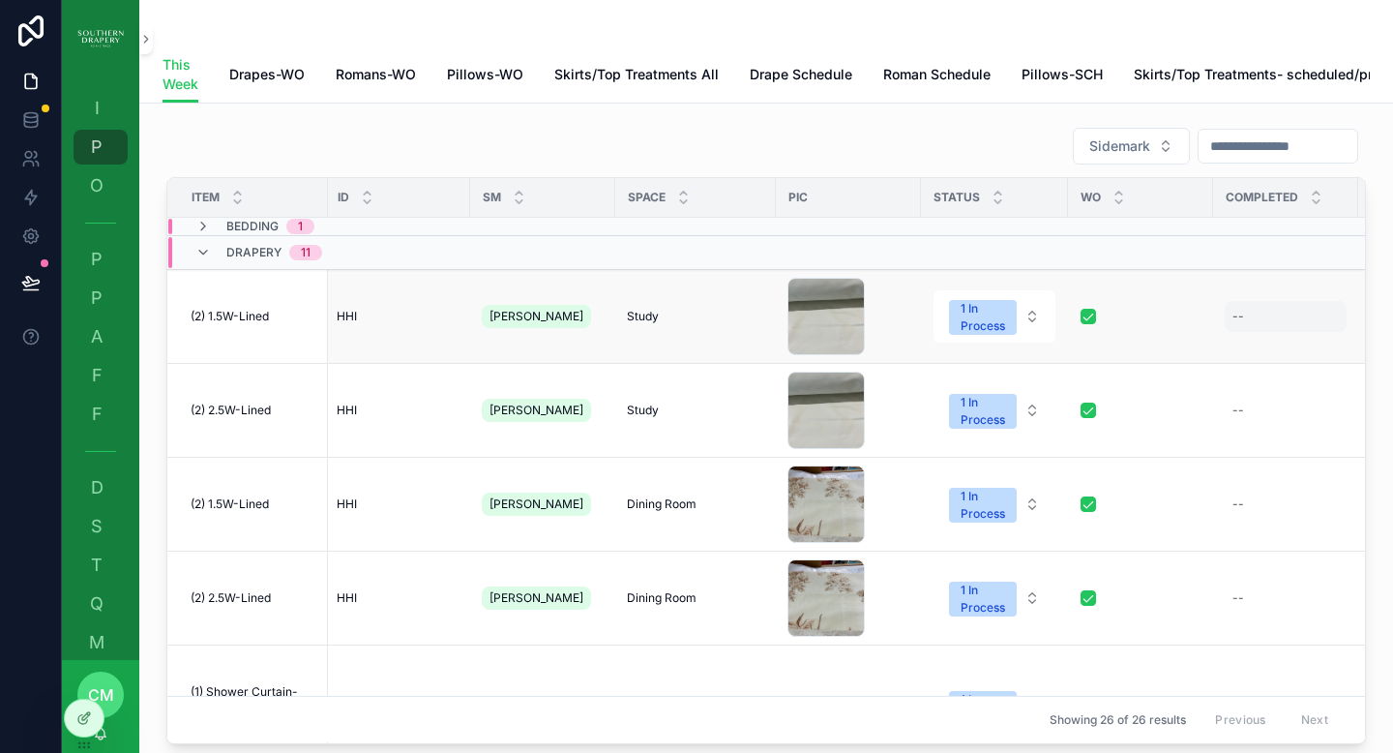
click at [1249, 326] on div "--" at bounding box center [1286, 316] width 122 height 31
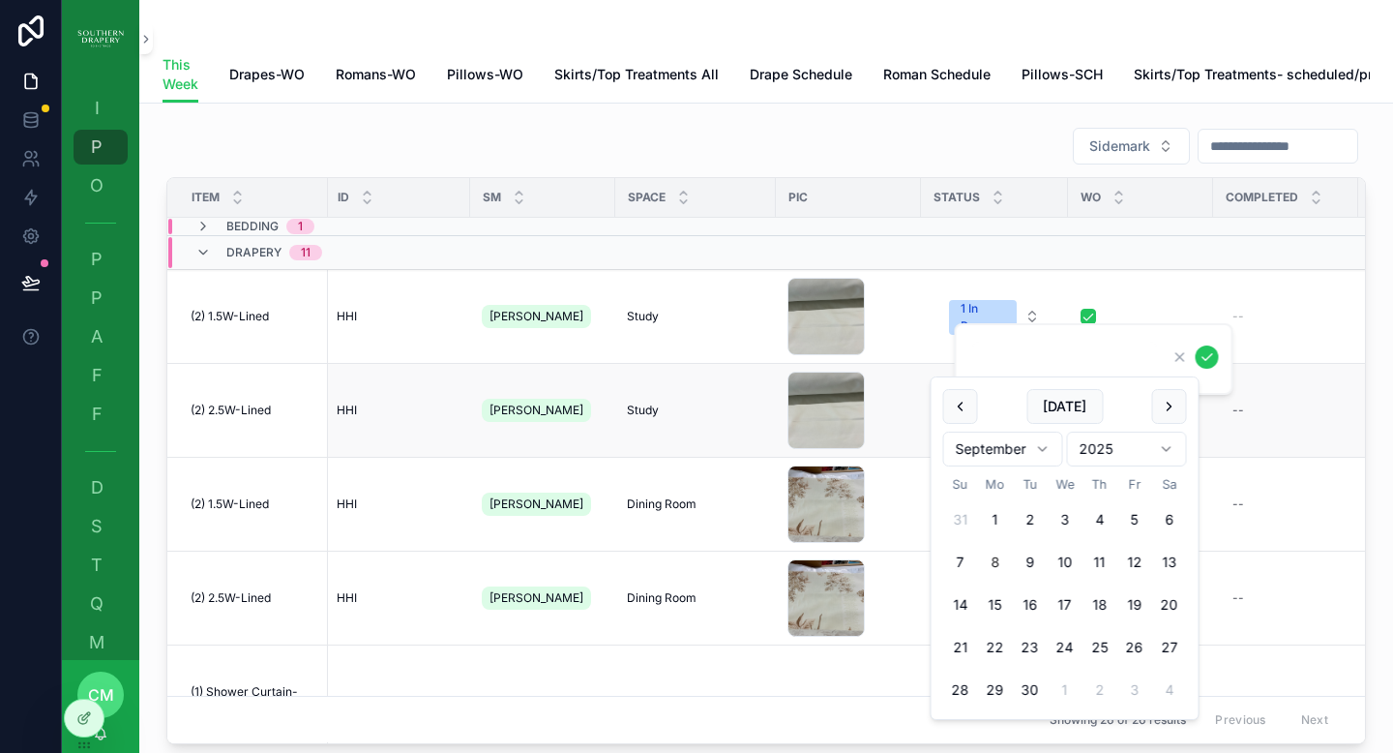
click at [1303, 401] on td "--" at bounding box center [1285, 411] width 145 height 94
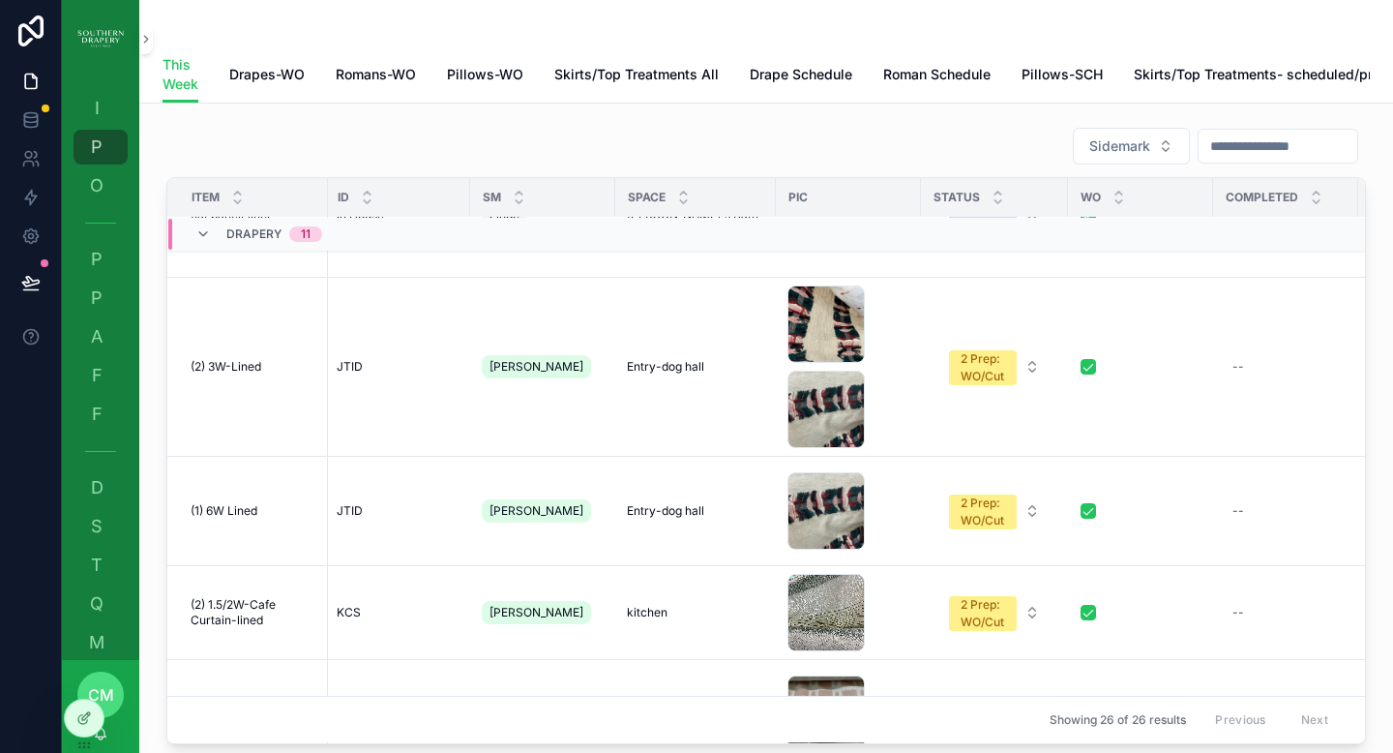
scroll to position [493, 3]
click at [979, 380] on div "2 Prep: WO/Cut" at bounding box center [983, 366] width 45 height 35
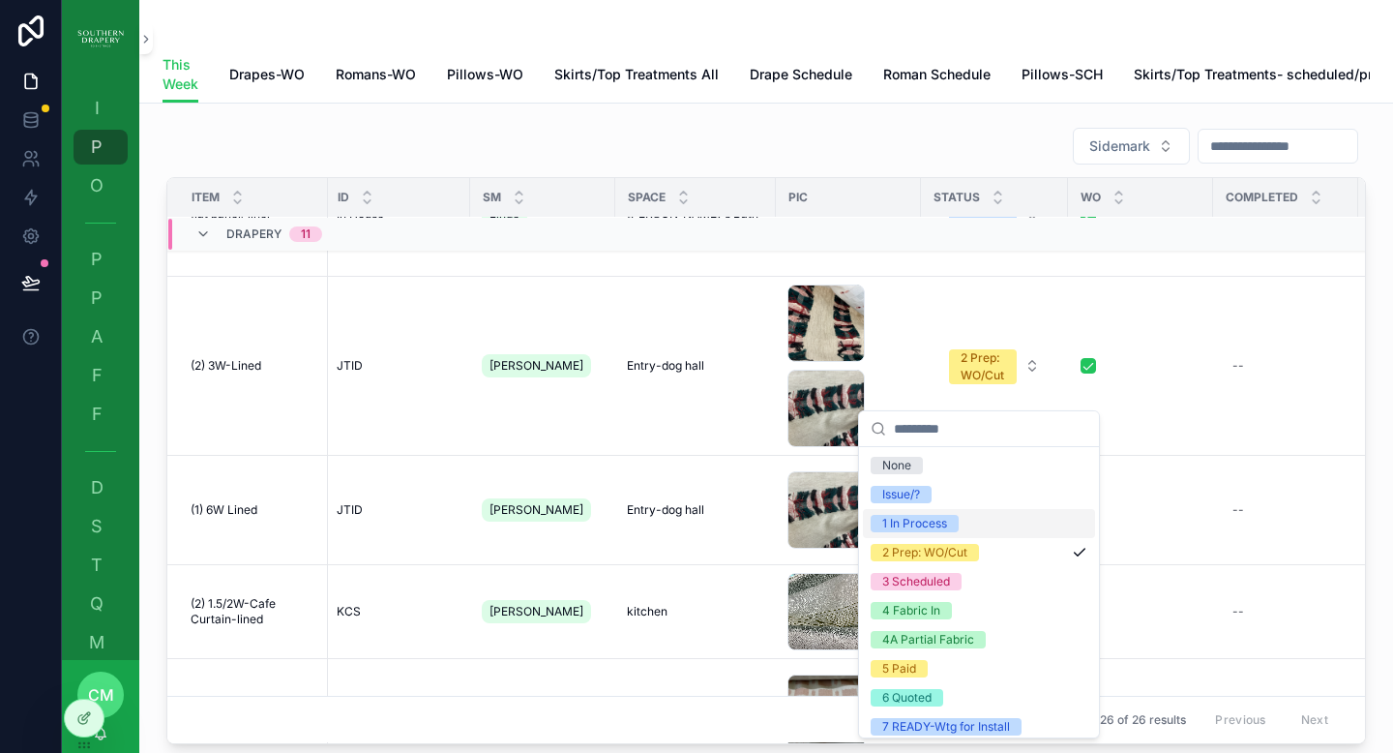
click at [933, 527] on div "1 In Process" at bounding box center [914, 523] width 65 height 17
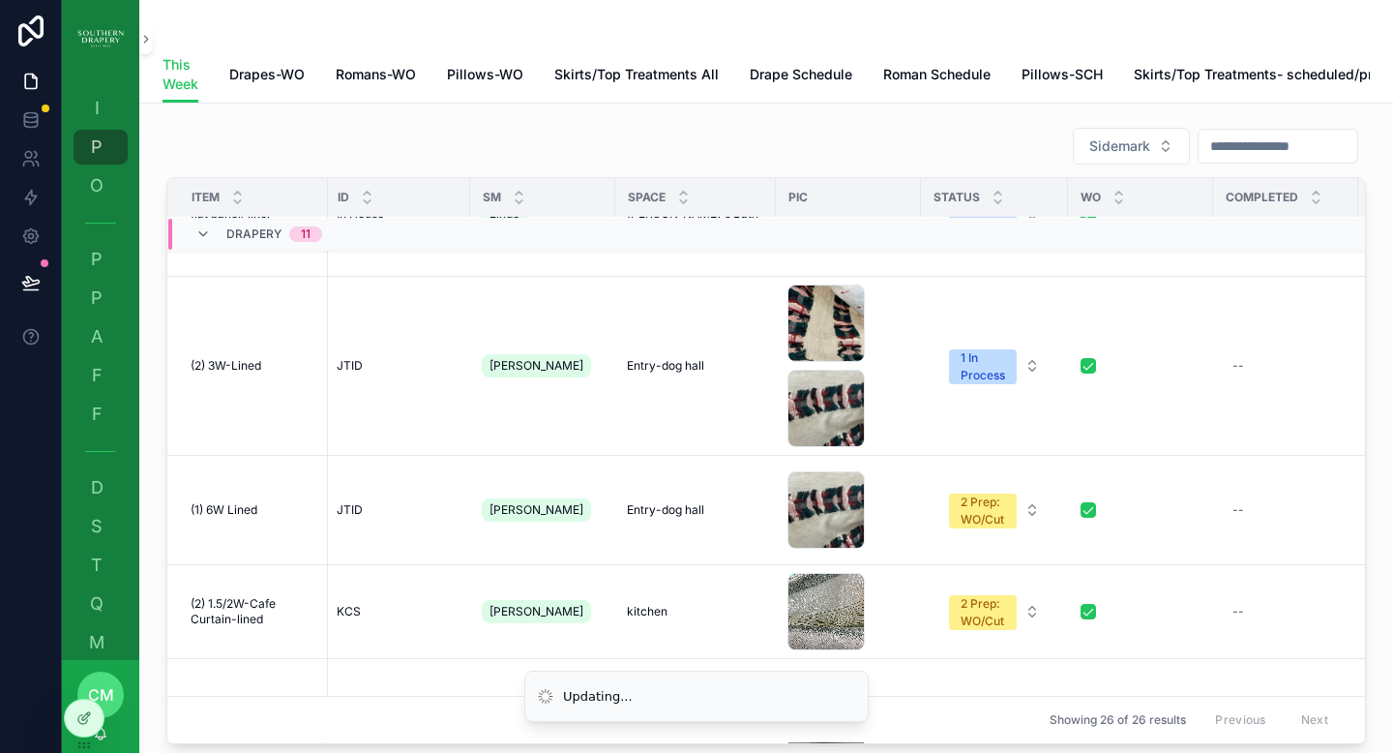
scroll to position [0, 3]
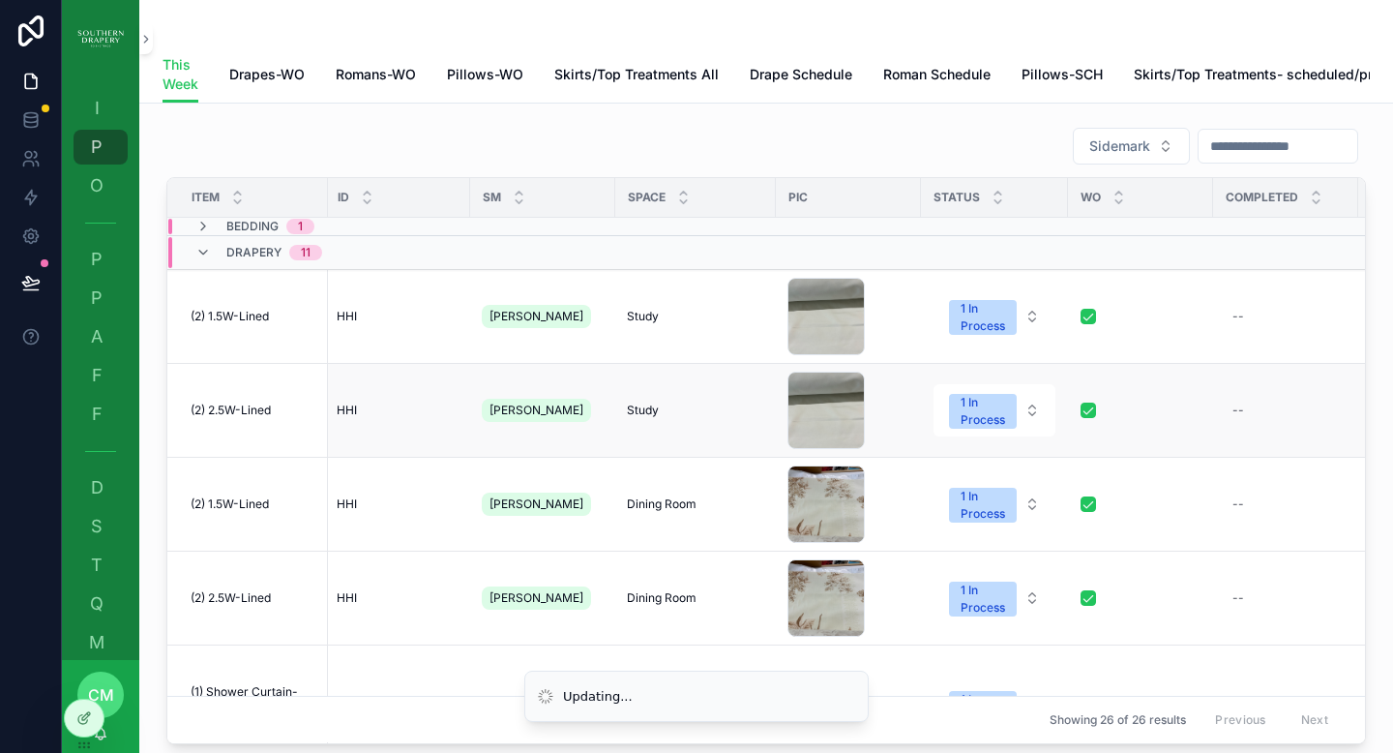
click at [973, 458] on td "1 In Process" at bounding box center [994, 411] width 147 height 94
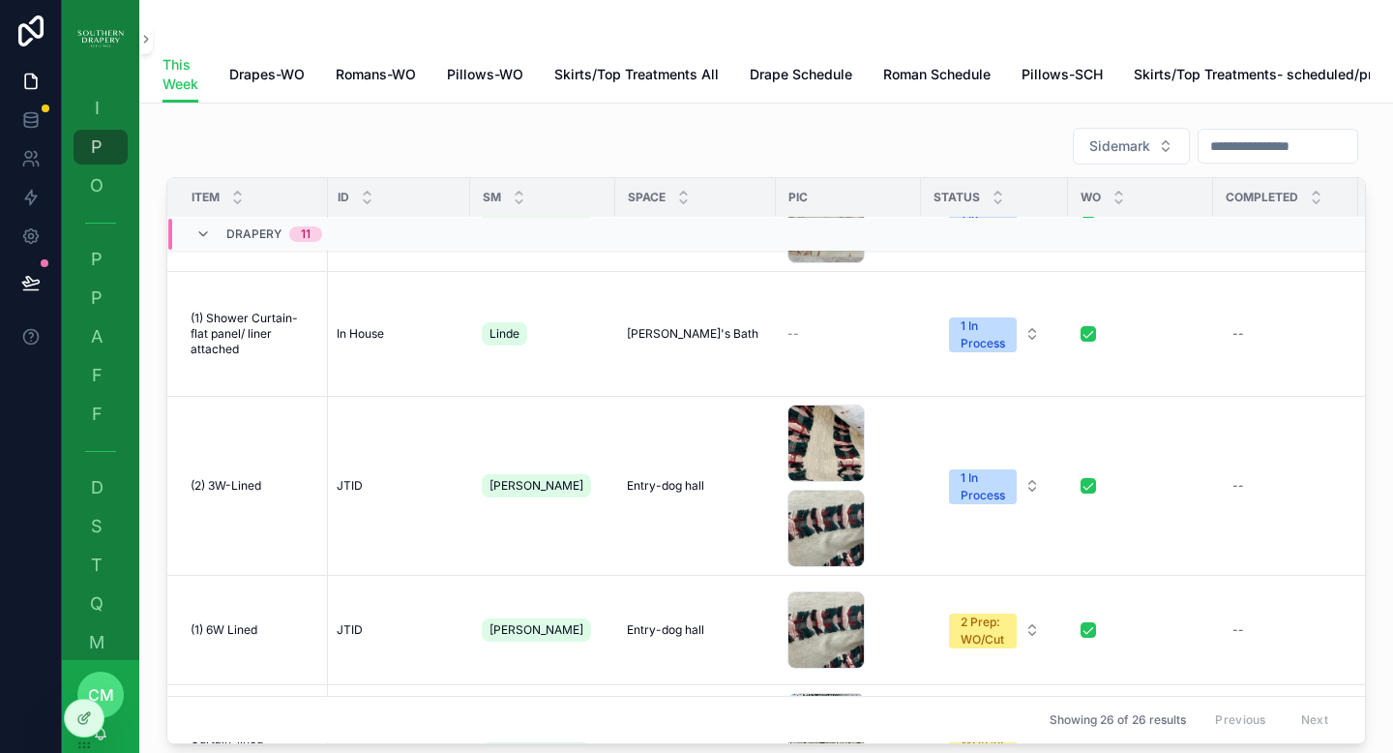
scroll to position [491, 3]
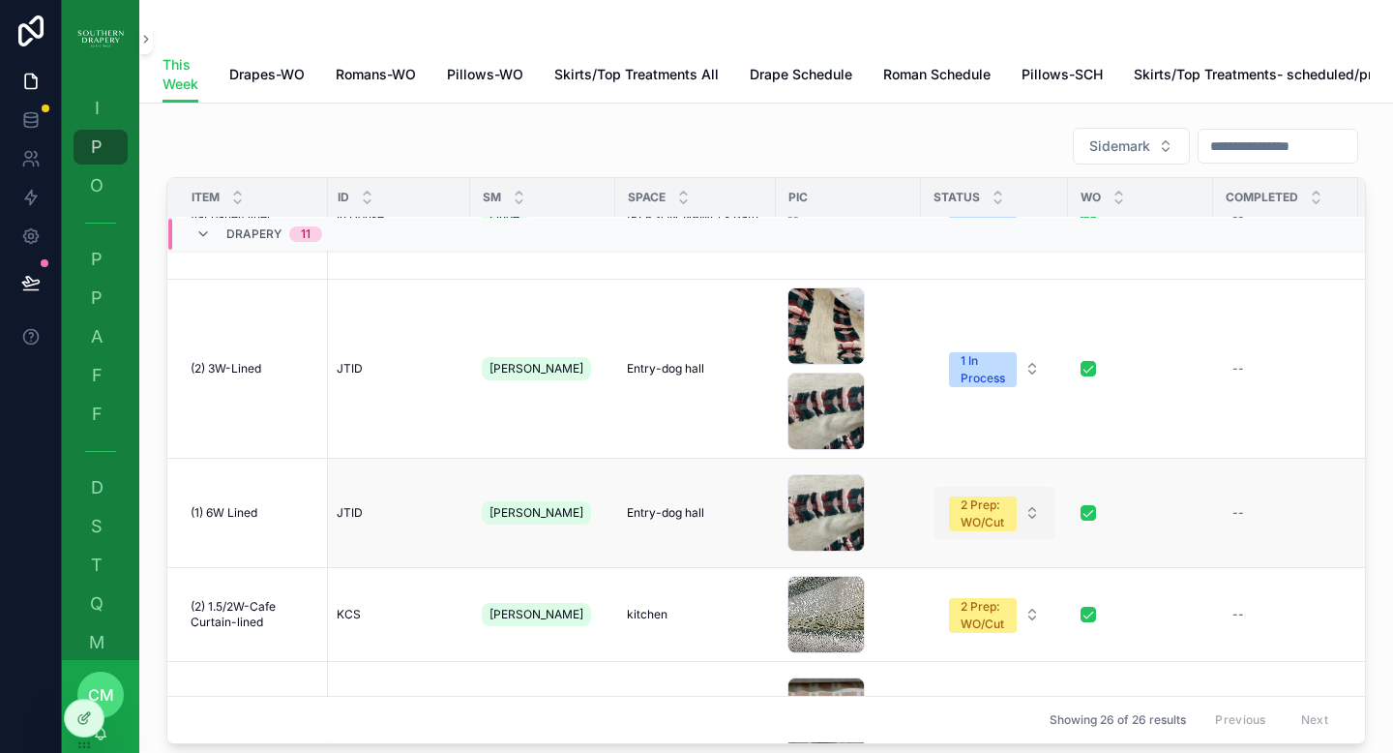
click at [985, 530] on div "2 Prep: WO/Cut" at bounding box center [983, 513] width 45 height 35
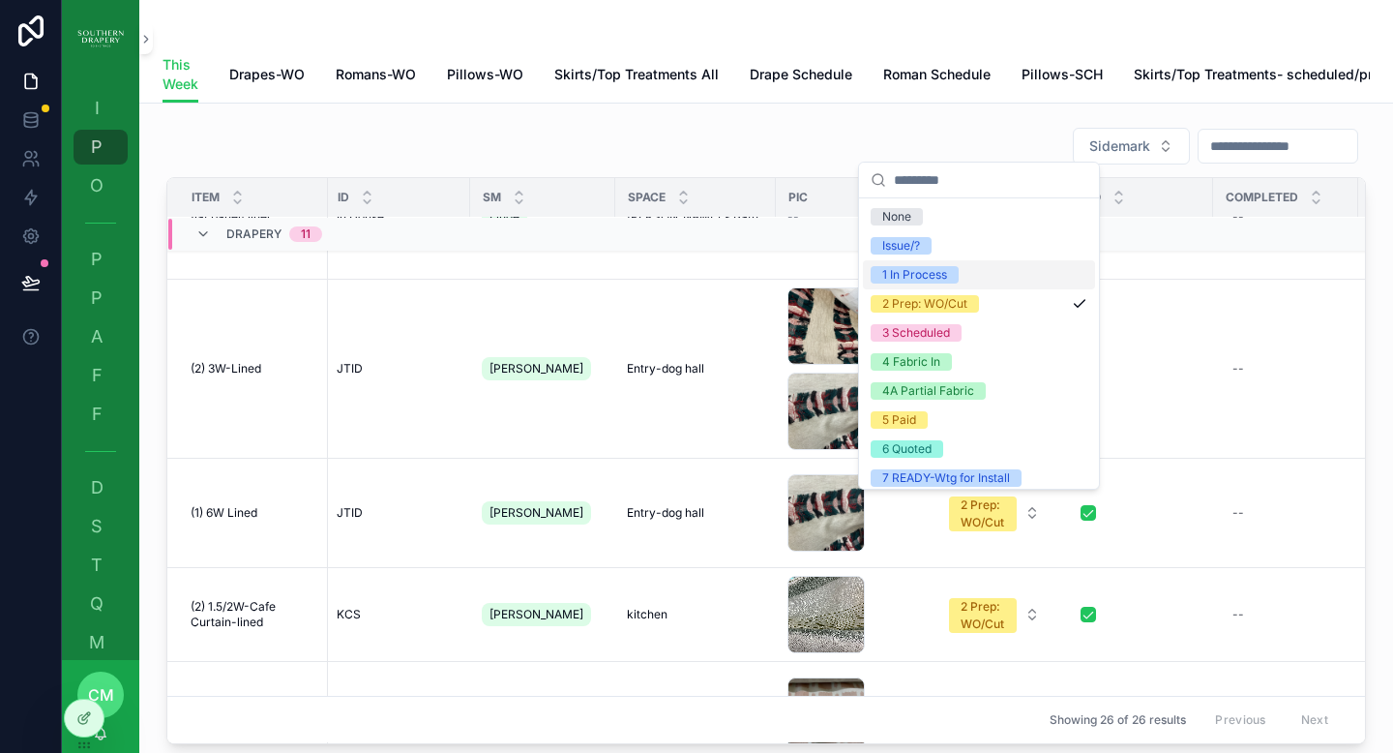
click at [922, 283] on div "1 In Process" at bounding box center [914, 274] width 65 height 17
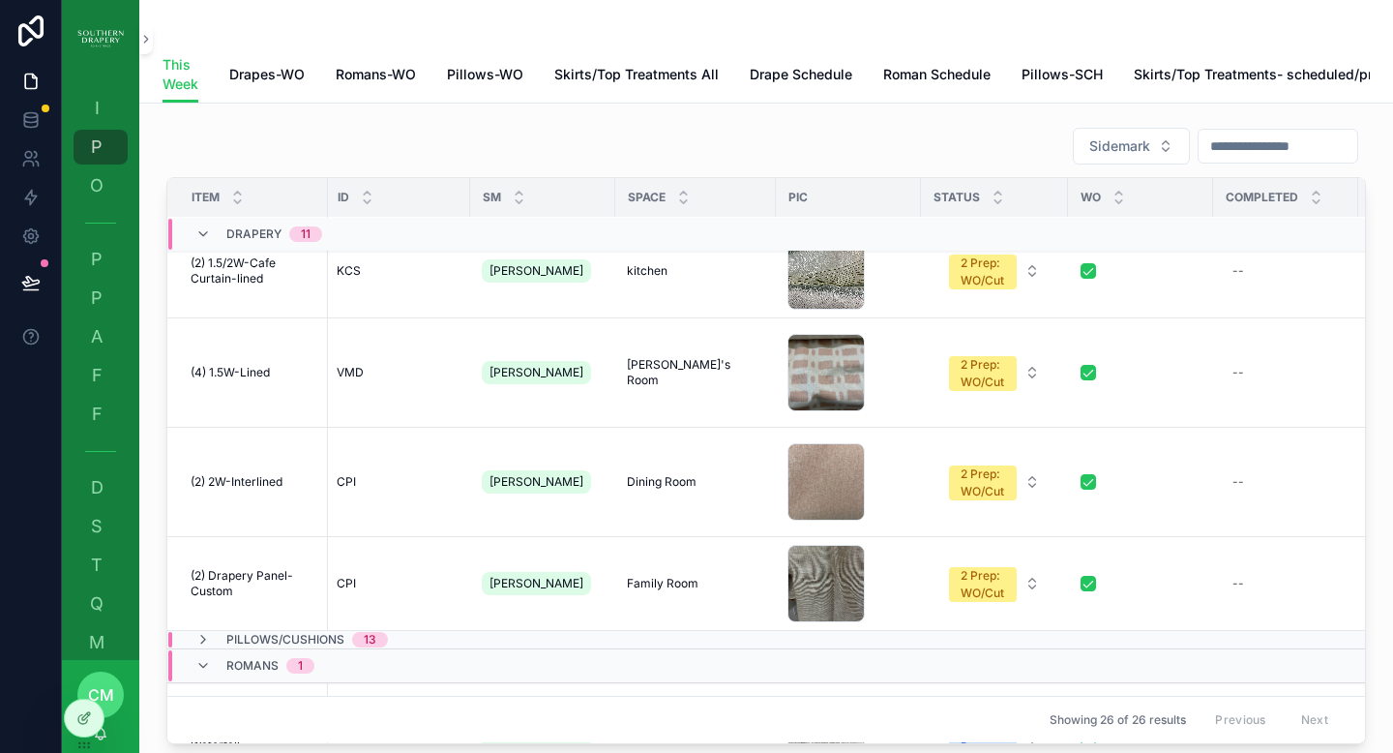
scroll to position [839, 3]
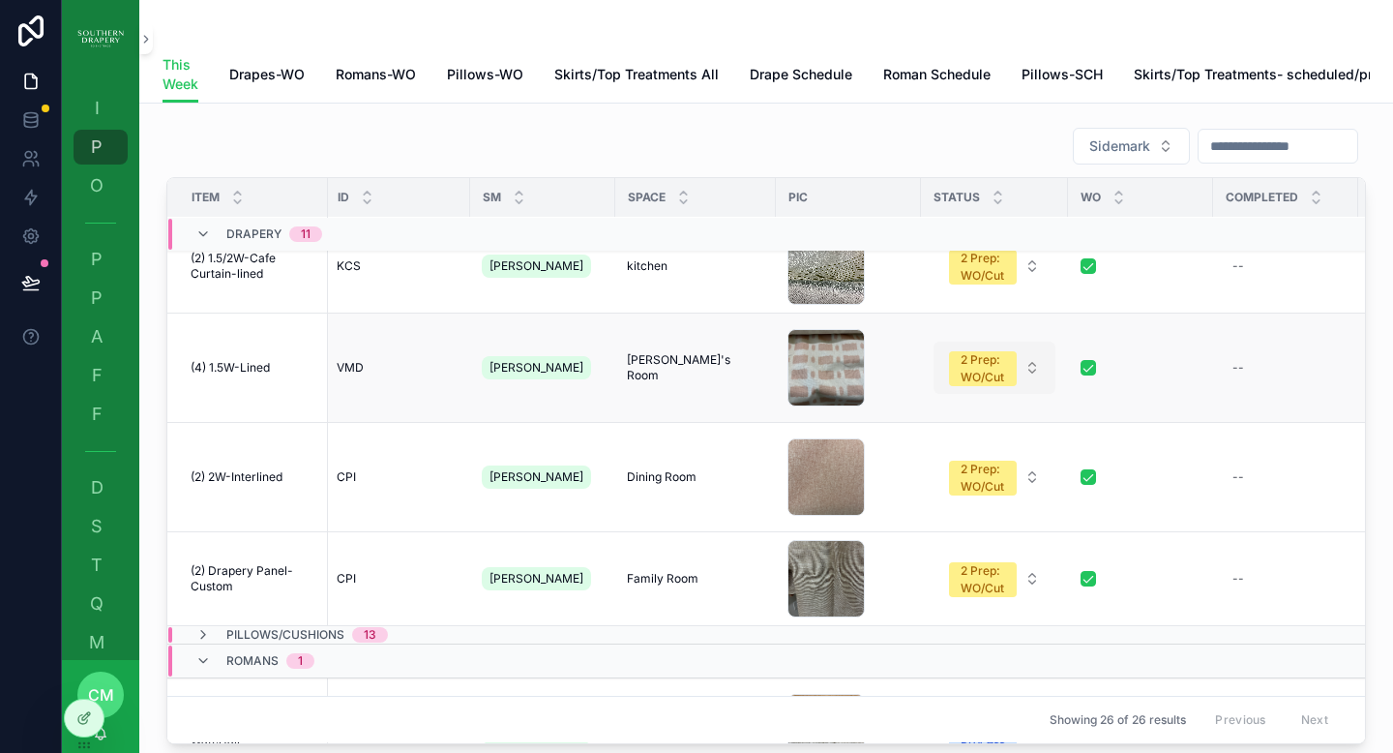
click at [967, 362] on div "2 Prep: WO/Cut" at bounding box center [983, 368] width 45 height 35
click at [961, 372] on div "2 Prep: WO/Cut" at bounding box center [983, 368] width 45 height 35
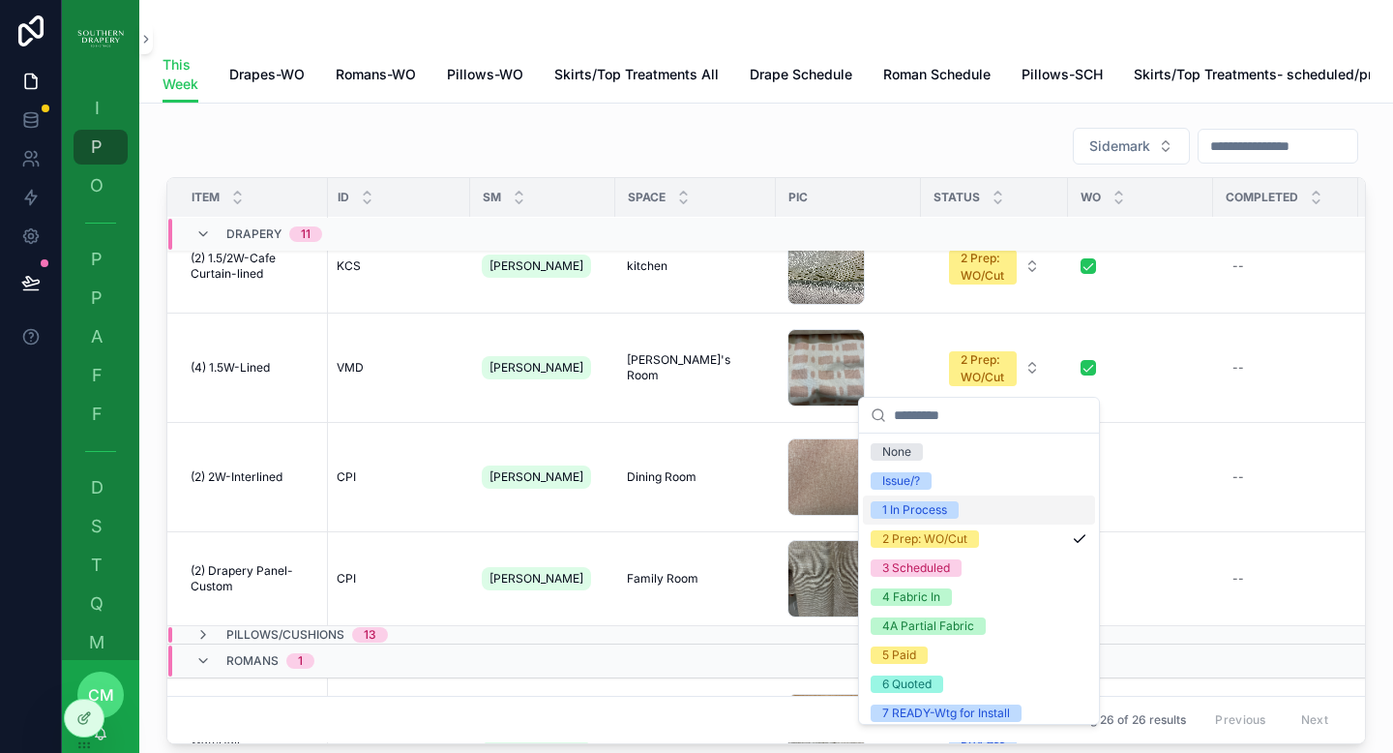
click at [912, 513] on div "1 In Process" at bounding box center [914, 509] width 65 height 17
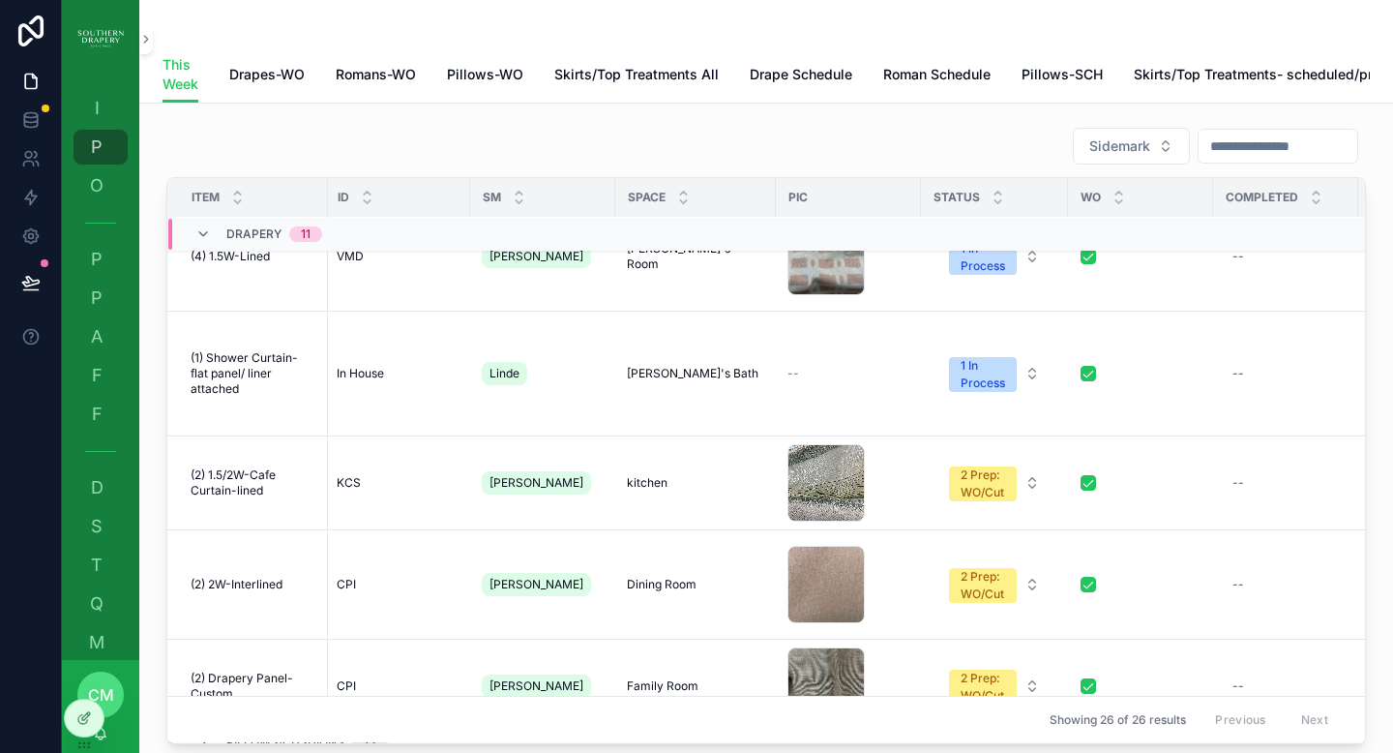
scroll to position [912, 3]
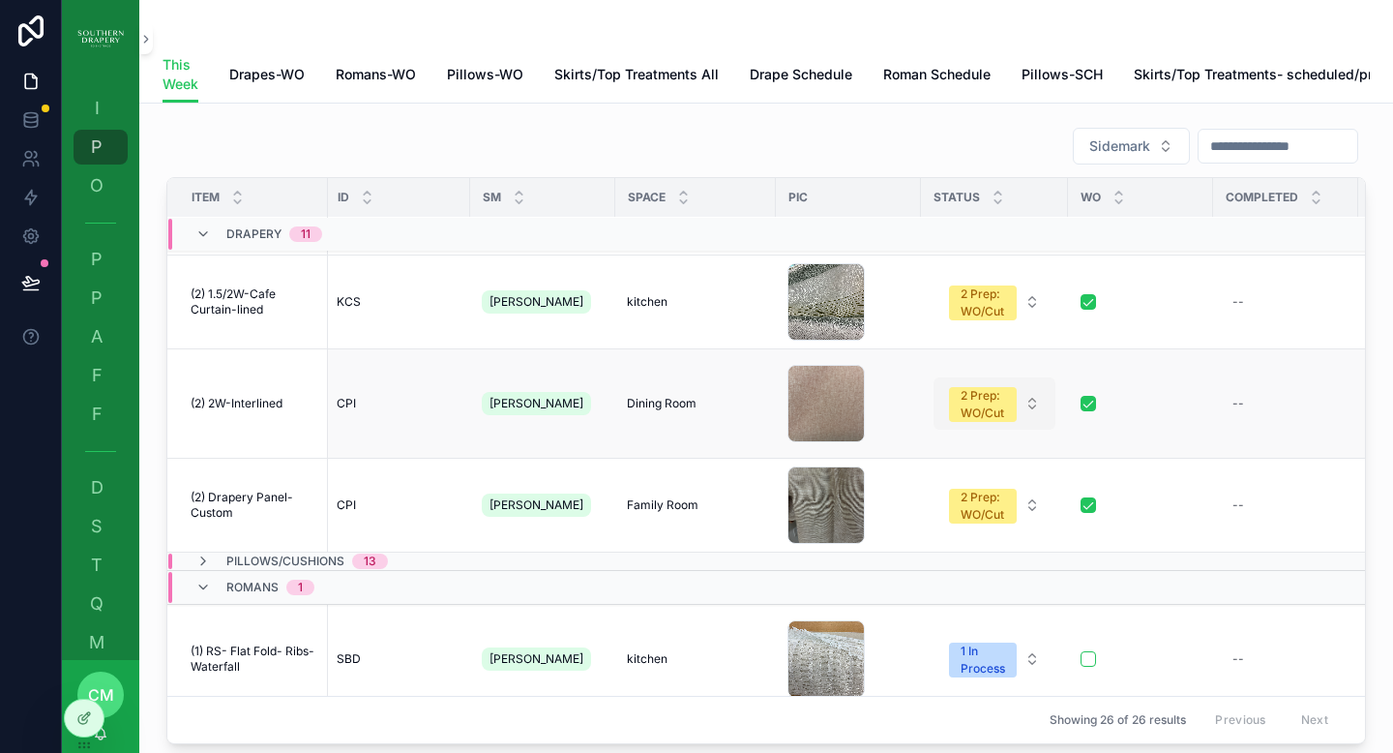
click at [979, 412] on div "2 Prep: WO/Cut" at bounding box center [983, 404] width 45 height 35
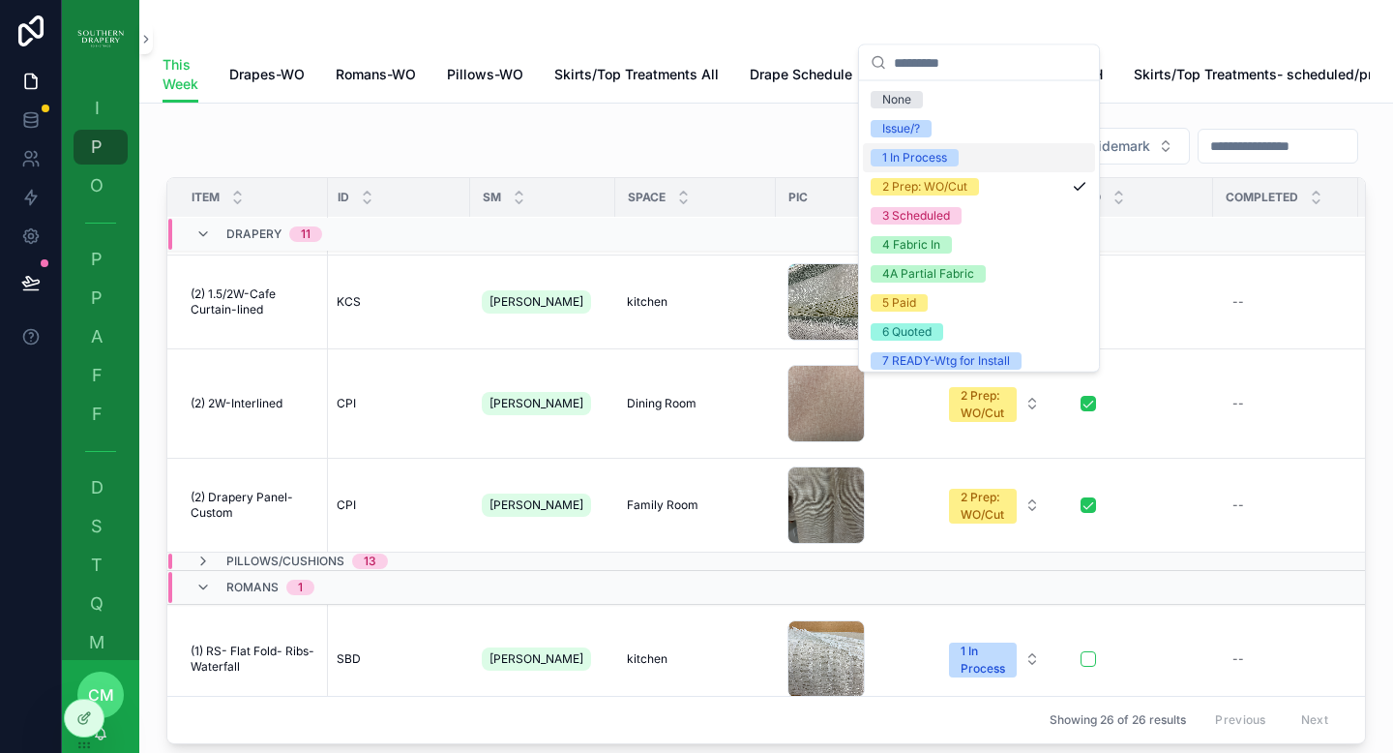
click at [921, 157] on div "1 In Process" at bounding box center [914, 157] width 65 height 17
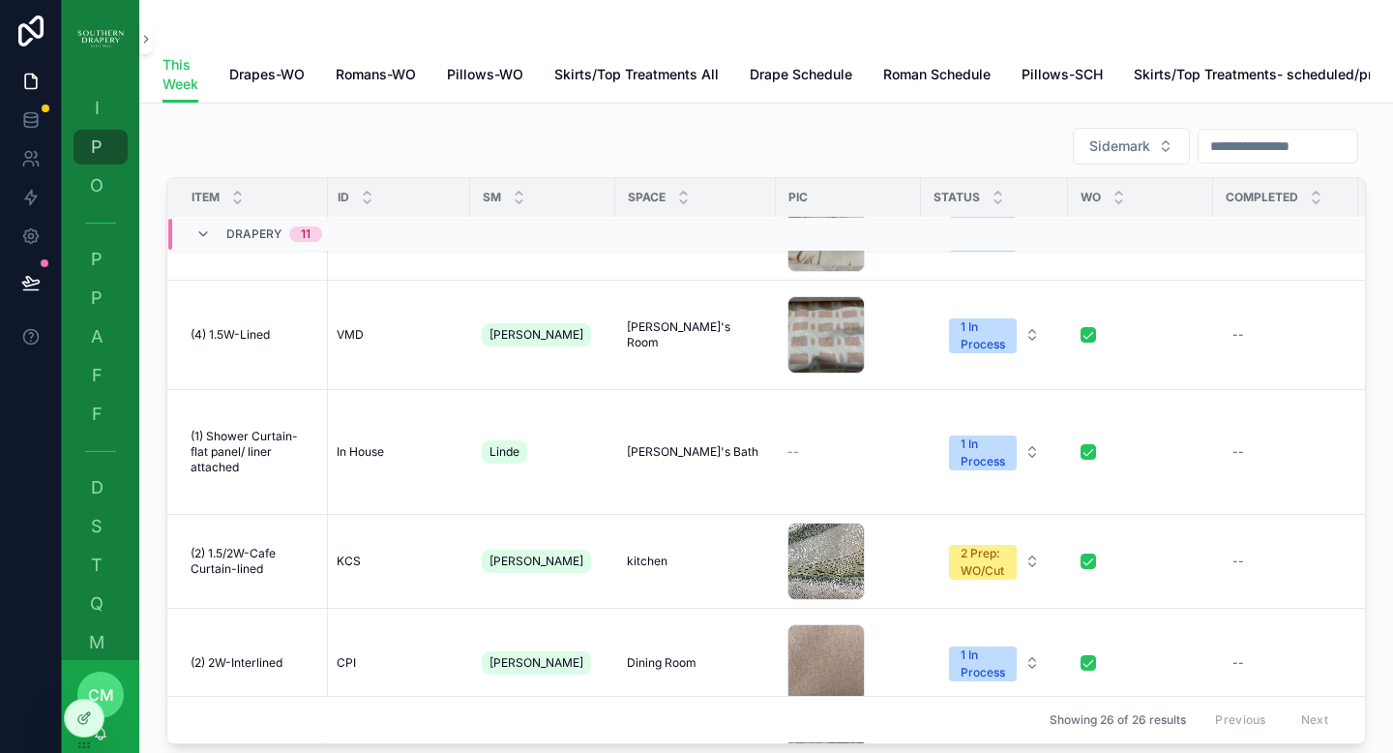
scroll to position [666, 3]
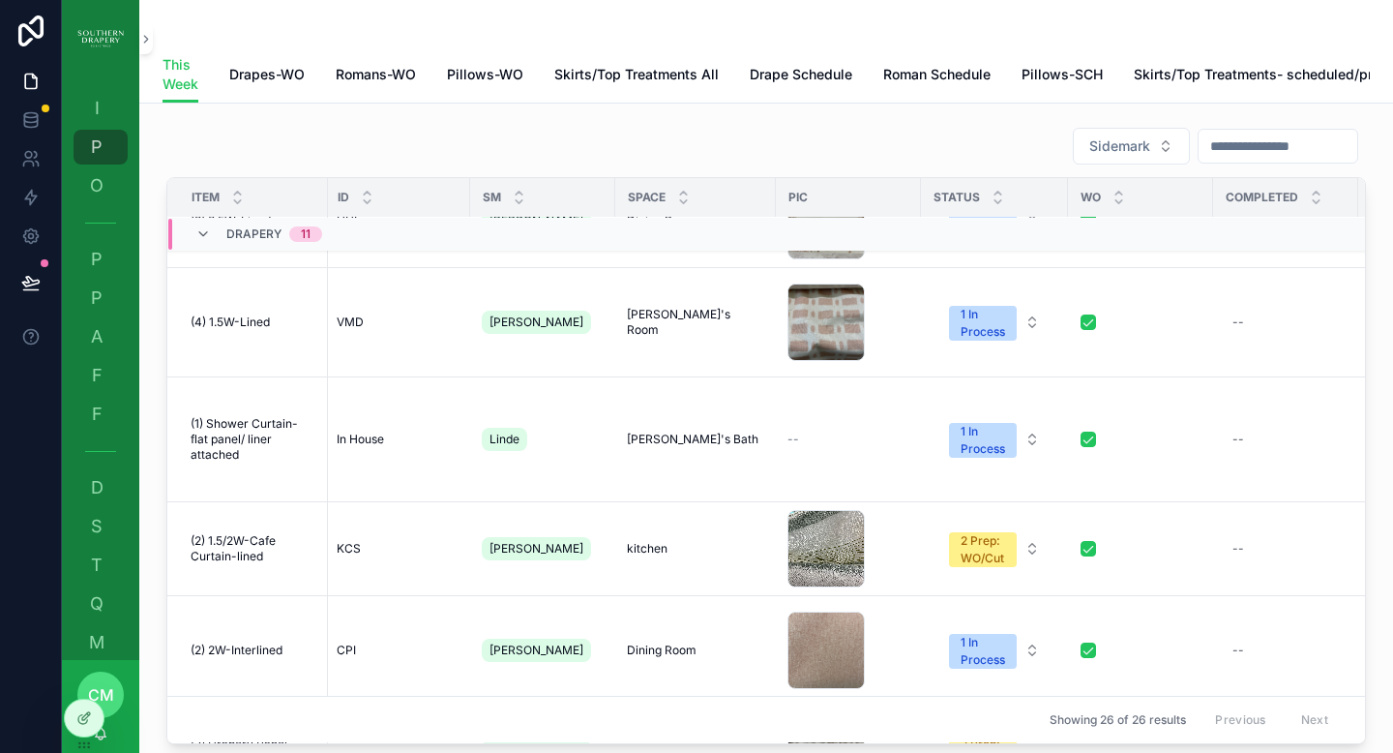
click at [977, 549] on div "2 Prep: WO/Cut" at bounding box center [983, 549] width 45 height 35
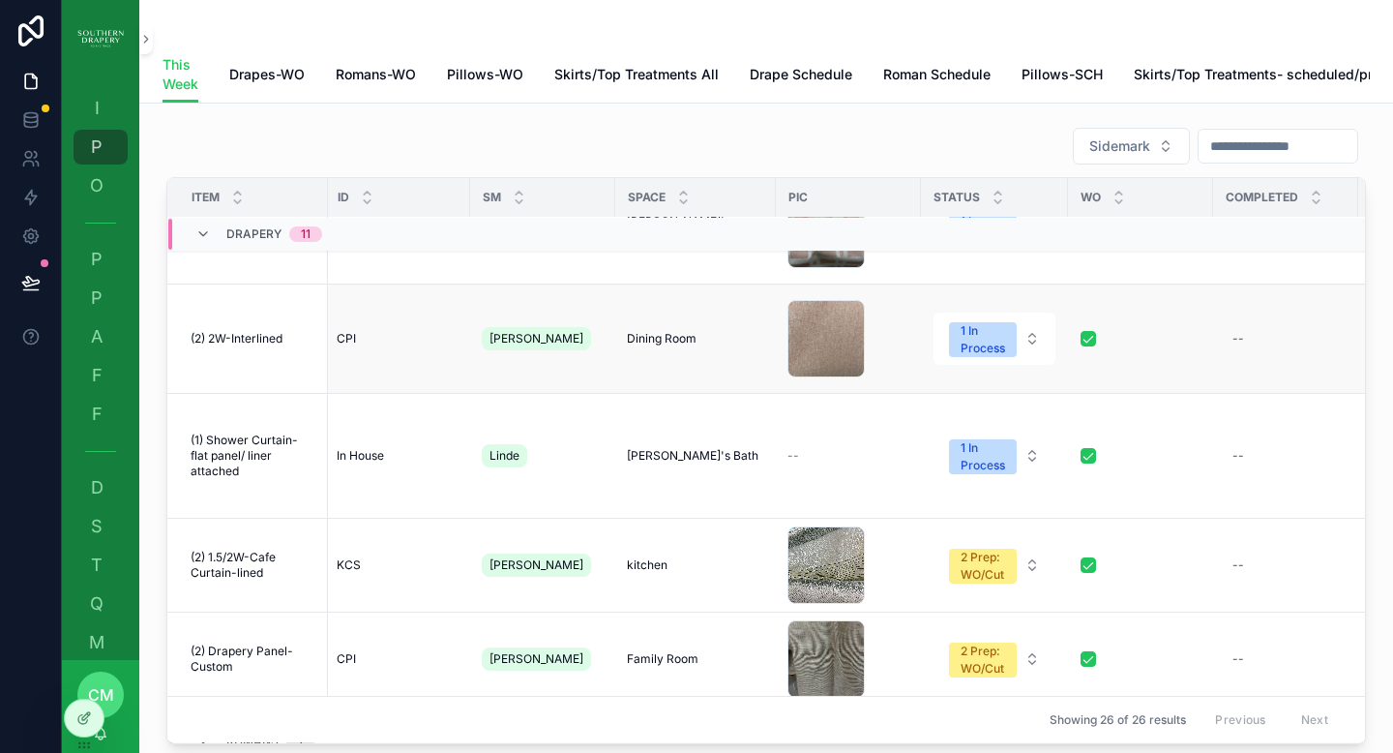
scroll to position [912, 3]
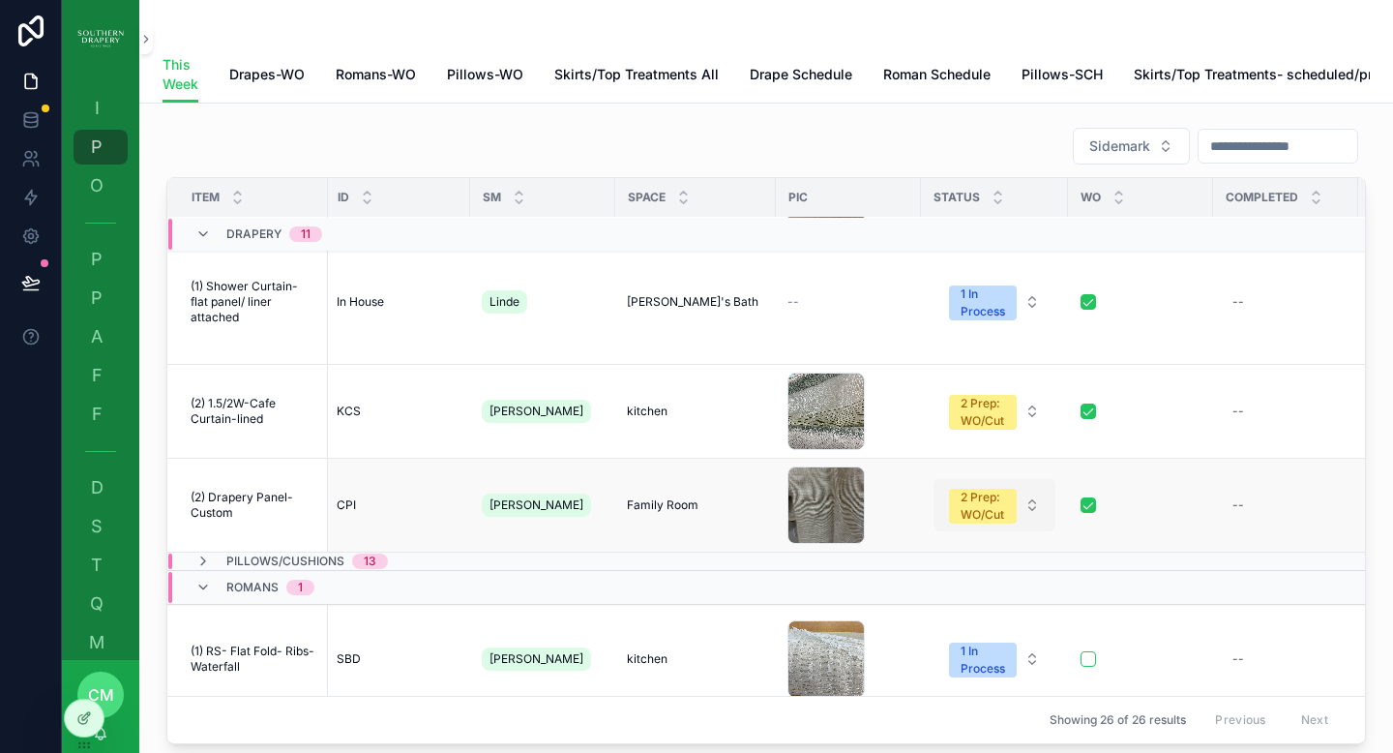
click at [972, 500] on div "2 Prep: WO/Cut" at bounding box center [983, 506] width 45 height 35
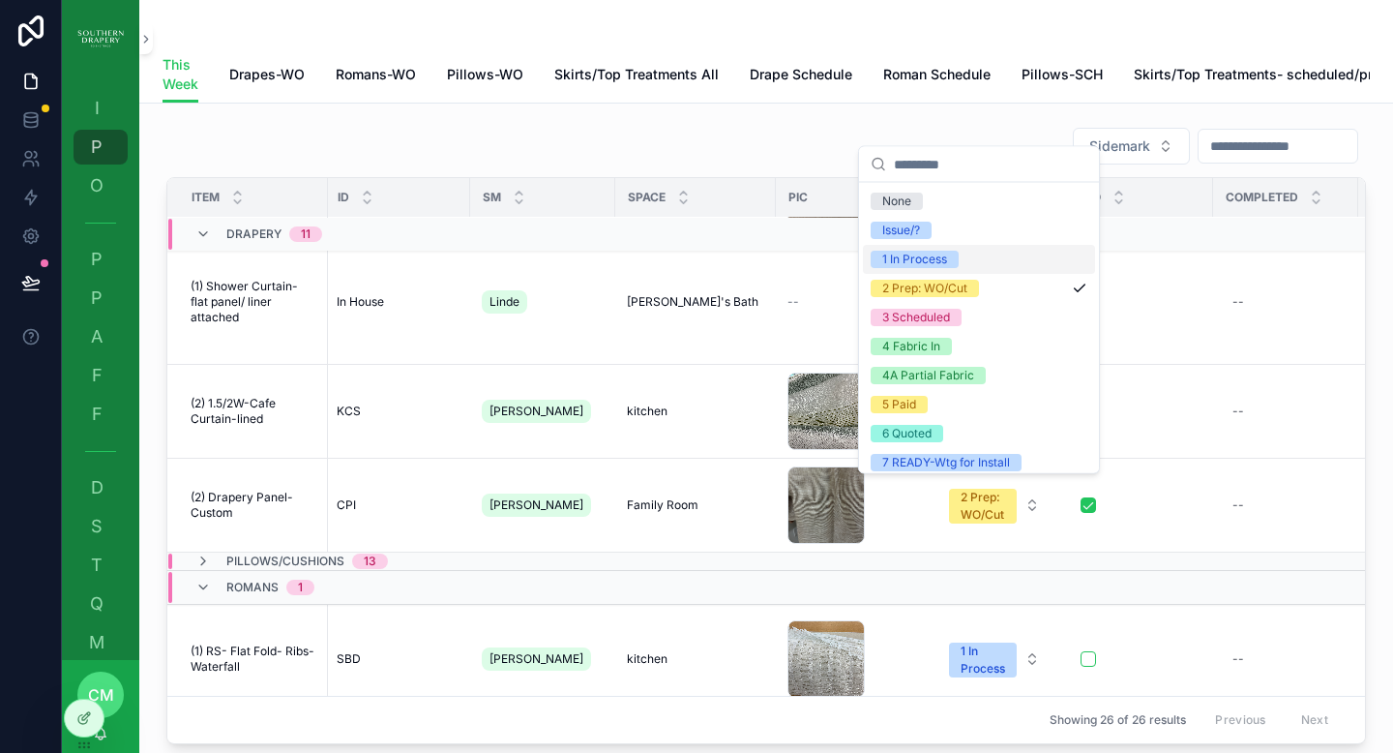
click at [918, 254] on div "1 In Process" at bounding box center [914, 259] width 65 height 17
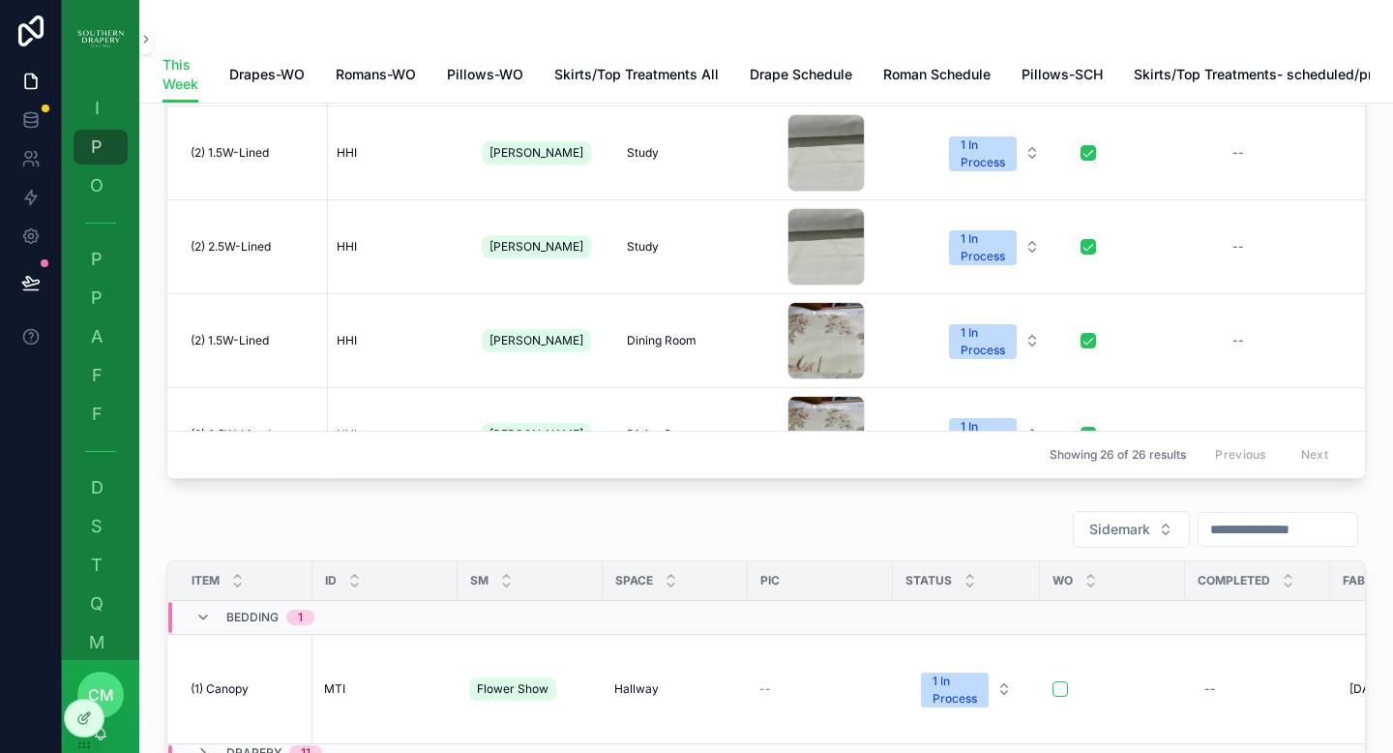
scroll to position [105, 3]
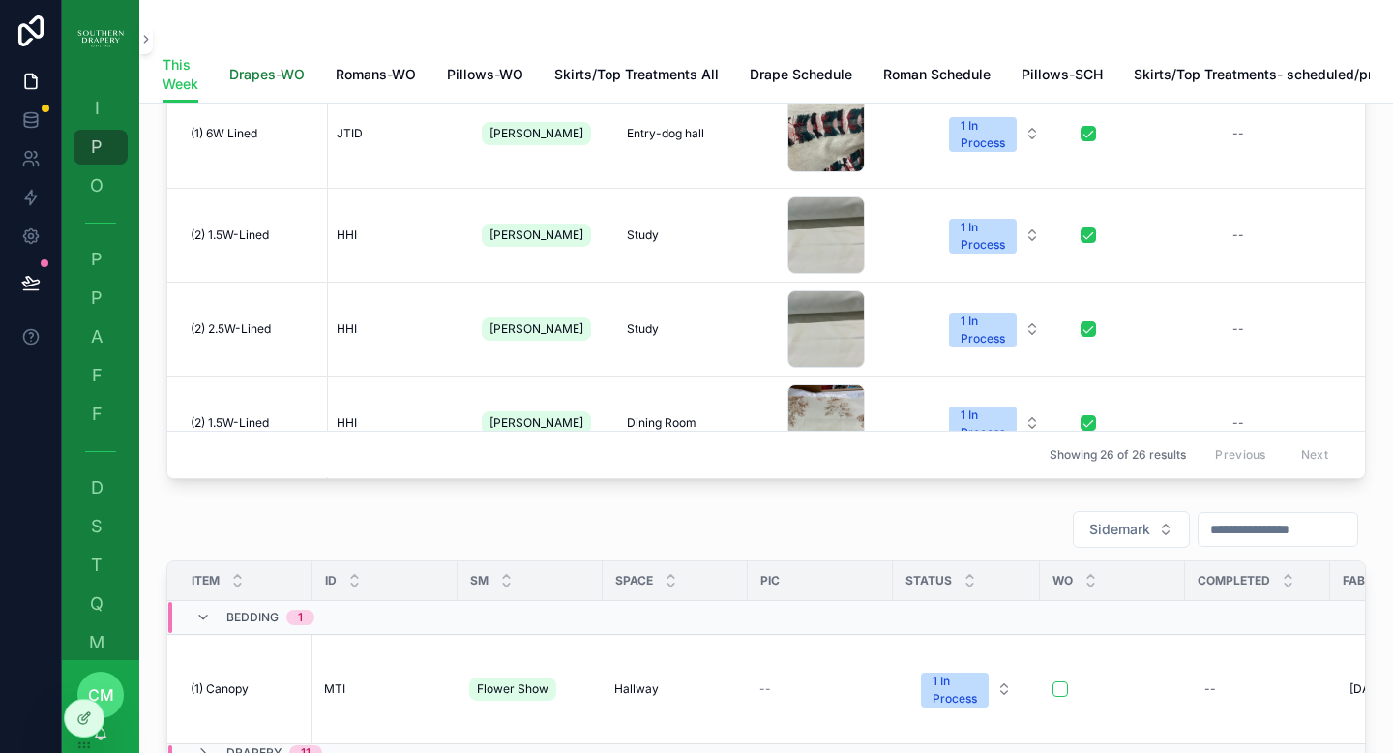
click at [278, 75] on span "Drapes-WO" at bounding box center [266, 74] width 75 height 19
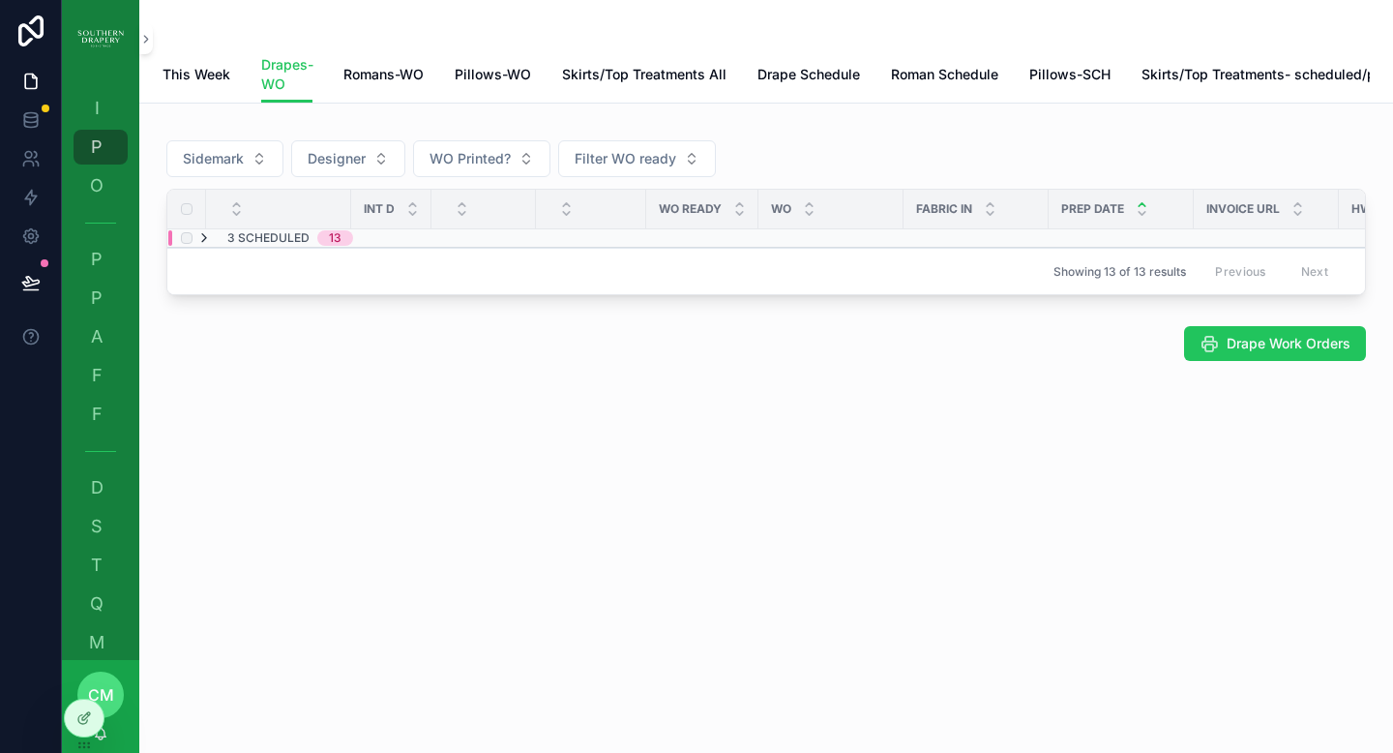
click at [206, 246] on icon "scrollable content" at bounding box center [203, 237] width 15 height 15
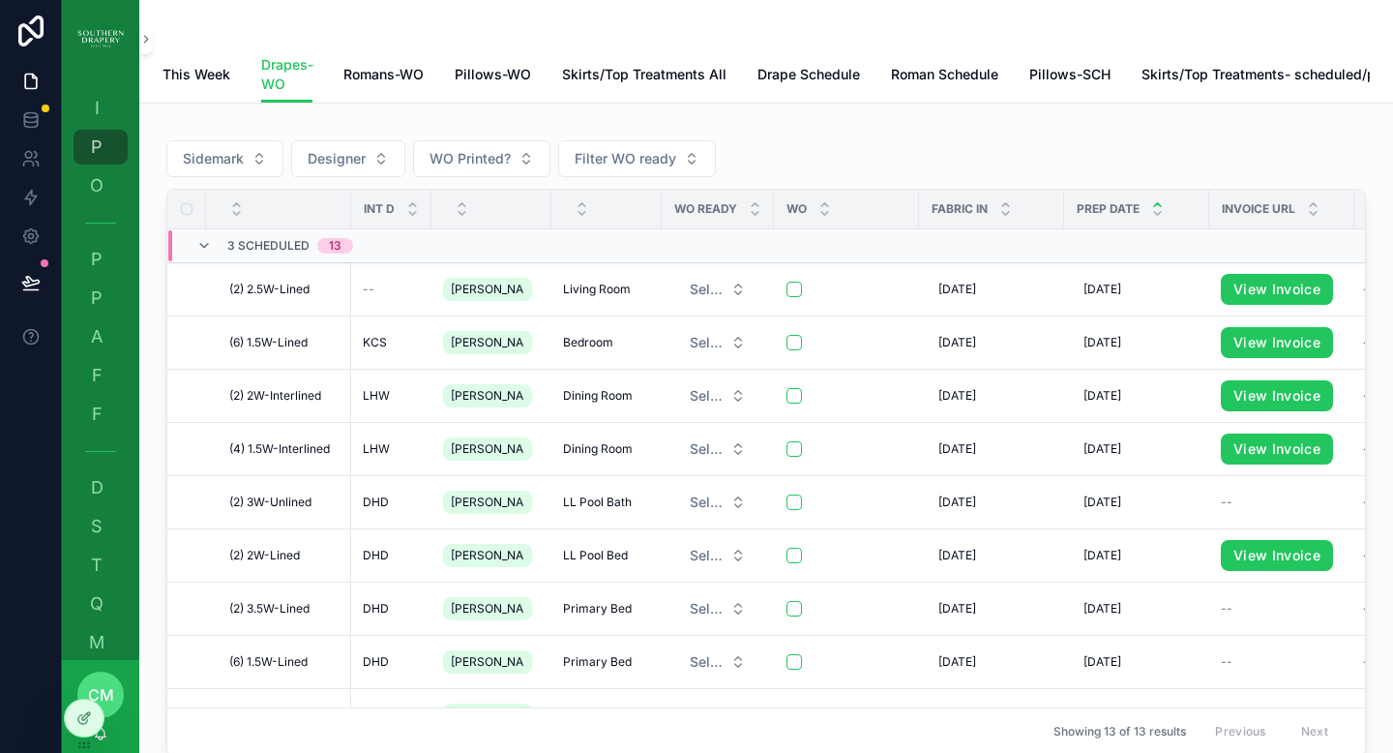
click at [206, 253] on icon "scrollable content" at bounding box center [203, 245] width 15 height 15
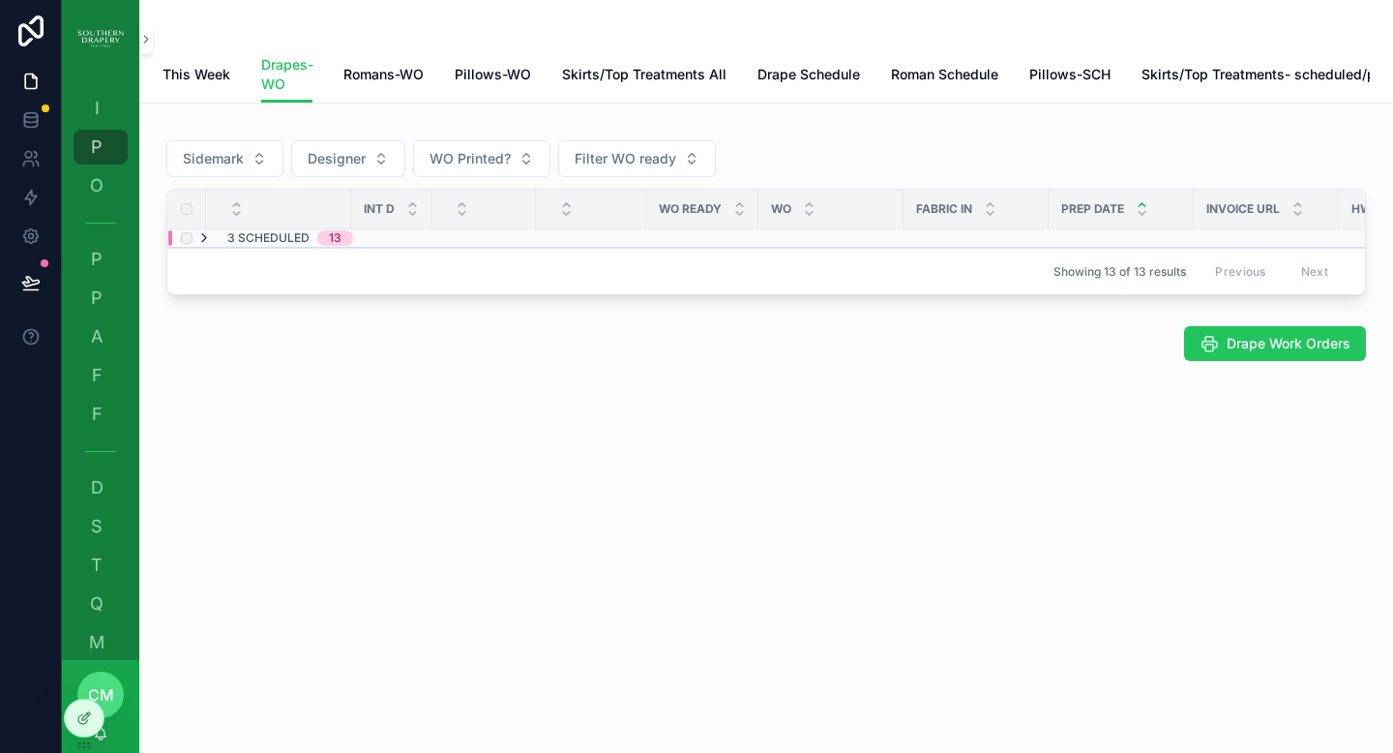
click at [202, 246] on icon "scrollable content" at bounding box center [203, 237] width 15 height 15
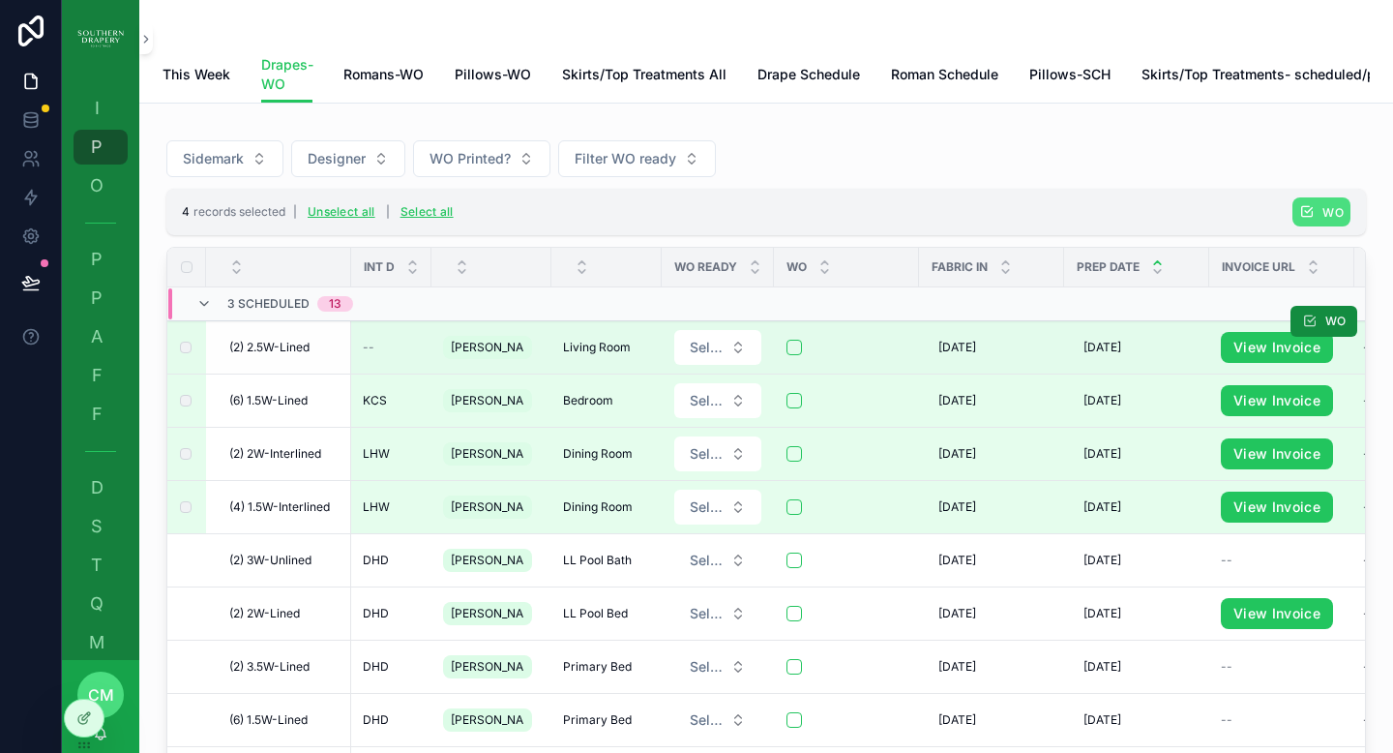
click at [297, 355] on span "(2) 2.5W-Lined" at bounding box center [269, 347] width 80 height 15
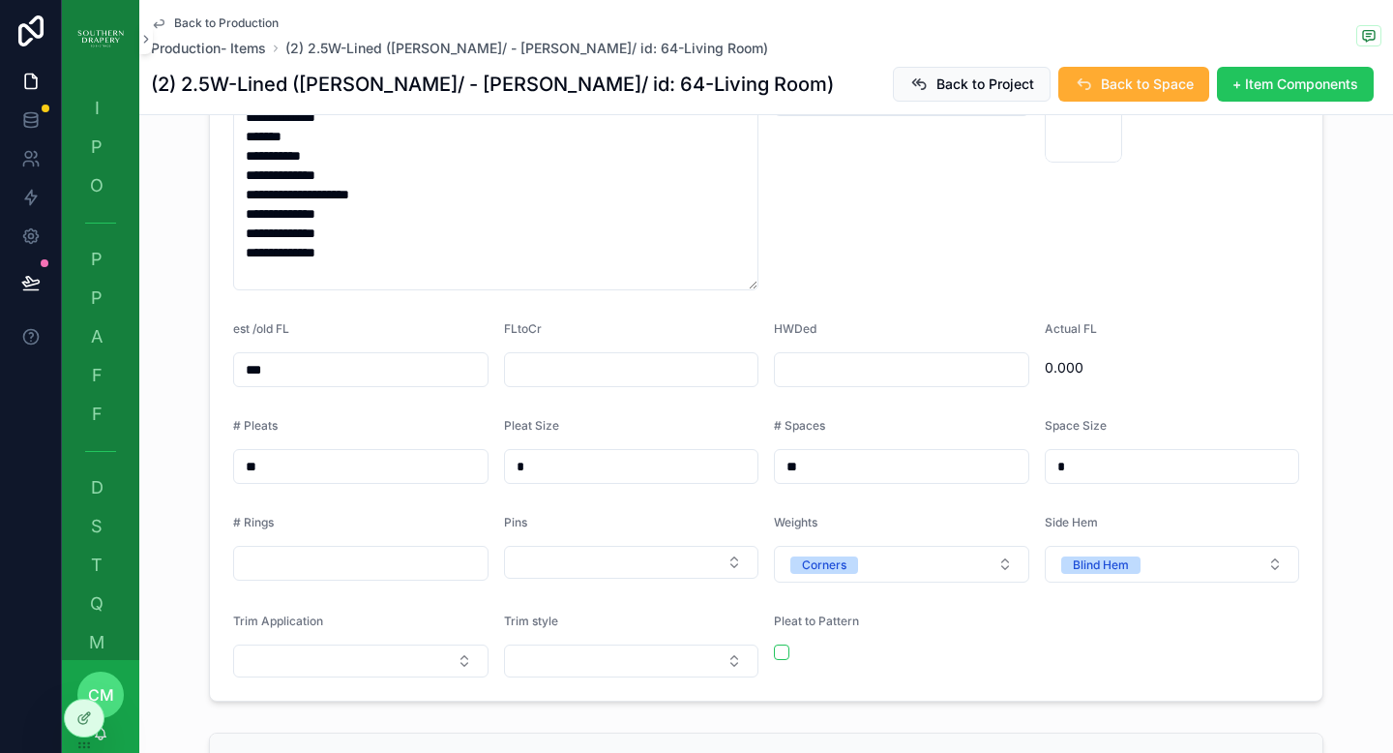
scroll to position [1037, 0]
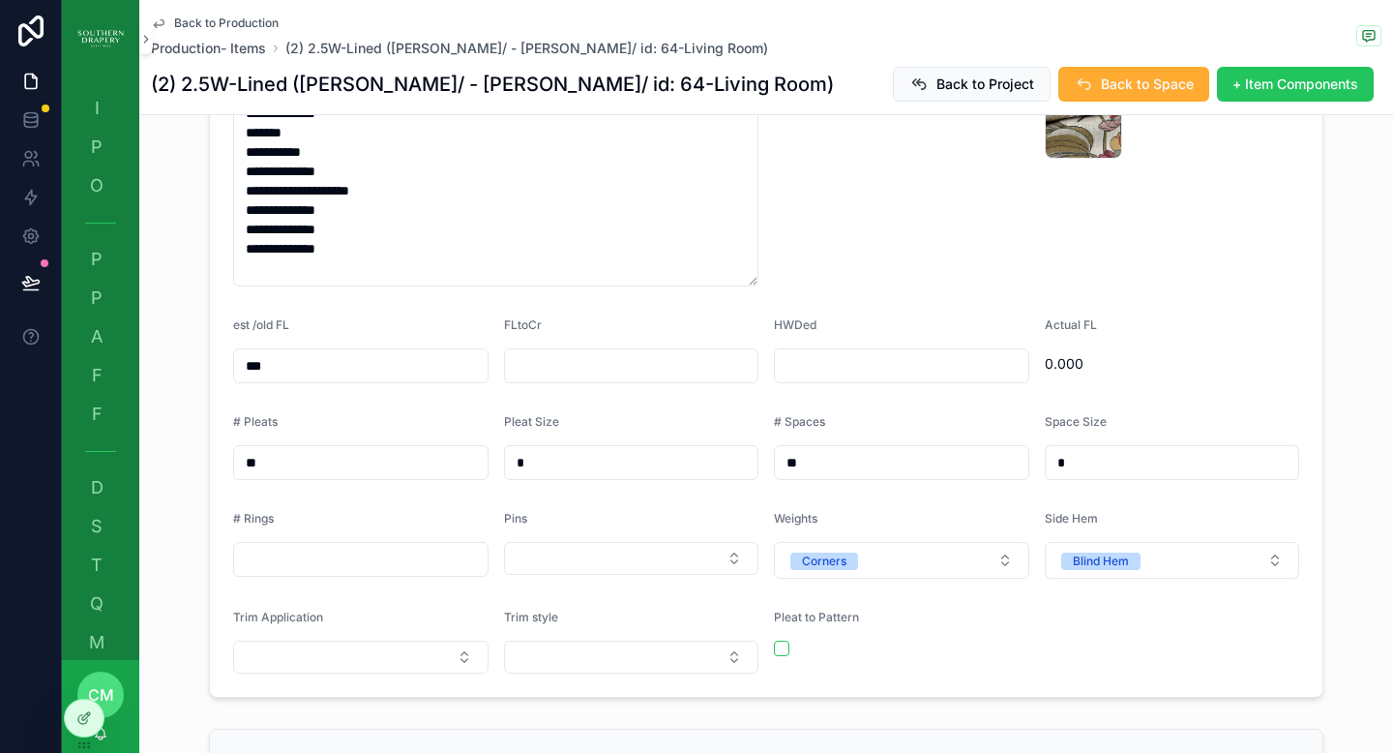
click at [682, 348] on div "scrollable content" at bounding box center [631, 365] width 255 height 35
click at [657, 352] on input "scrollable content" at bounding box center [632, 365] width 254 height 27
type input "******"
click at [837, 352] on input "scrollable content" at bounding box center [902, 365] width 254 height 27
type input "*****"
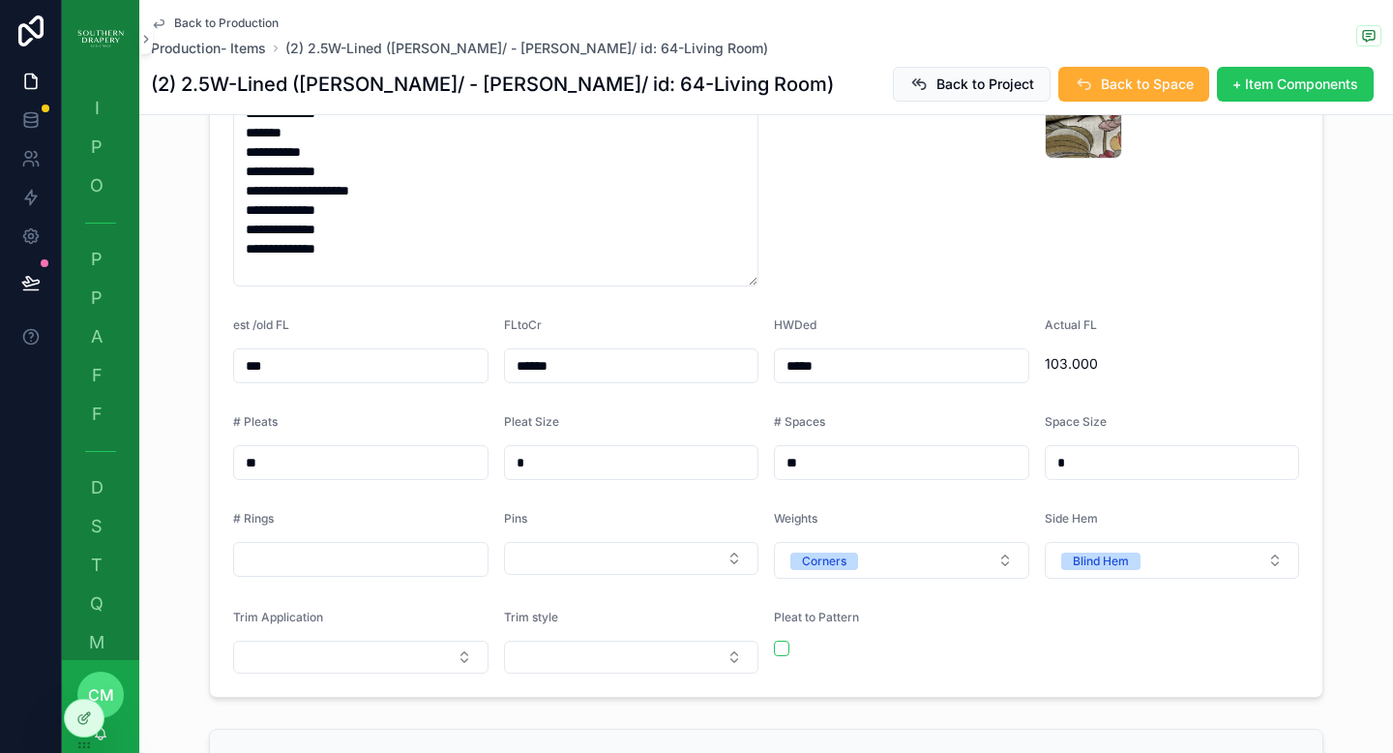
click at [352, 546] on input "scrollable content" at bounding box center [361, 559] width 254 height 27
type input "**"
click at [622, 542] on button "Select Button" at bounding box center [631, 558] width 255 height 33
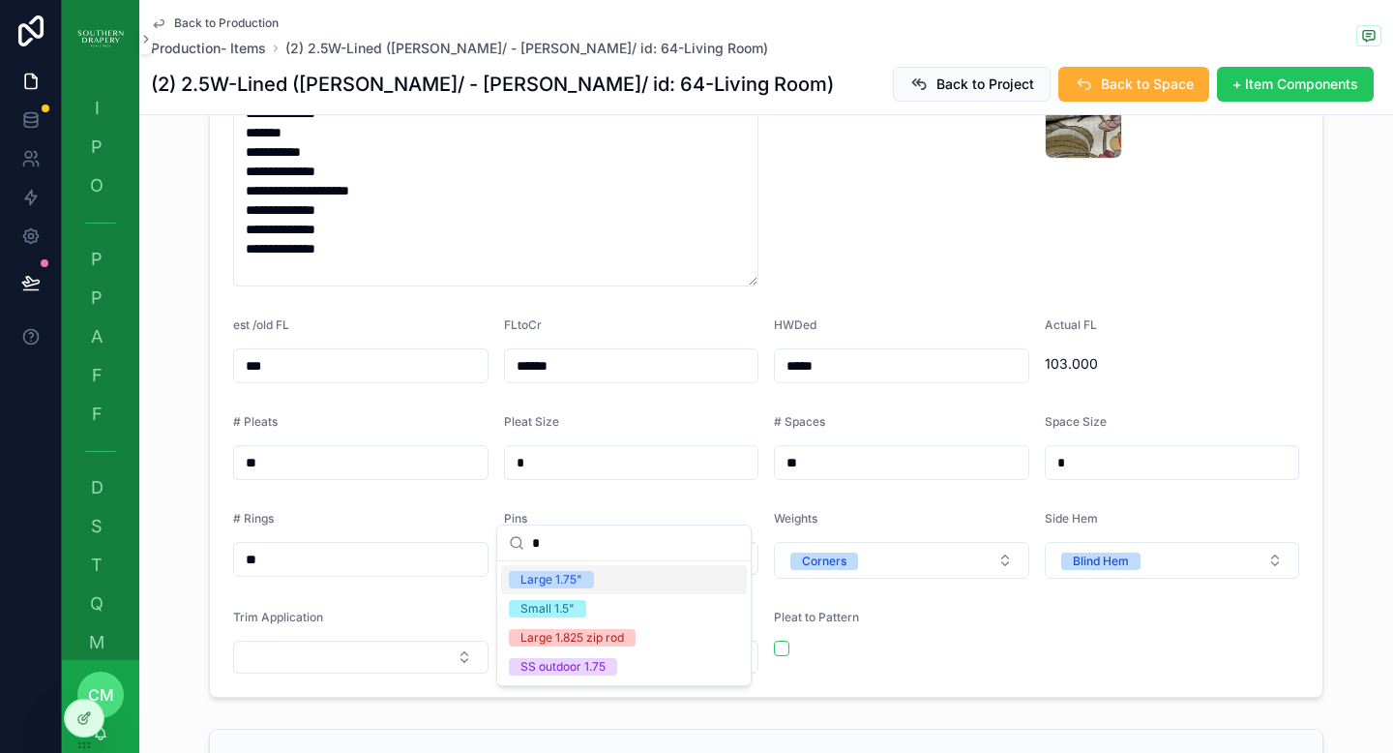
type input "*"
click at [578, 582] on div "Large 1.75"" at bounding box center [552, 579] width 62 height 17
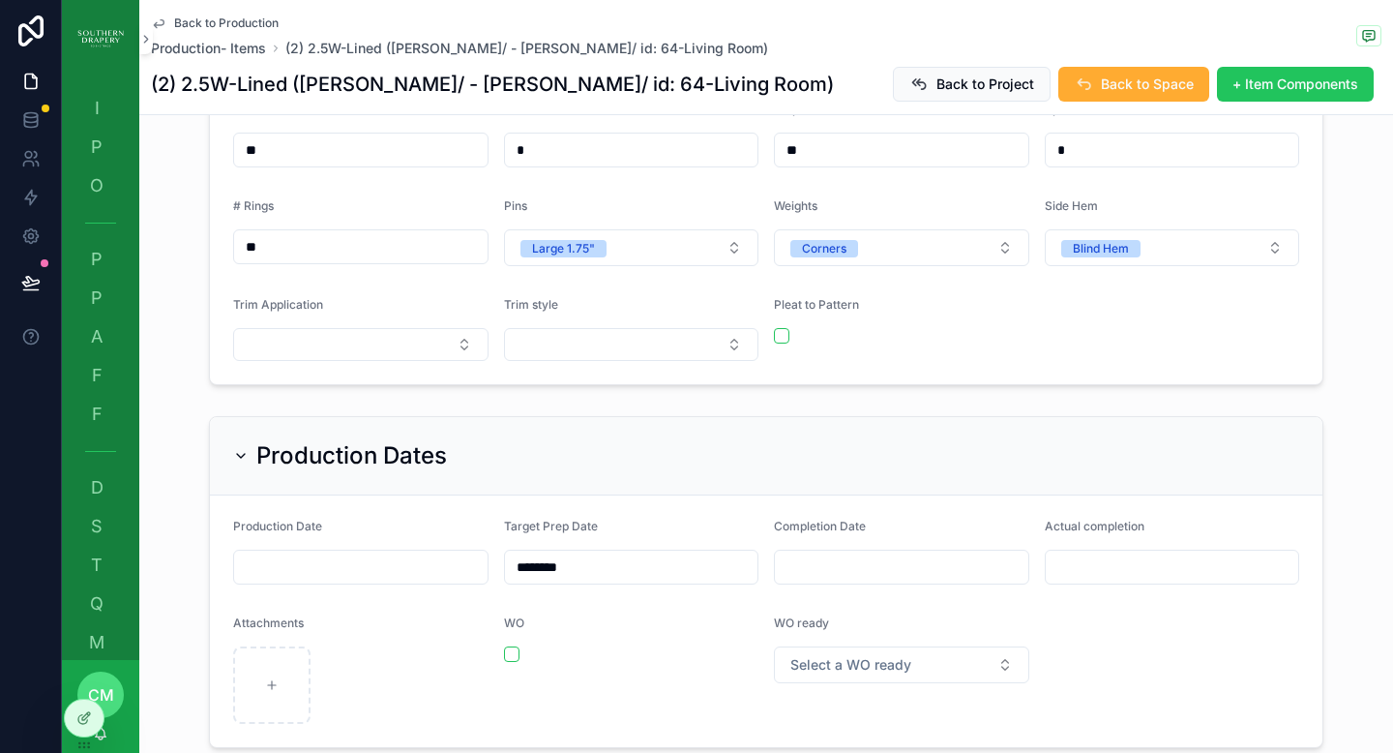
scroll to position [1353, 0]
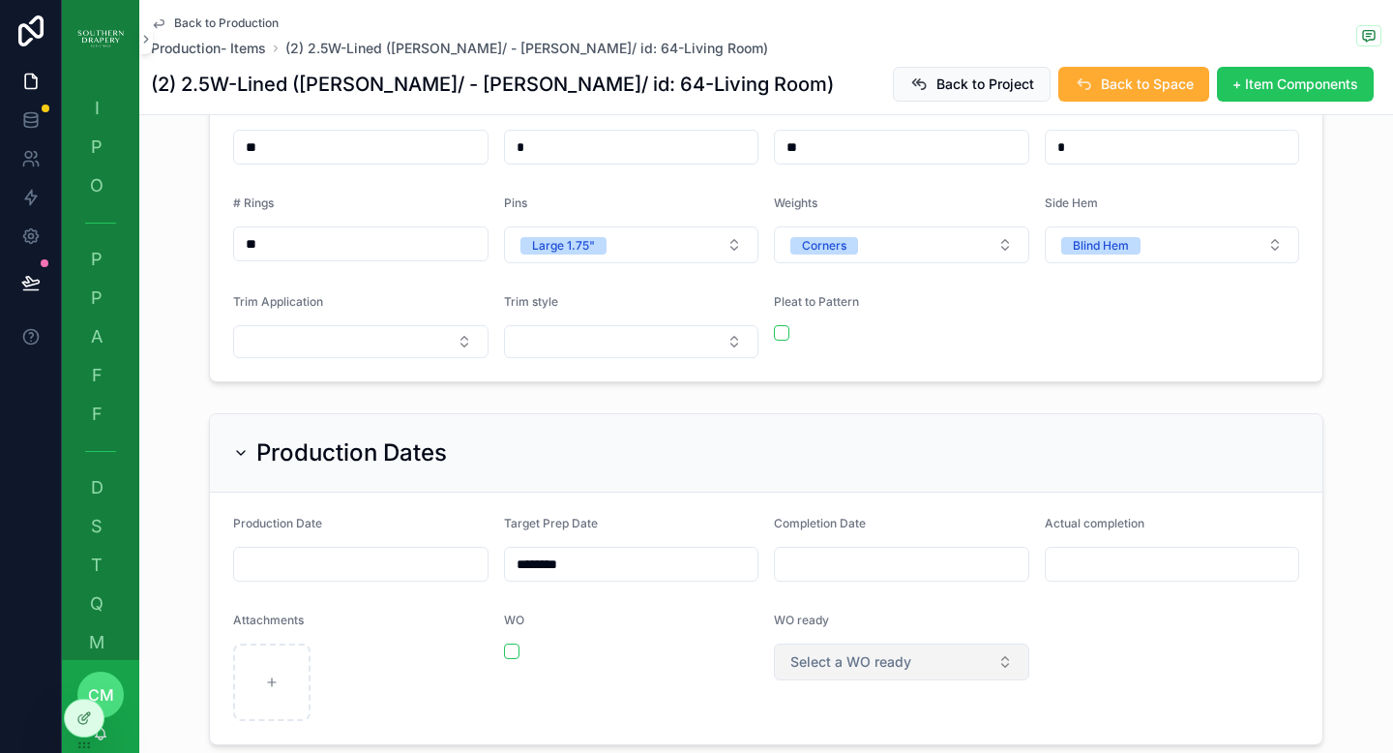
click at [937, 643] on button "Select a WO ready" at bounding box center [901, 661] width 255 height 37
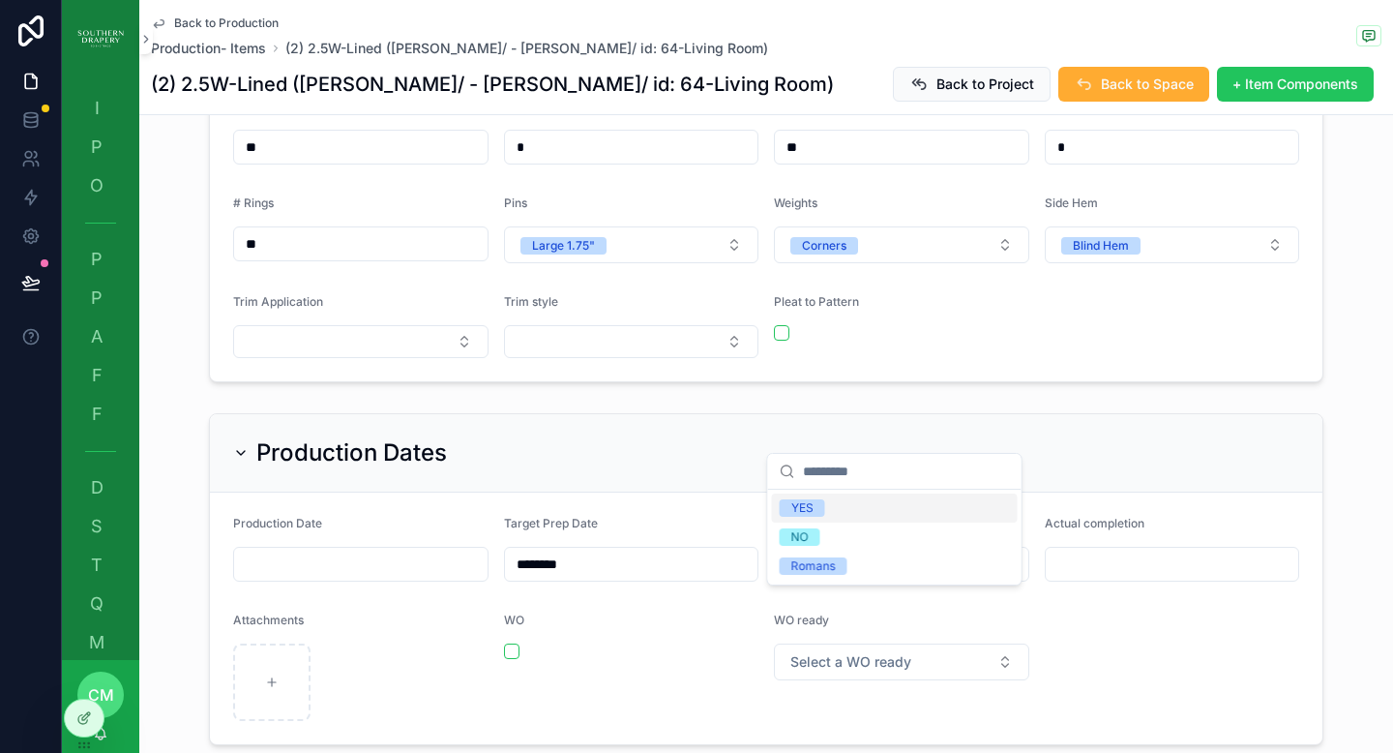
click at [817, 509] on span "YES" at bounding box center [802, 507] width 45 height 17
